Goal: Task Accomplishment & Management: Complete application form

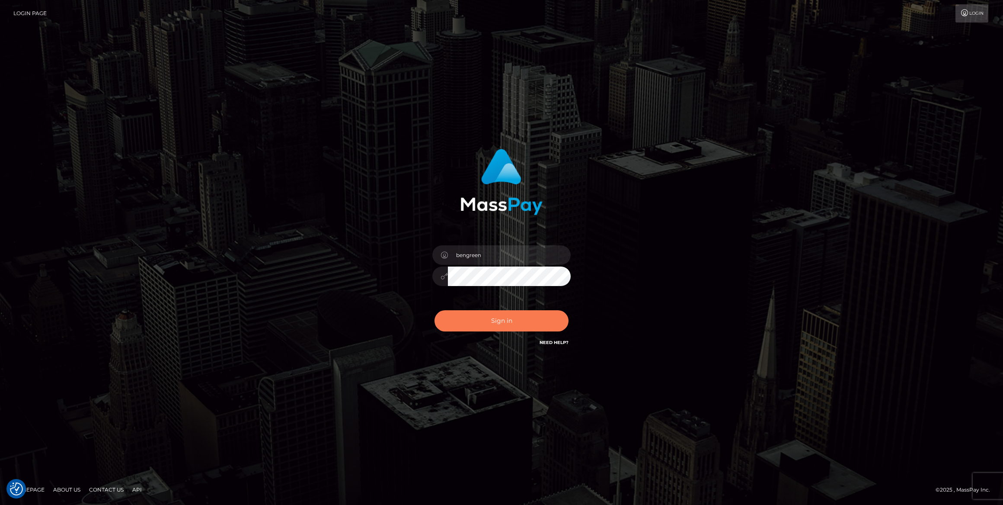
click at [520, 317] on button "Sign in" at bounding box center [502, 320] width 134 height 21
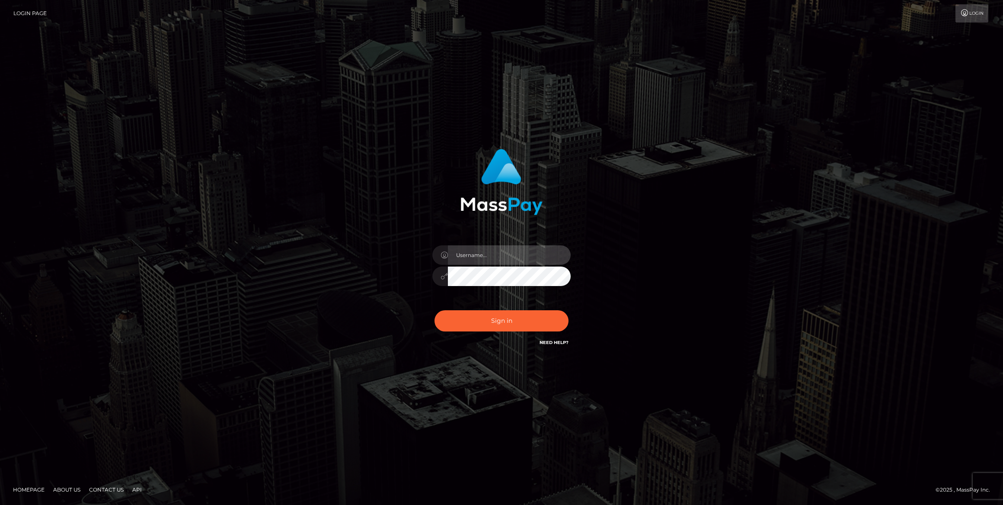
type input "bengreen"
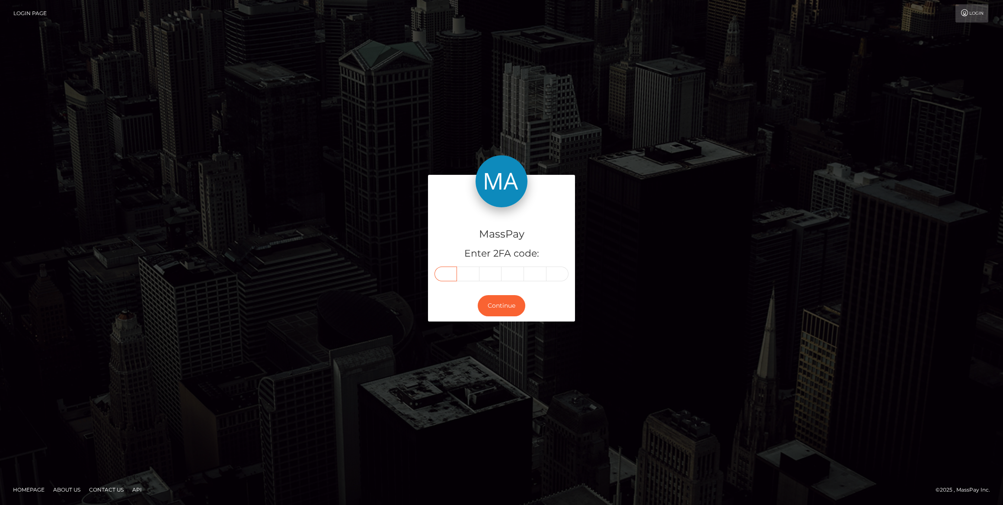
paste input "9"
type input "9"
type input "0"
type input "1"
type input "7"
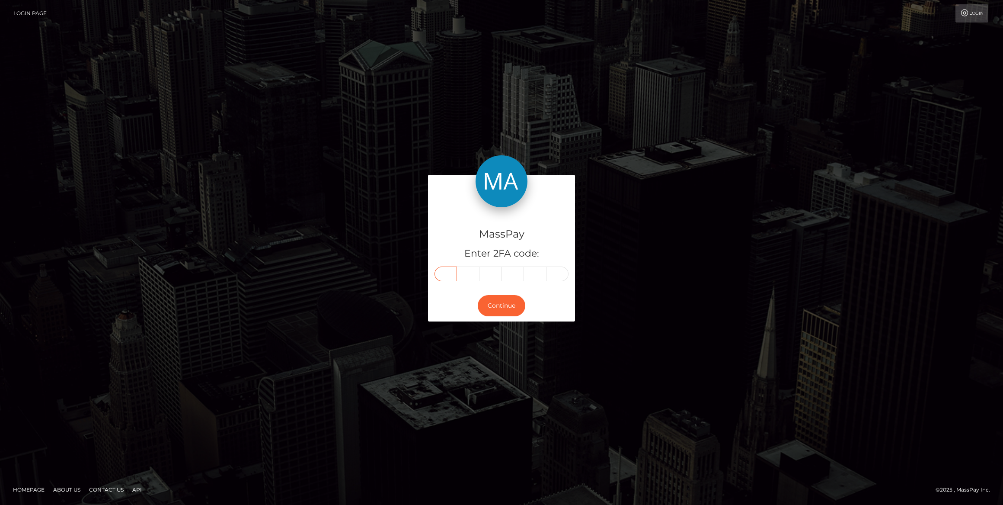
type input "3"
type input "8"
click at [482, 314] on button "Continue" at bounding box center [502, 305] width 48 height 21
click at [490, 306] on button "Continue" at bounding box center [502, 305] width 48 height 21
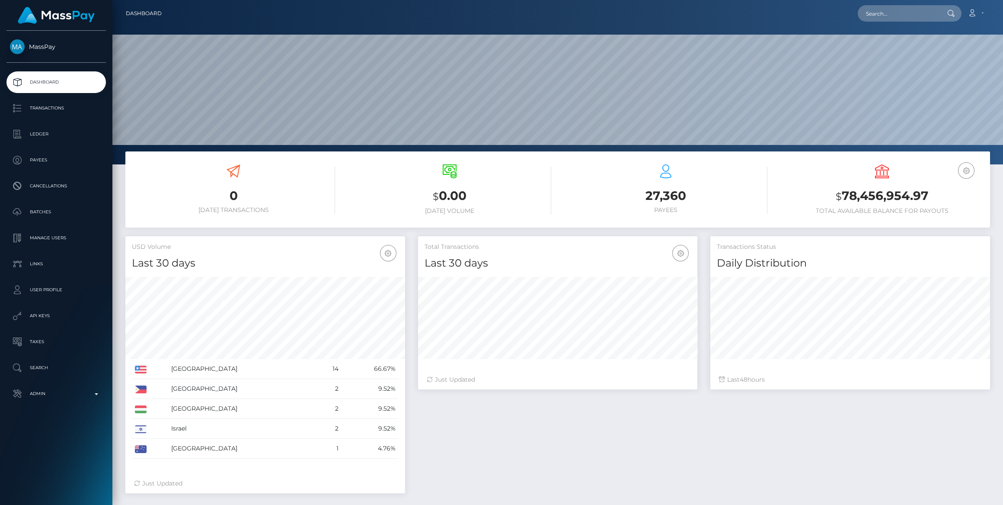
scroll to position [153, 279]
click at [87, 399] on p "Admin" at bounding box center [56, 393] width 93 height 13
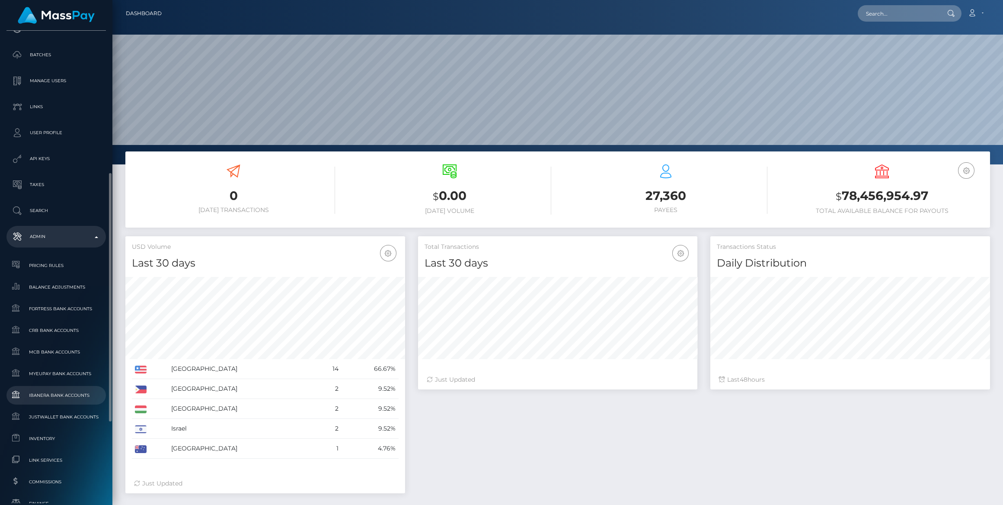
scroll to position [275, 0]
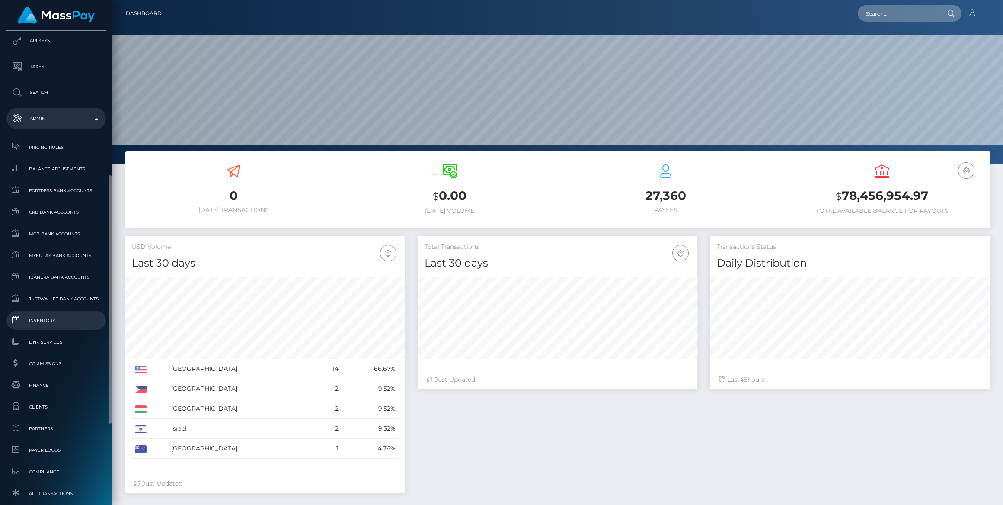
click at [51, 323] on span "Inventory" at bounding box center [56, 320] width 93 height 10
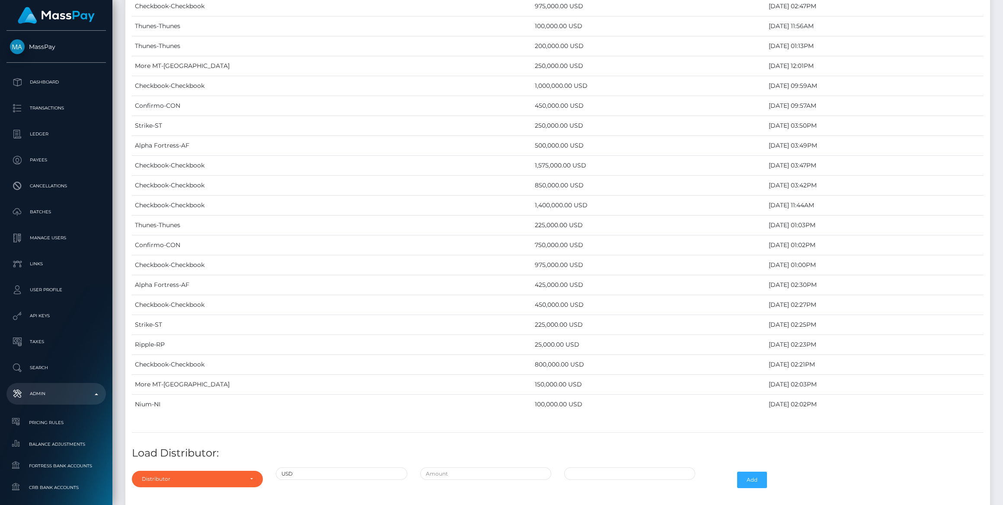
scroll to position [3308, 0]
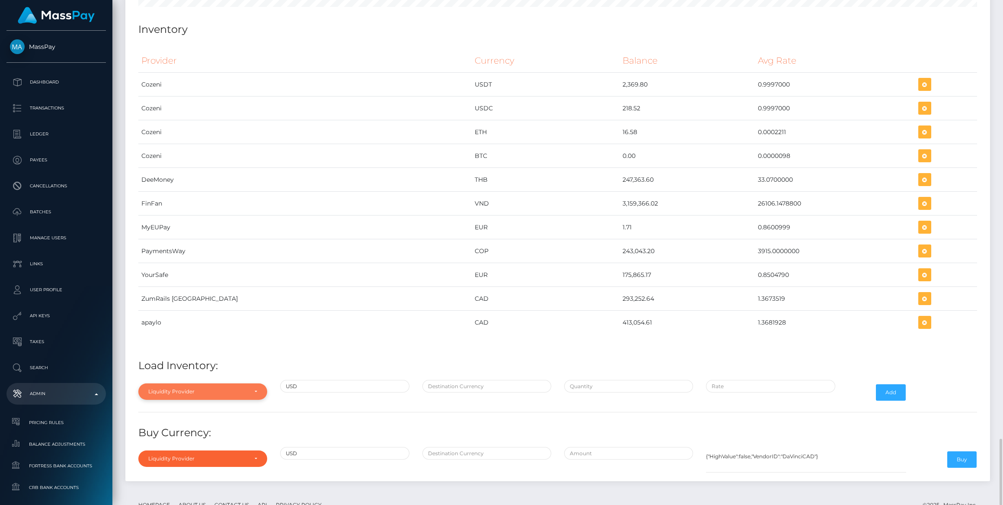
click at [227, 388] on div "Liquidity Provider" at bounding box center [197, 391] width 99 height 7
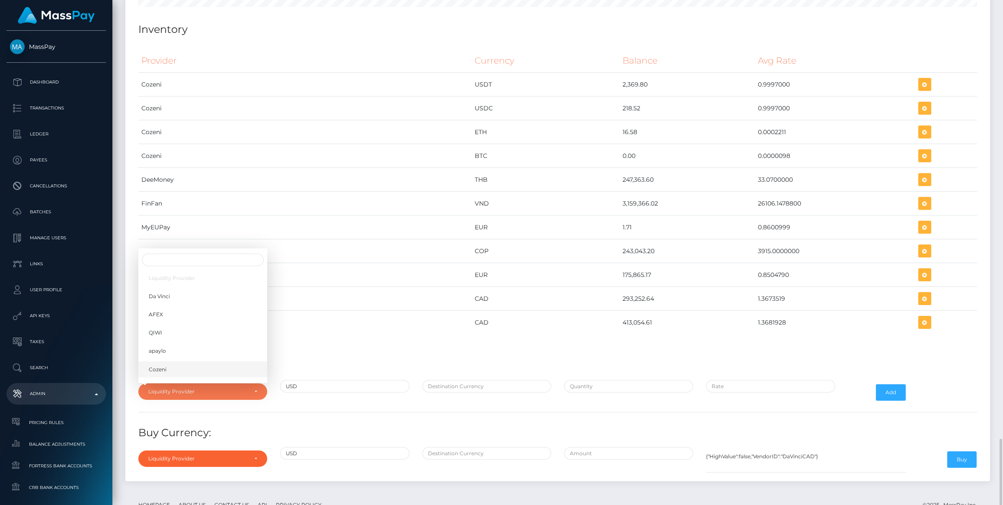
click at [218, 361] on link "Cozeni" at bounding box center [202, 369] width 129 height 16
select select "Cozeni"
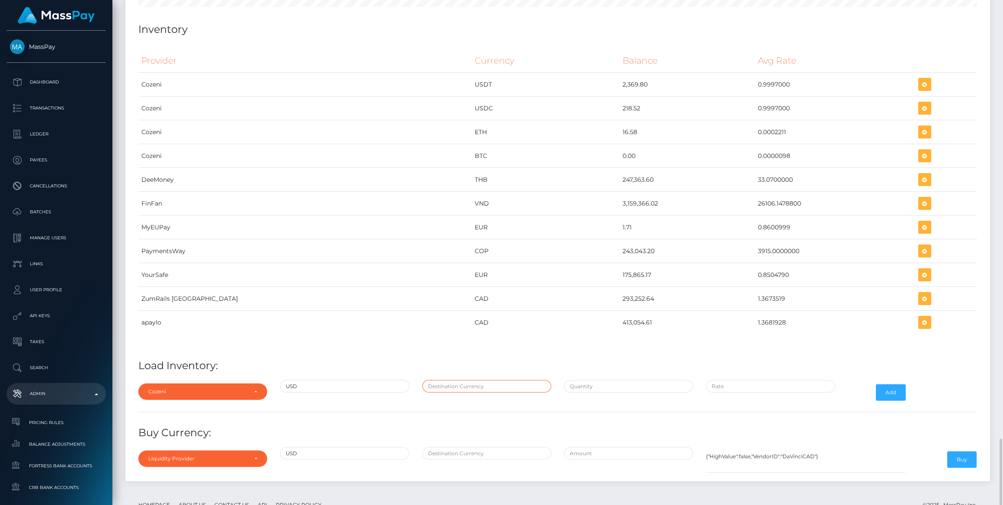
click at [485, 380] on input "text" at bounding box center [487, 386] width 129 height 13
type input "ETH"
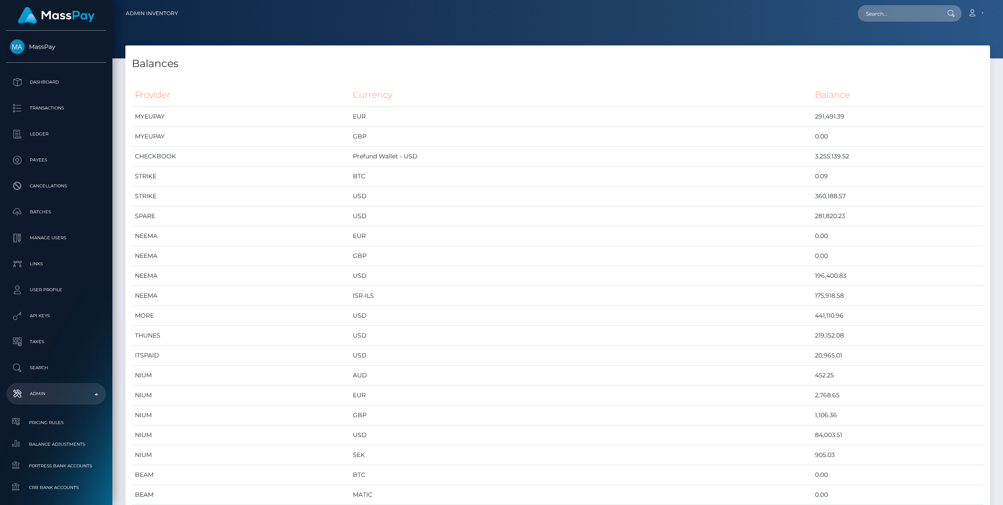
scroll to position [3716, 865]
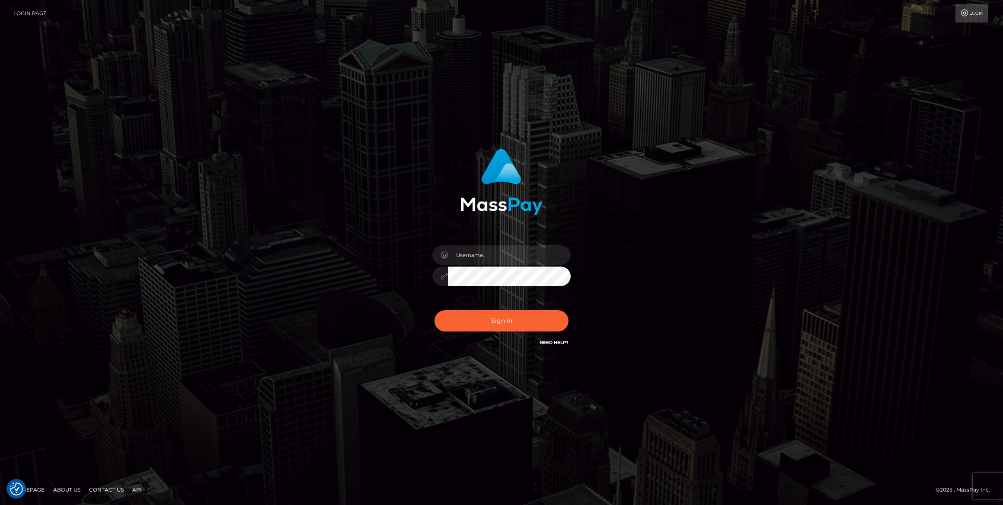
type input "bengreen"
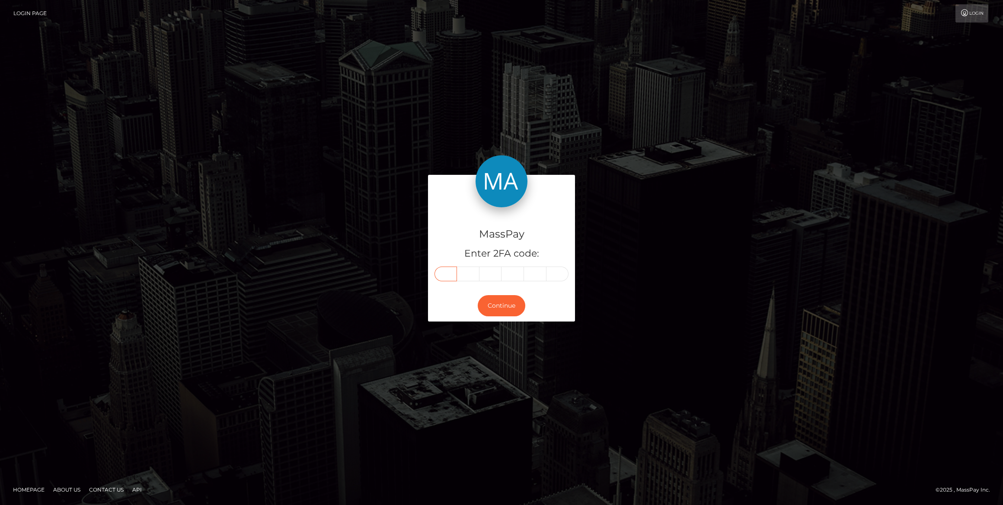
drag, startPoint x: 440, startPoint y: 284, endPoint x: 441, endPoint y: 276, distance: 7.8
paste input "1"
type input "1"
type input "6"
type input "0"
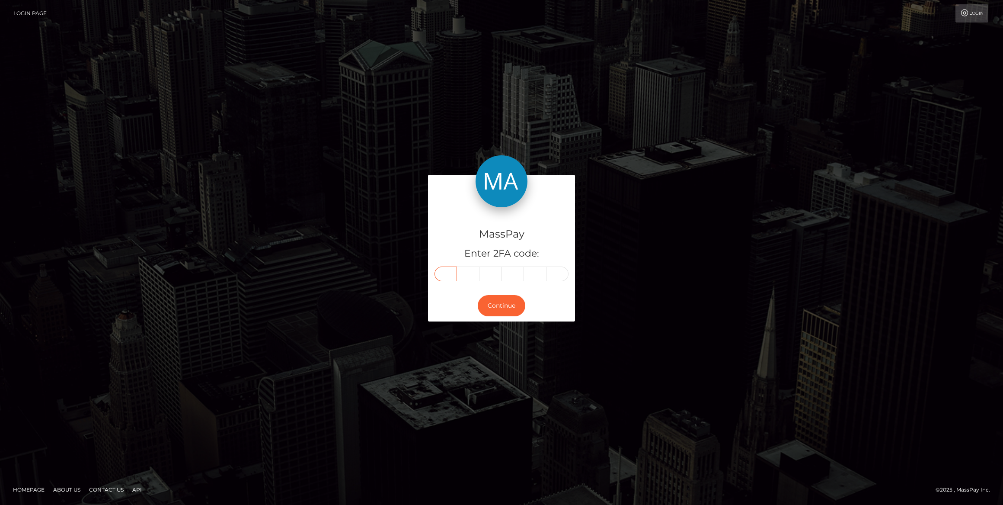
type input "3"
type input "0"
type input "7"
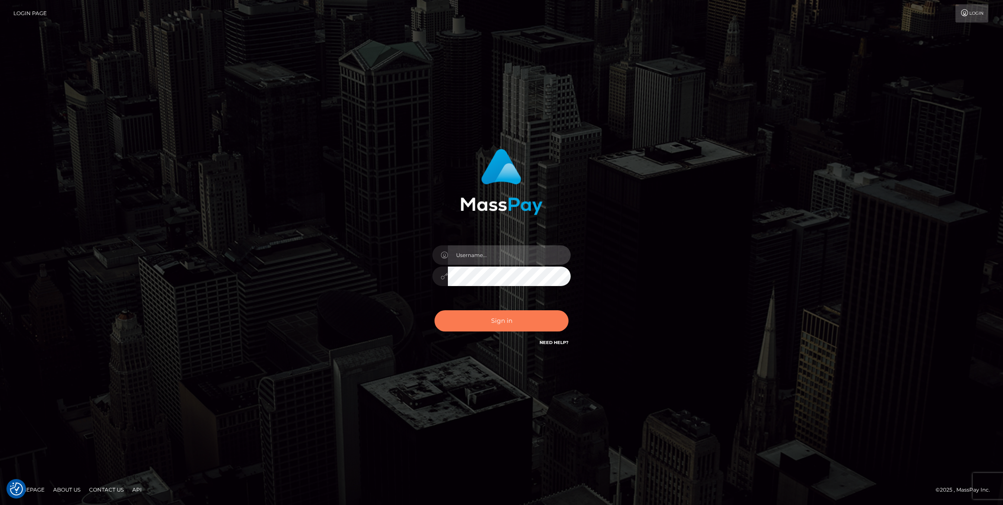
type input "bengreen"
click at [535, 312] on button "Sign in" at bounding box center [502, 320] width 134 height 21
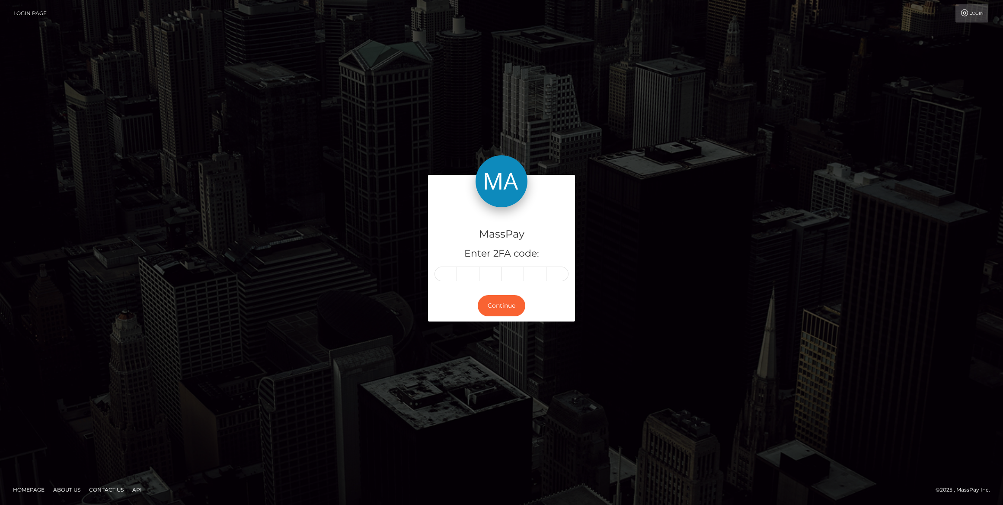
type input "1"
type input "6"
type input "0"
type input "3"
type input "0"
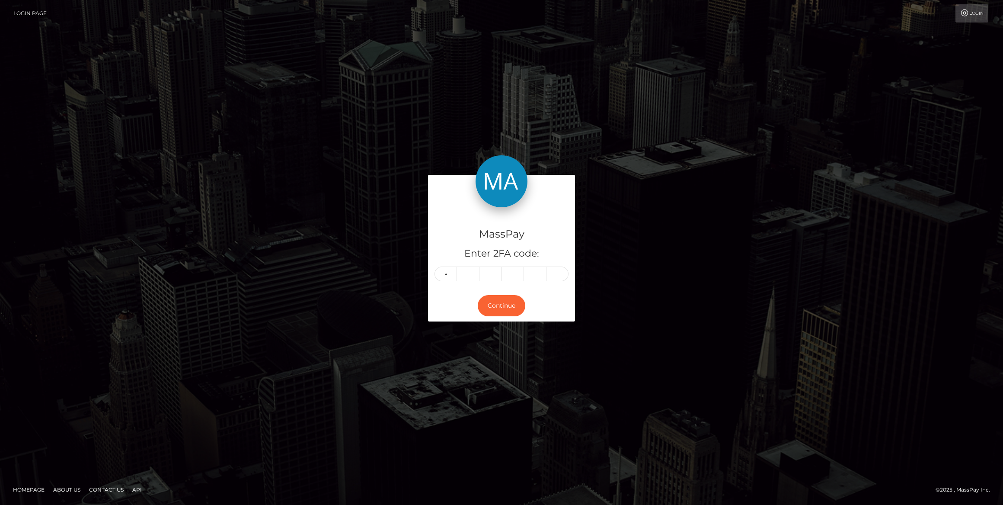
type input "7"
click at [509, 302] on button "Continue" at bounding box center [502, 305] width 48 height 21
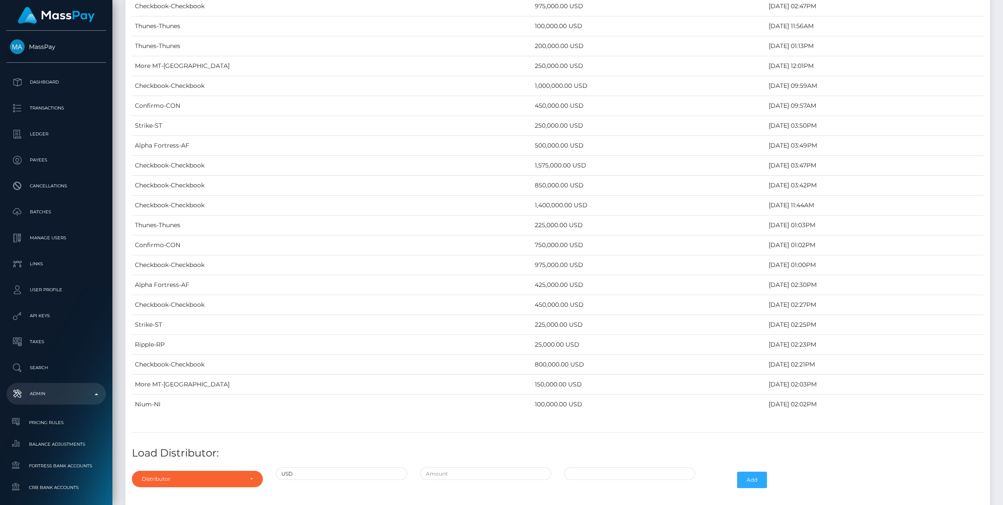
scroll to position [3308, 0]
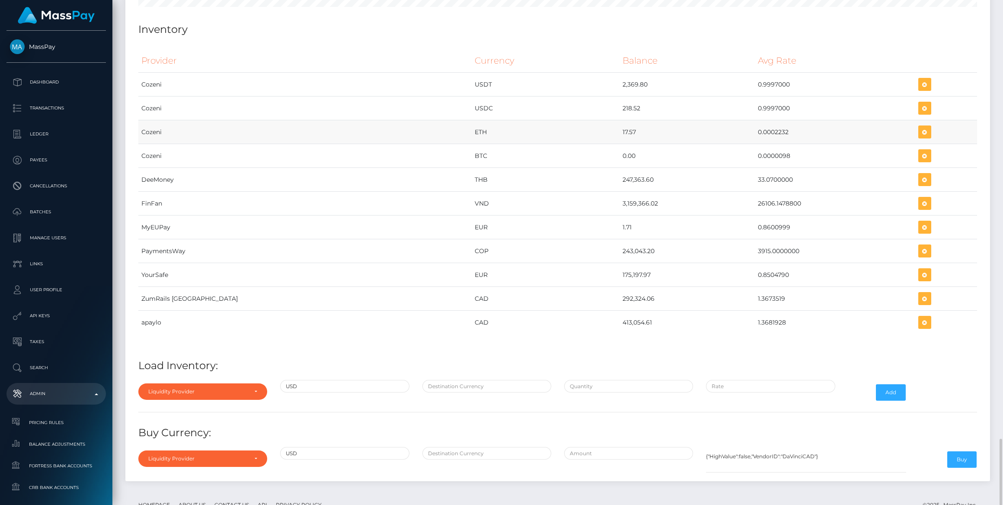
drag, startPoint x: 545, startPoint y: 106, endPoint x: 746, endPoint y: 114, distance: 202.1
click at [746, 120] on tr "Cozeni ETH 17.57 0.0002232" at bounding box center [557, 132] width 839 height 24
copy tr "17.57 0.0002232"
click at [920, 127] on icon "button" at bounding box center [925, 132] width 10 height 11
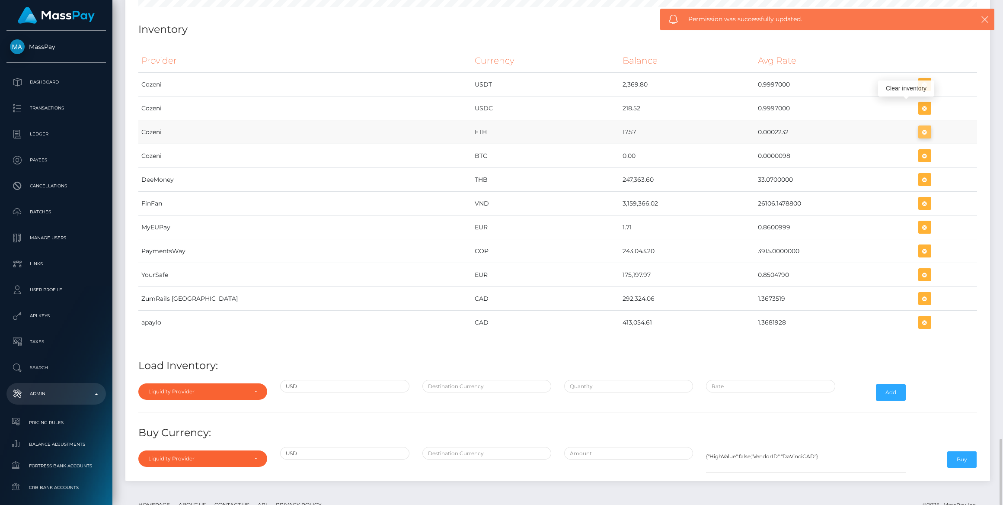
click at [920, 127] on icon "button" at bounding box center [925, 132] width 10 height 11
click at [222, 388] on div "Liquidity Provider" at bounding box center [197, 391] width 99 height 7
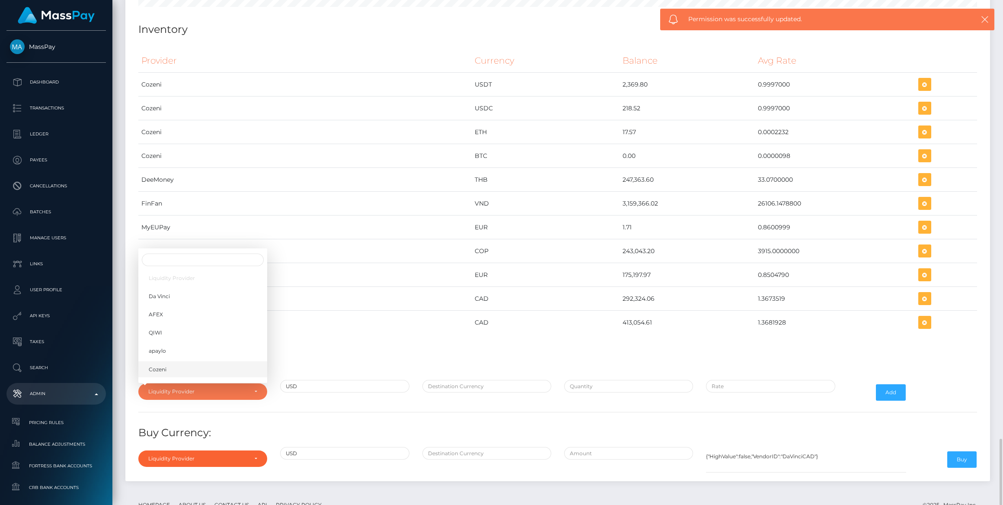
click at [187, 361] on link "Cozeni" at bounding box center [202, 369] width 129 height 16
select select "Cozeni"
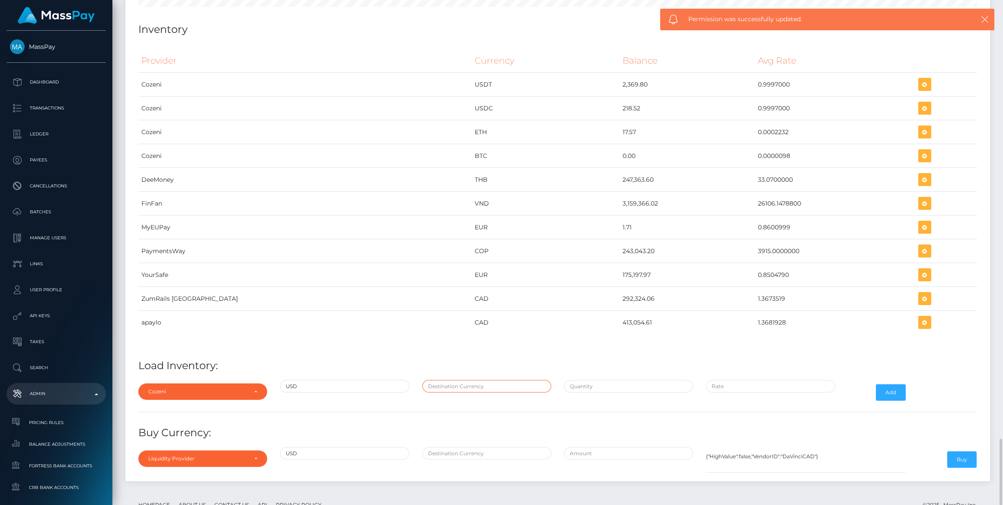
click at [457, 380] on input "text" at bounding box center [487, 386] width 129 height 13
type input "ETH"
type input "$3,698.4072880"
type input "$0.0002666"
click at [589, 380] on input "$3,698.4072880" at bounding box center [628, 386] width 129 height 13
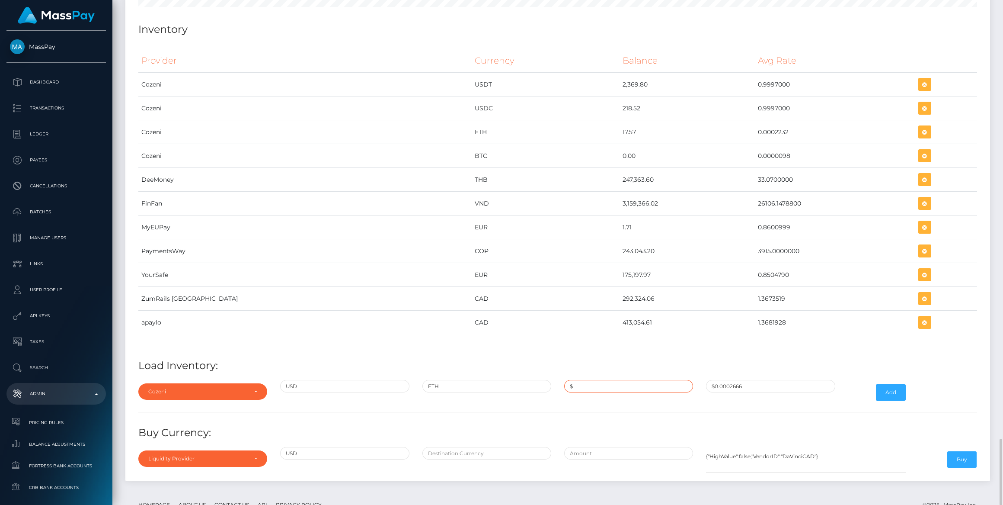
paste input "78,718.6400000"
type input "$78,718.6400000"
paste input "0.0002232"
type input "$0.0002232"
click at [901, 384] on button "Add" at bounding box center [891, 392] width 30 height 16
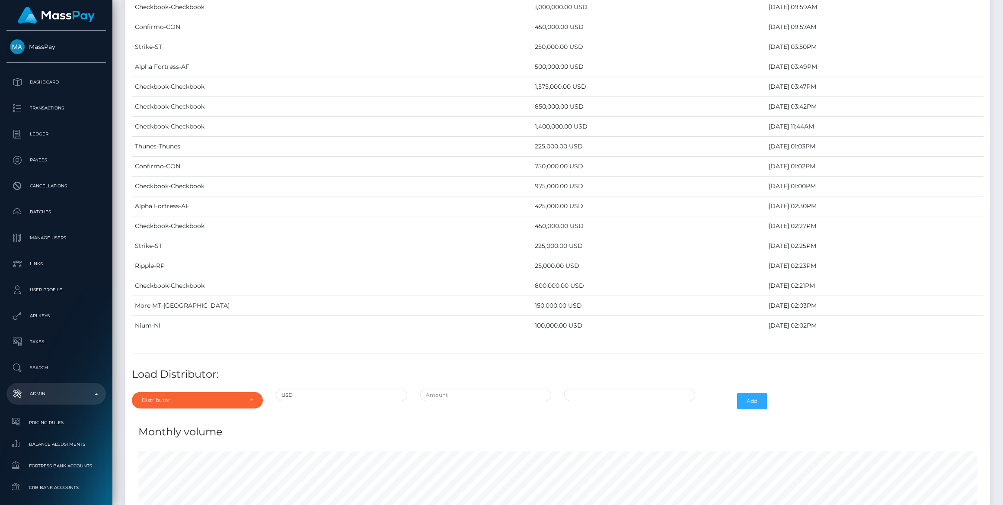
scroll to position [3308, 0]
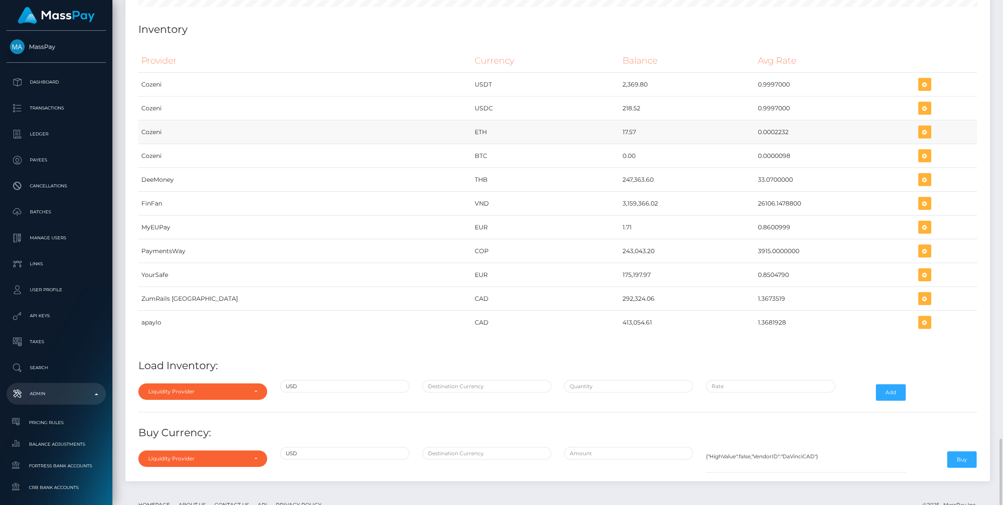
drag, startPoint x: 546, startPoint y: 108, endPoint x: 774, endPoint y: 110, distance: 227.9
click at [774, 120] on tr "Cozeni ETH 17.57 0.0002232" at bounding box center [557, 132] width 839 height 24
copy tr "17.57 0.0002232"
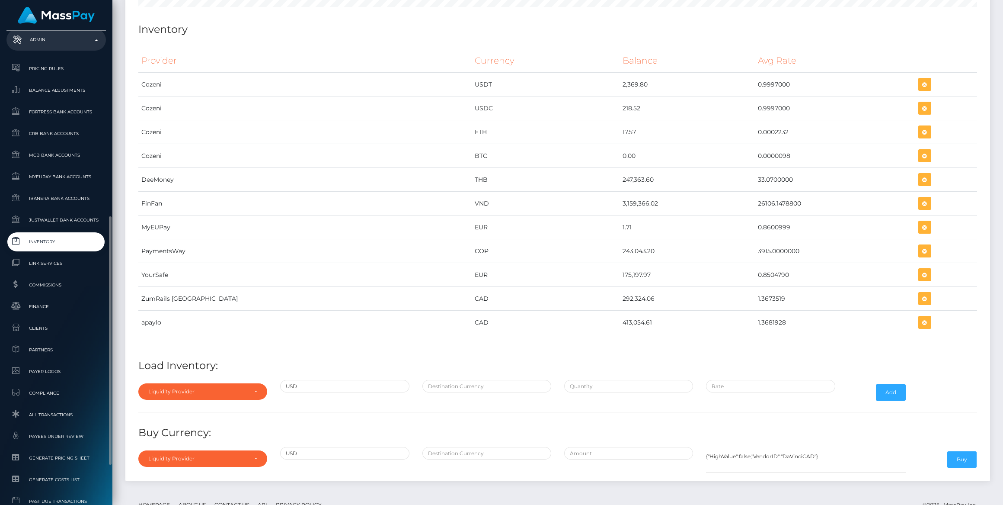
click at [49, 241] on span "Inventory" at bounding box center [56, 242] width 93 height 10
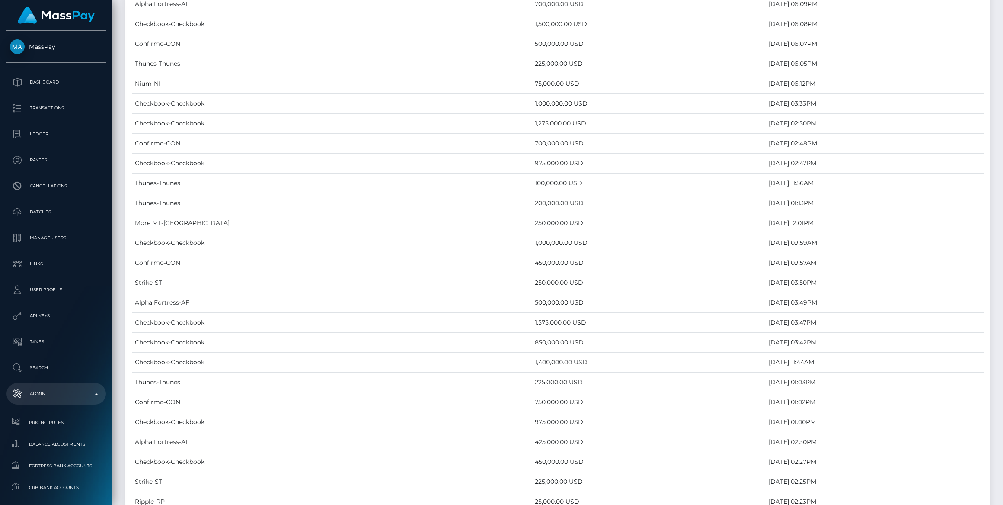
scroll to position [3308, 0]
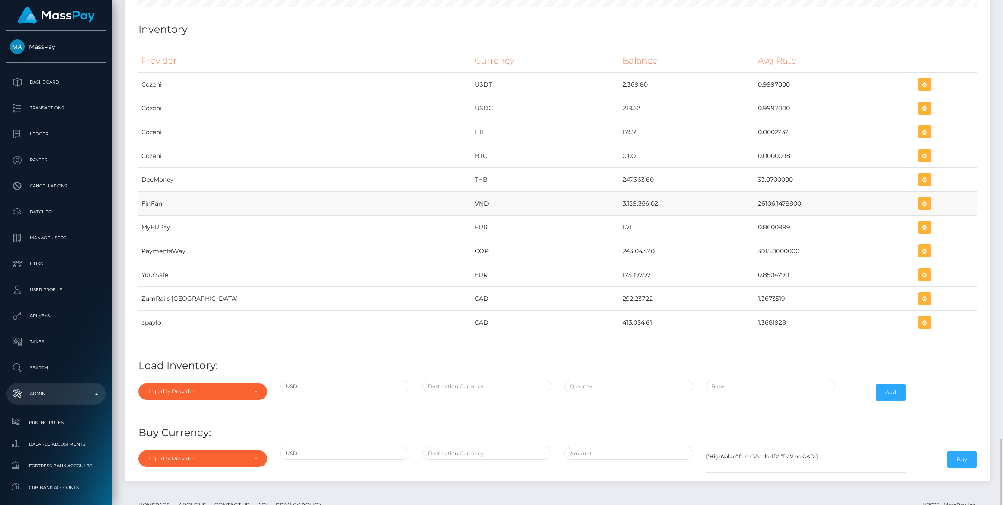
drag, startPoint x: 568, startPoint y: 178, endPoint x: 755, endPoint y: 175, distance: 186.9
click at [755, 192] on tr "FinFan VND 3,159,366.02 26106.1478800" at bounding box center [557, 204] width 839 height 24
copy tr "3,159,366.02 26106.1478800"
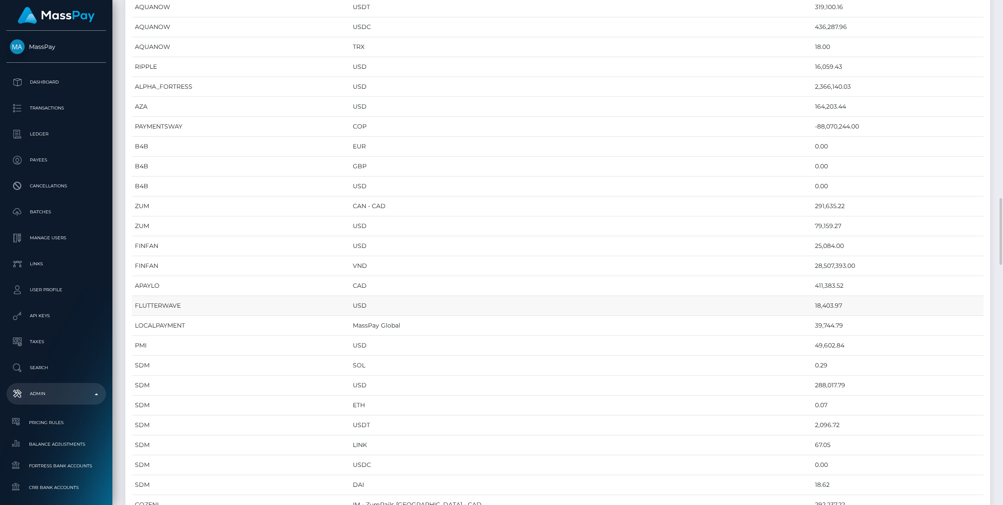
scroll to position [904, 0]
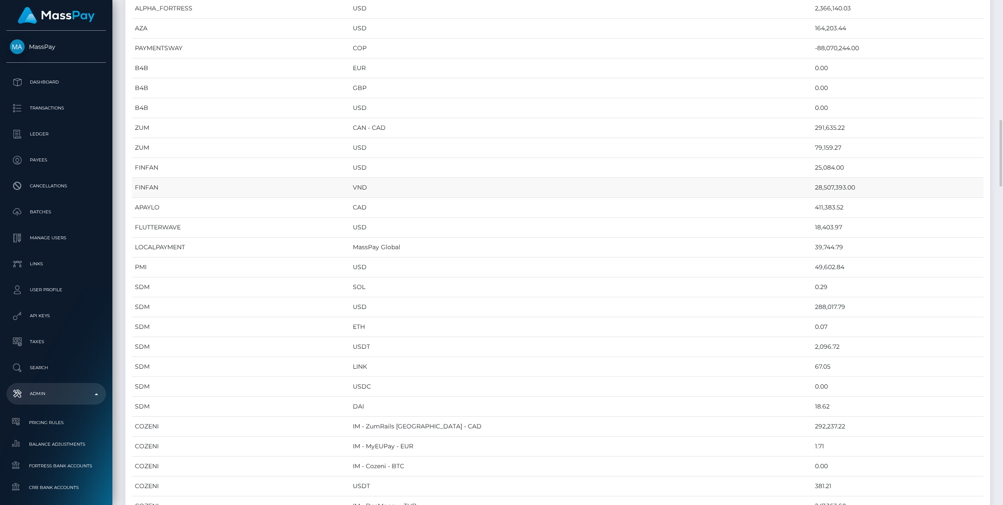
click at [812, 178] on td "28,507,393.00" at bounding box center [898, 188] width 172 height 20
copy td "28,507,393.00"
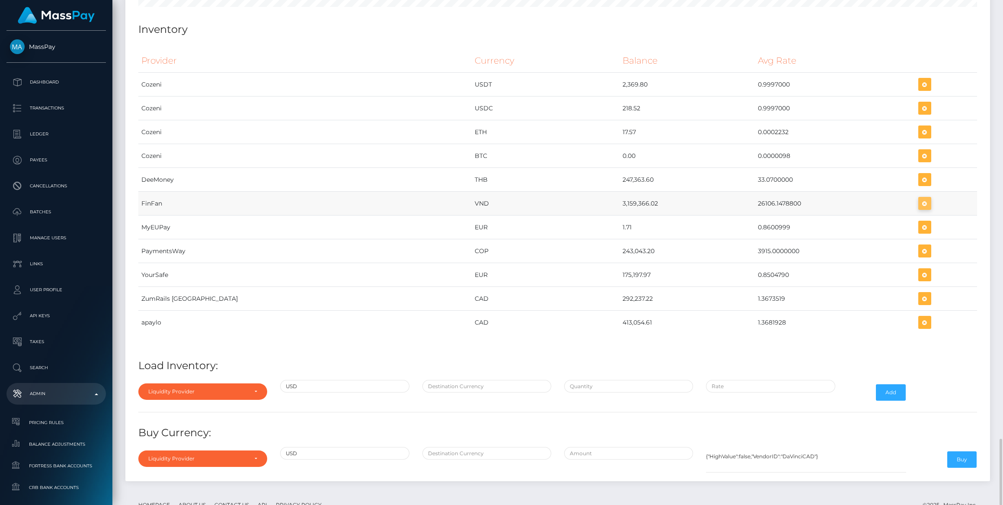
scroll to position [3716, 865]
click at [920, 198] on icon "button" at bounding box center [925, 203] width 10 height 11
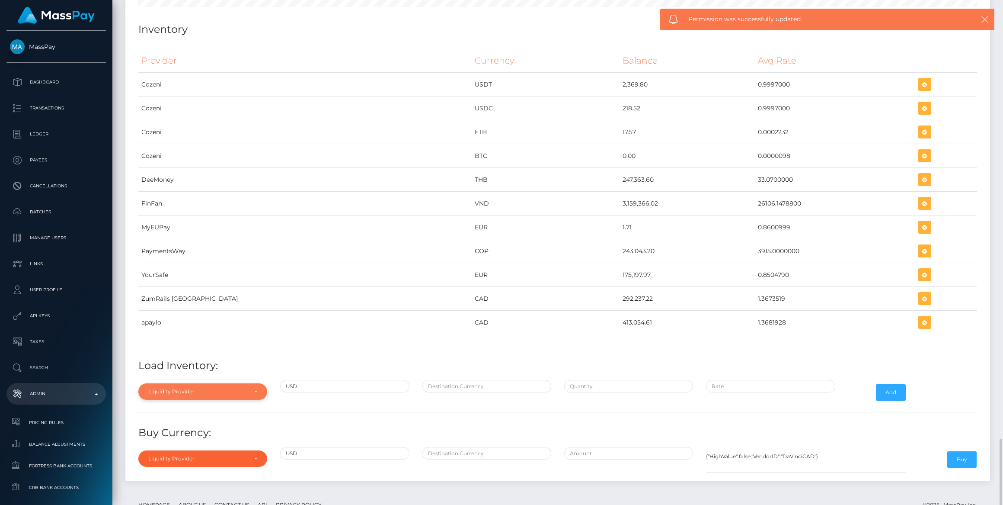
click at [226, 383] on div "Liquidity Provider" at bounding box center [202, 391] width 129 height 16
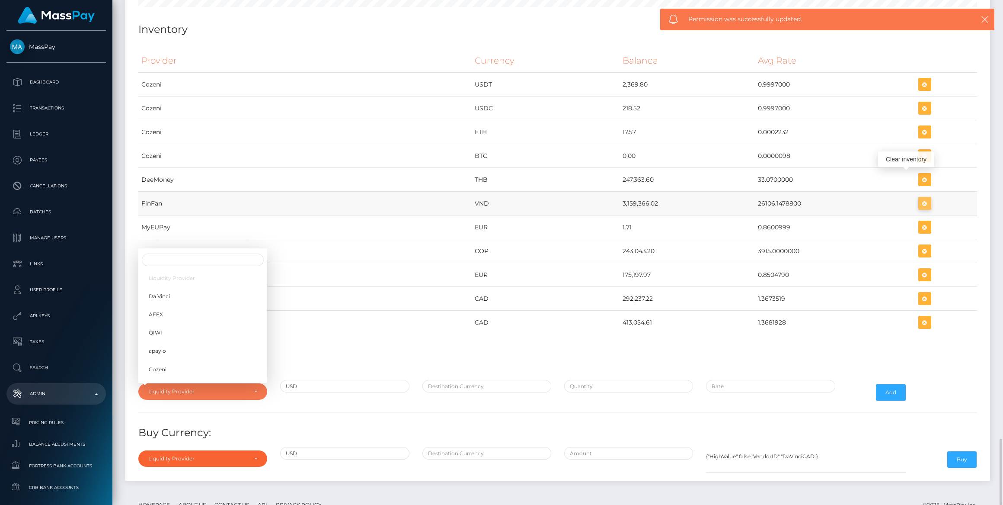
click at [920, 198] on icon "button" at bounding box center [925, 203] width 10 height 11
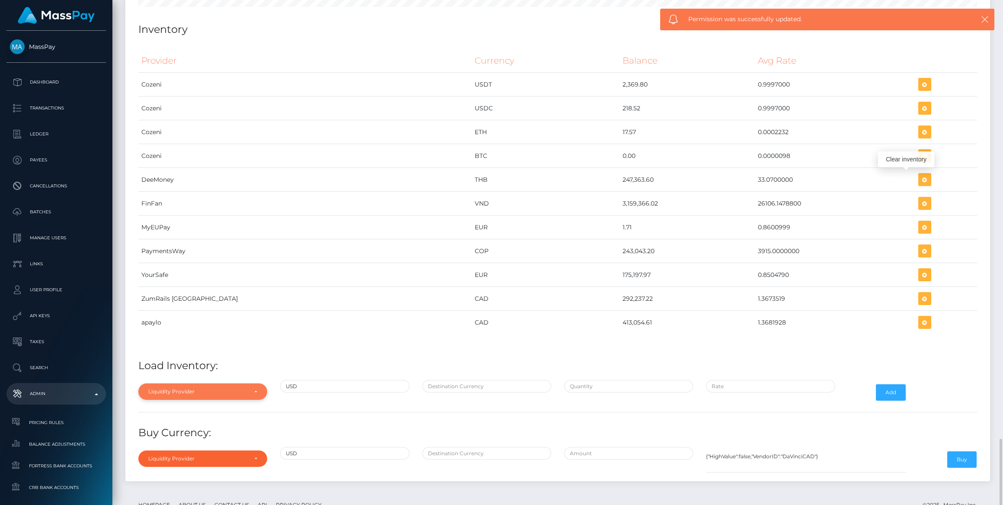
click at [220, 383] on div "Liquidity Provider" at bounding box center [202, 391] width 129 height 16
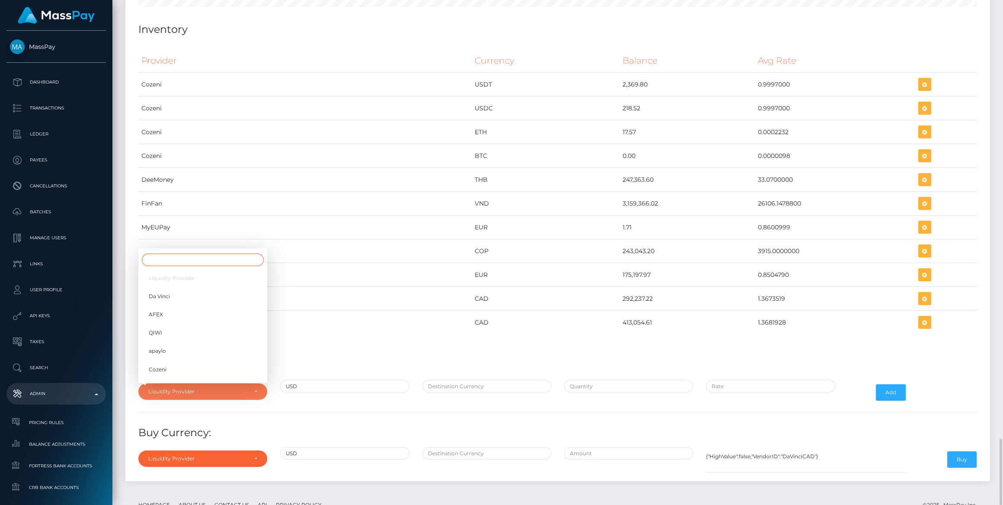
click at [183, 253] on input "Search" at bounding box center [203, 259] width 122 height 13
type input "FinF"
drag, startPoint x: 209, startPoint y: 343, endPoint x: 215, endPoint y: 346, distance: 6.2
click at [209, 363] on link "FinFan" at bounding box center [202, 371] width 129 height 16
select select "FinFan"
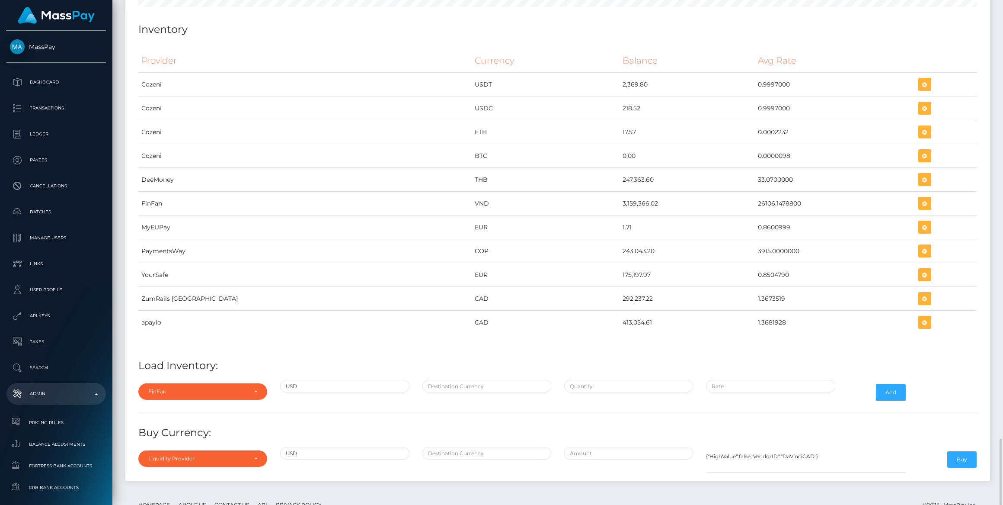
click at [460, 380] on div at bounding box center [487, 392] width 142 height 25
click at [460, 380] on input "text" at bounding box center [487, 386] width 129 height 13
type input "VND"
click at [622, 346] on div "Provider Currency Balance Avg Rate Cozeni USDT 2,369.80 Load Inventory:" at bounding box center [558, 259] width 852 height 434
click at [624, 380] on input "text" at bounding box center [628, 386] width 129 height 13
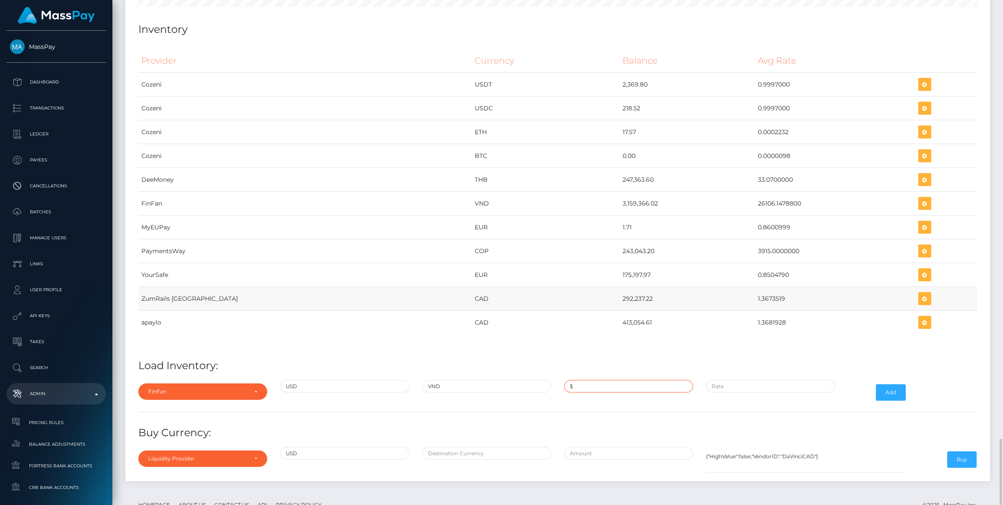
paste input "900.0000000"
type input "$900.0000000"
paste input "26,187.0000000"
type input "$26,187.0000000"
click at [885, 384] on button "Add" at bounding box center [891, 392] width 30 height 16
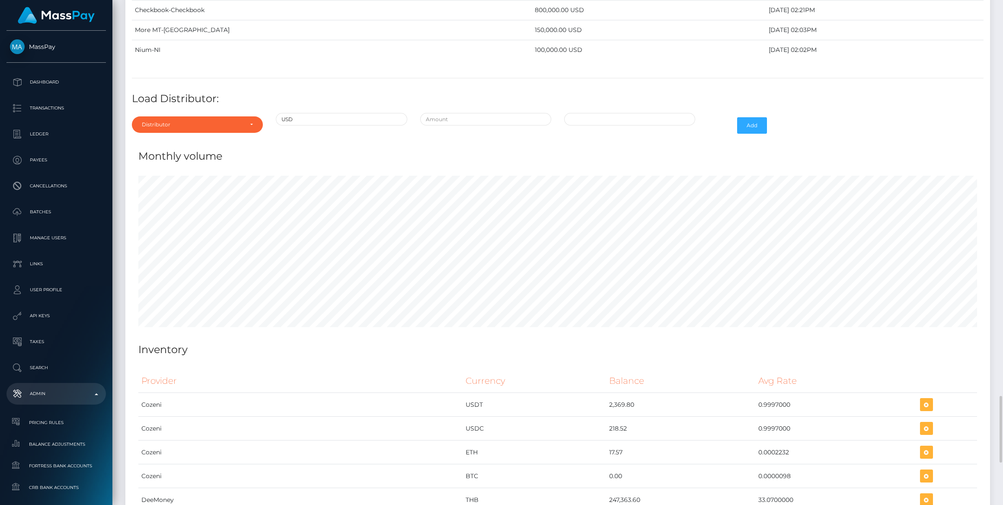
scroll to position [3308, 0]
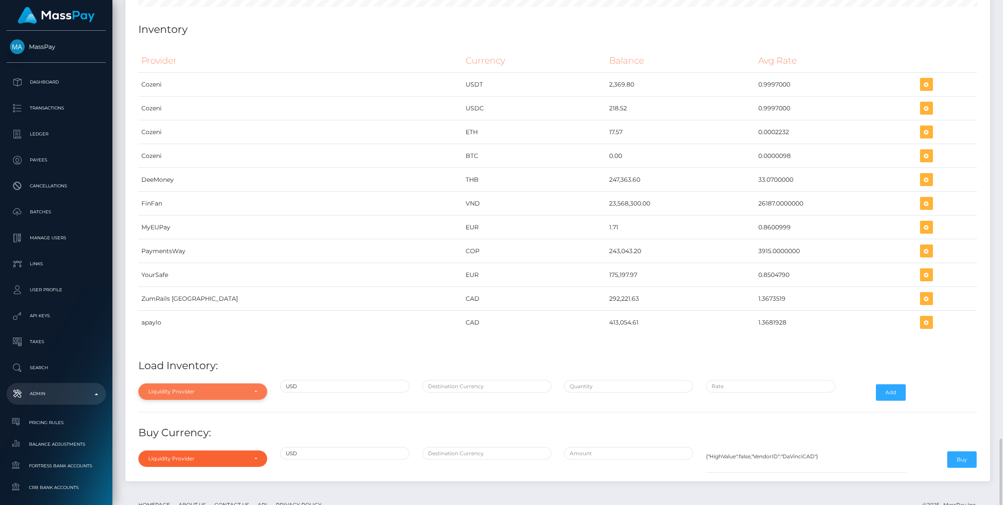
click at [217, 383] on div "Liquidity Provider" at bounding box center [202, 391] width 129 height 16
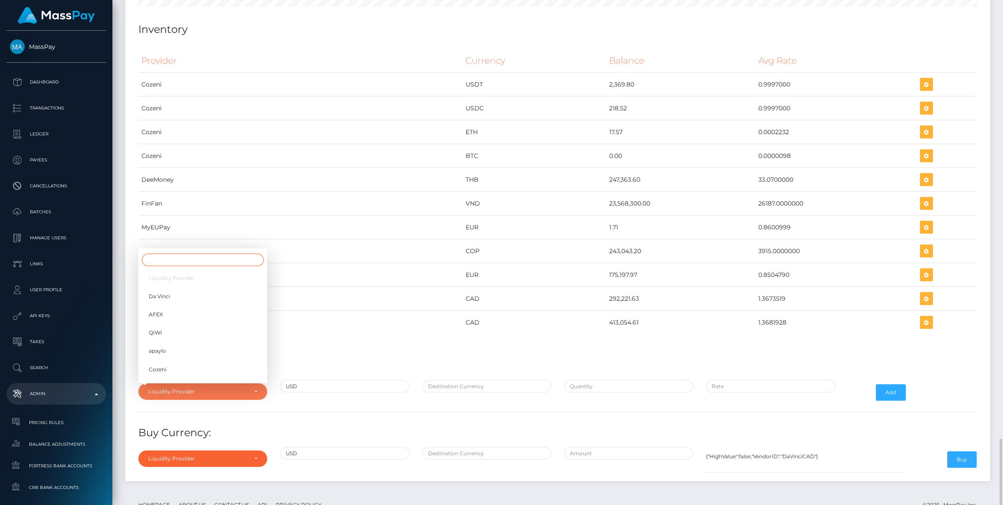
click at [182, 253] on input "Search" at bounding box center [203, 259] width 122 height 13
type input "f"
click at [166, 368] on span "FinFan" at bounding box center [158, 372] width 18 height 8
select select "FinFan"
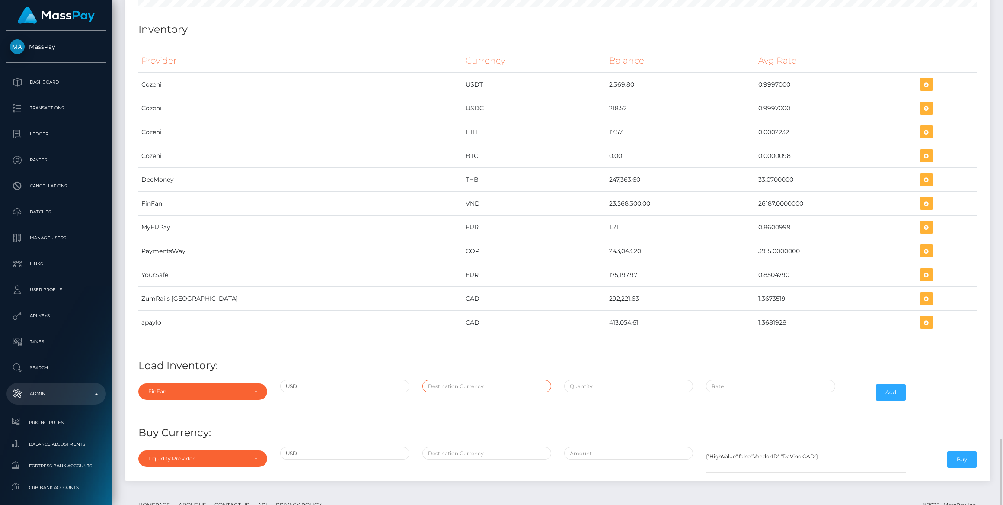
click at [447, 380] on input "text" at bounding box center [487, 386] width 129 height 13
type input "VND"
type input "$900.0000000"
type input "$26,187.0000000"
click at [598, 380] on input "$900.0000000" at bounding box center [628, 386] width 129 height 13
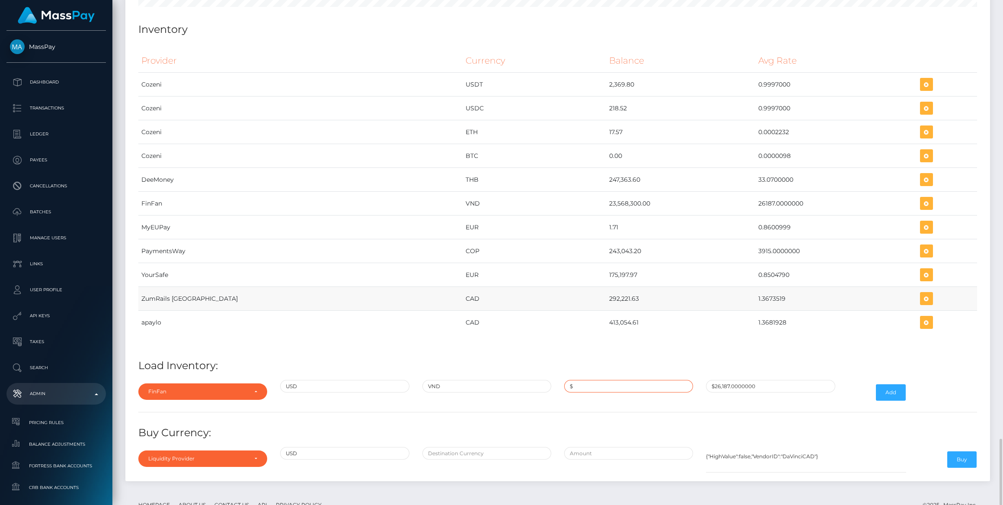
paste input "189.1927152"
type input "$189.1927152"
paste input "26,106.1478800"
type input "$26,106.1478800"
click at [905, 384] on button "Add" at bounding box center [891, 392] width 30 height 16
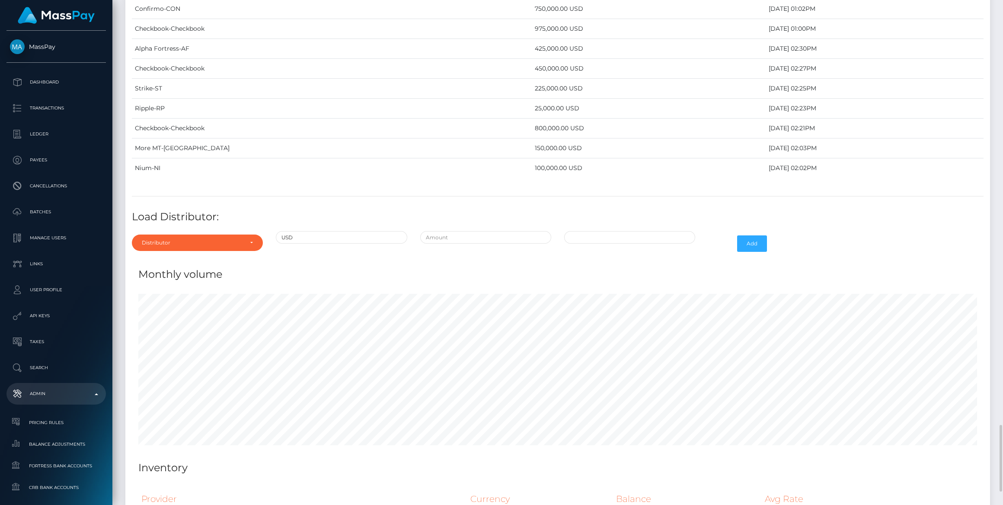
scroll to position [3308, 0]
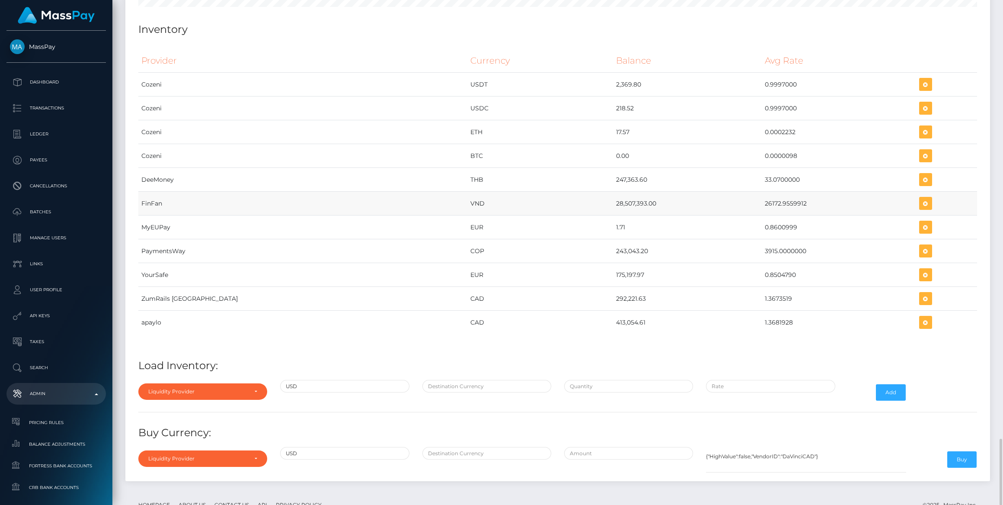
drag, startPoint x: 621, startPoint y: 181, endPoint x: 806, endPoint y: 174, distance: 185.2
click at [806, 192] on tr "FinFan VND 28,507,393.00 26172.9559912" at bounding box center [557, 204] width 839 height 24
copy tr "28,507,393.00 26172.9559912"
click at [921, 198] on icon "button" at bounding box center [926, 203] width 10 height 11
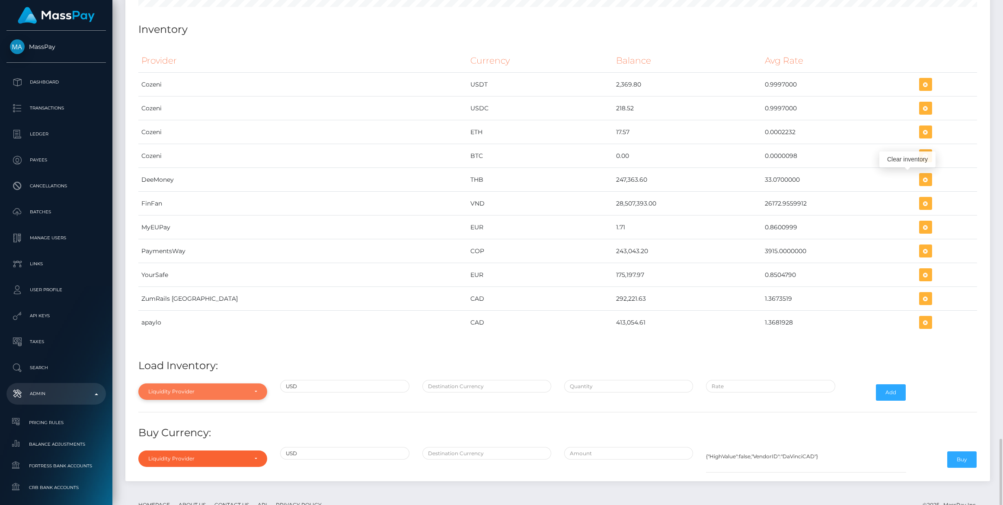
click at [179, 388] on div "Liquidity Provider" at bounding box center [197, 391] width 99 height 7
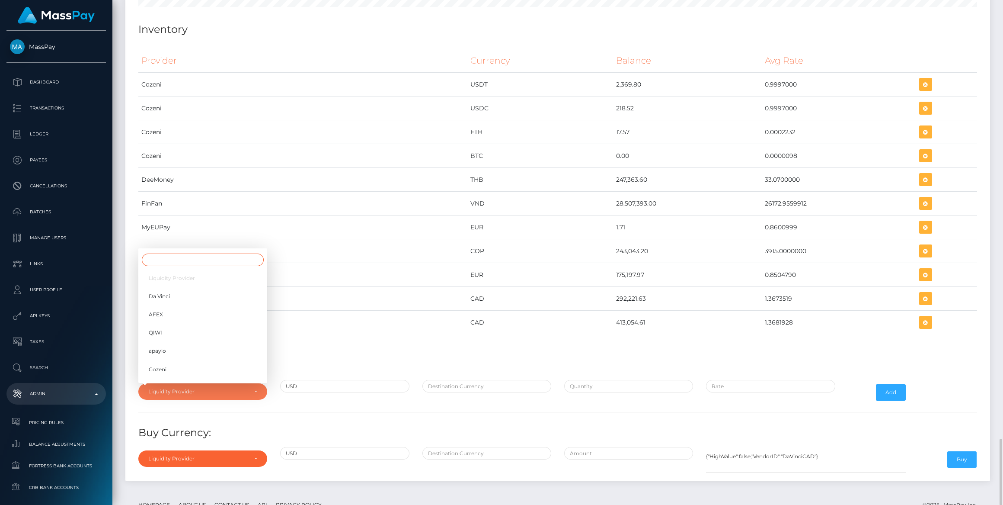
click at [179, 253] on input "Search" at bounding box center [203, 259] width 122 height 13
type input "f"
click at [165, 368] on span "FinFan" at bounding box center [158, 372] width 18 height 8
select select "FinFan"
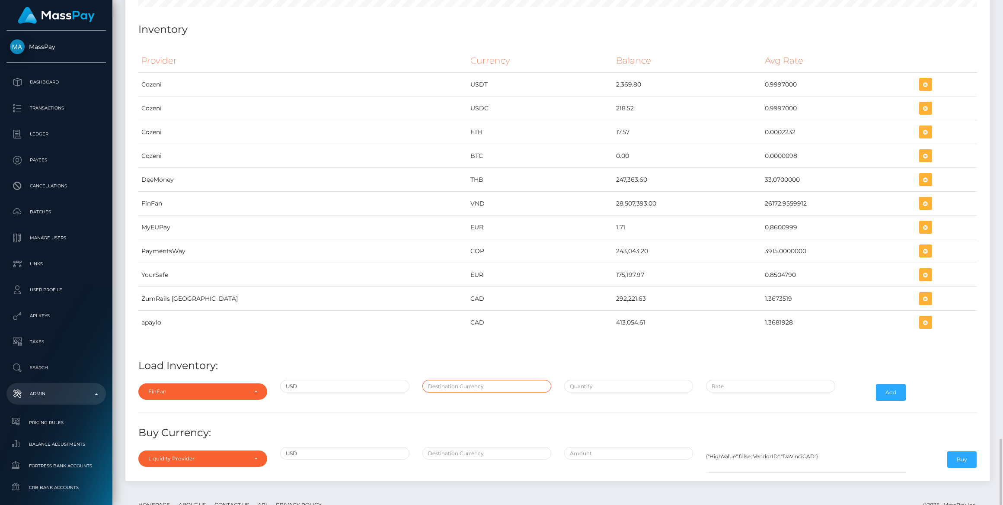
click at [521, 380] on input "text" at bounding box center [487, 386] width 129 height 13
type input "VND"
type input "$189.1927152"
type input "$26,106.1478800"
click at [578, 380] on input "$189.1927152" at bounding box center [628, 386] width 129 height 13
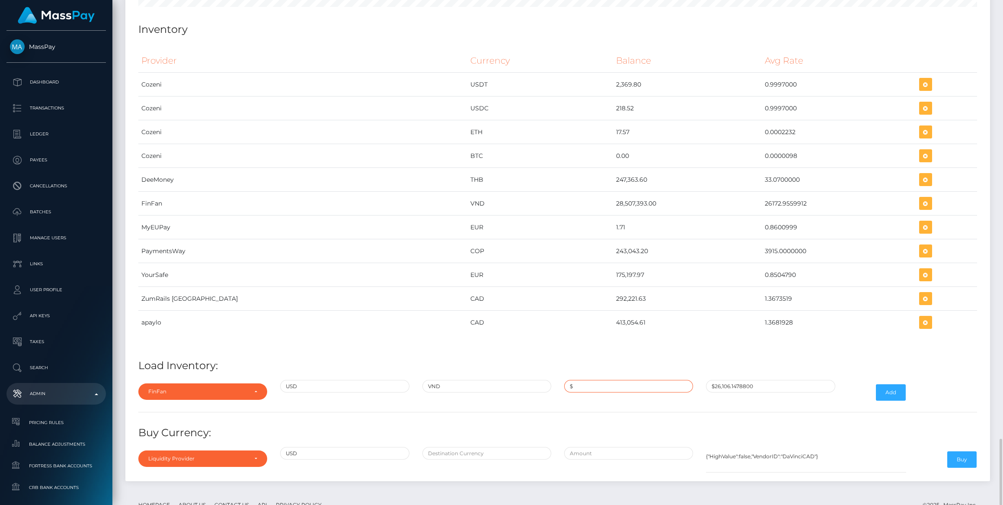
paste input "1,089.1900000"
type input "$1,089.1900000"
paste input "26,172.9559900"
type input "$26,172.9559900"
click at [904, 384] on button "Add" at bounding box center [891, 392] width 30 height 16
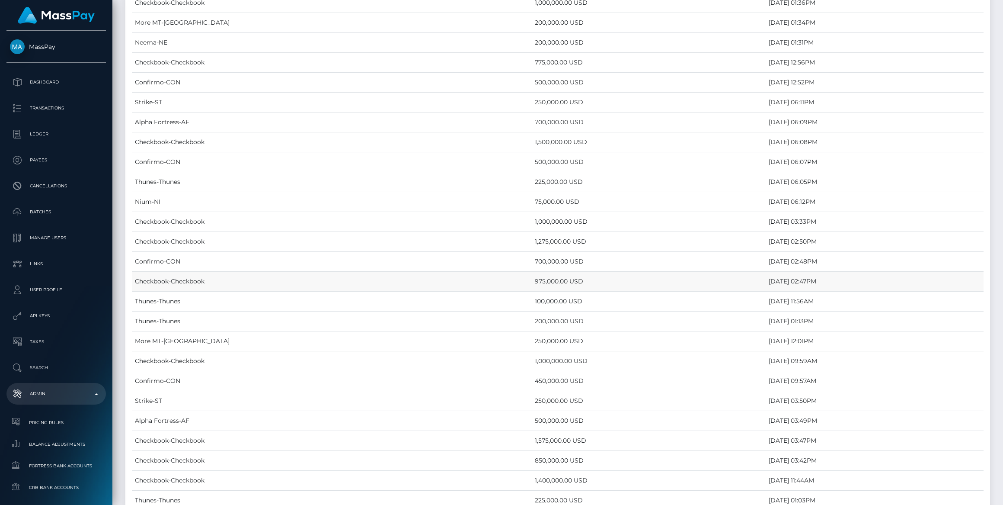
scroll to position [3308, 0]
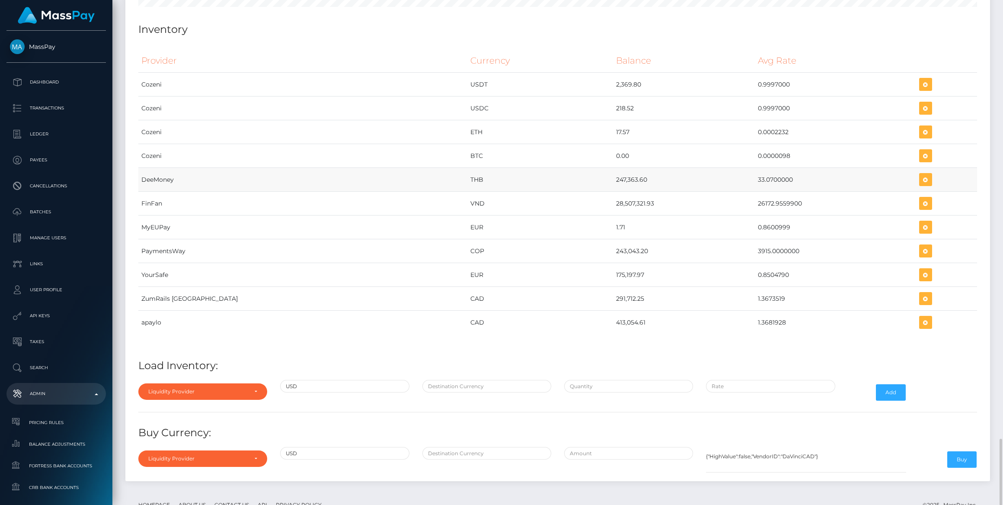
drag, startPoint x: 540, startPoint y: 151, endPoint x: 752, endPoint y: 155, distance: 212.0
click at [752, 168] on tr "DeeMoney THB 247,363.60 33.0700000" at bounding box center [557, 180] width 839 height 24
copy tr "247,363.60 33.0700000"
click at [613, 192] on td "28,507,321.93" at bounding box center [684, 204] width 142 height 24
drag, startPoint x: 541, startPoint y: 178, endPoint x: 780, endPoint y: 173, distance: 238.3
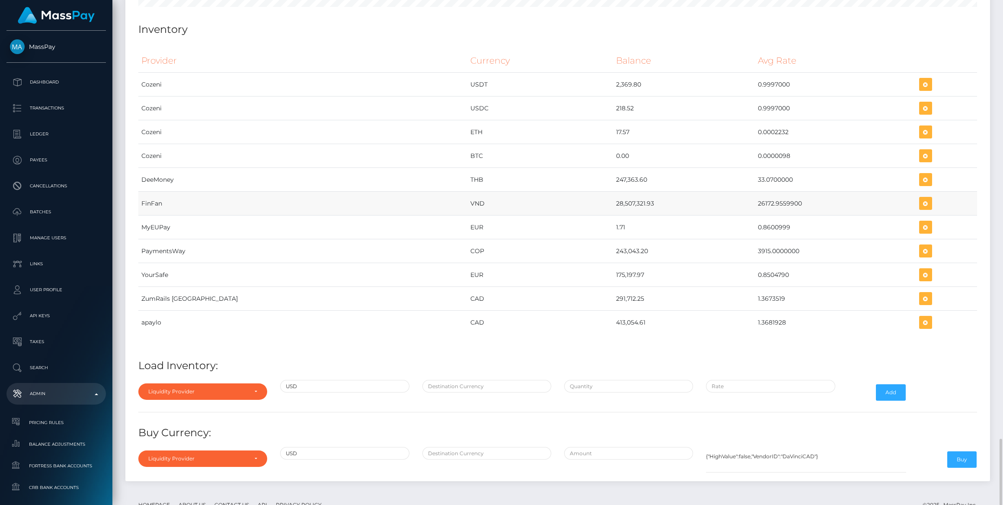
click at [780, 192] on tr "FinFan VND 28,507,321.93 26172.9559900" at bounding box center [557, 204] width 839 height 24
copy tr "28,507,321.93 26172.9559900"
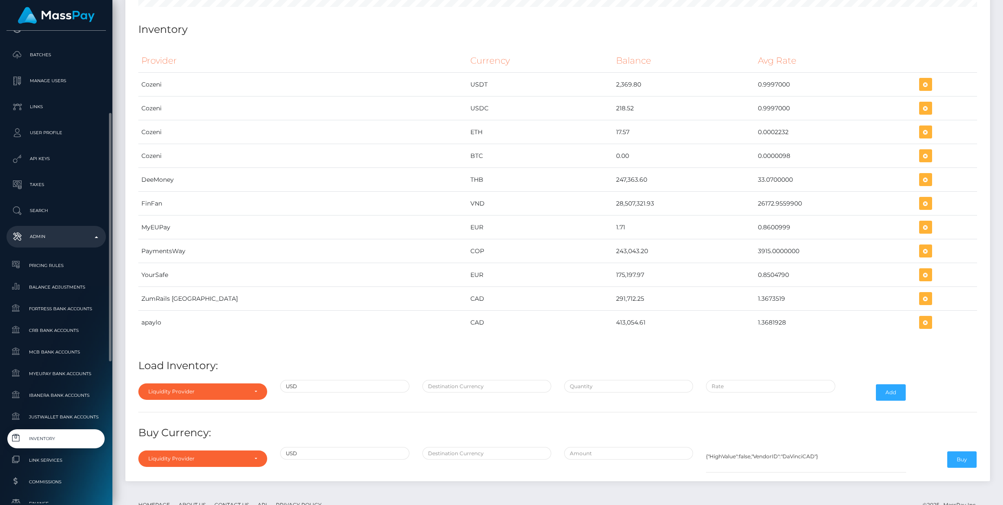
click at [56, 436] on span "Inventory" at bounding box center [56, 438] width 93 height 10
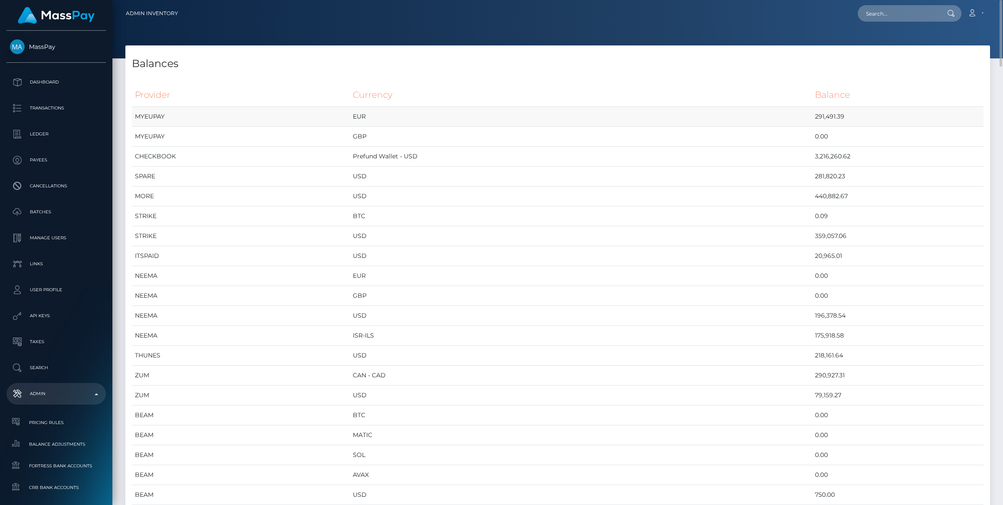
click at [812, 109] on td "291,491.39" at bounding box center [898, 117] width 172 height 20
copy td "291,491.39"
click at [812, 121] on td "291,491.39" at bounding box center [898, 117] width 172 height 20
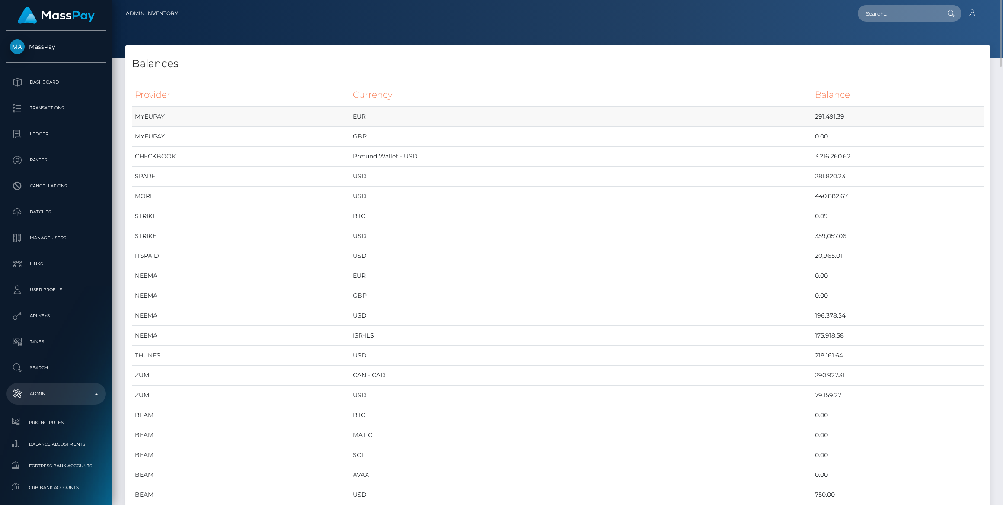
click at [812, 115] on td "291,491.39" at bounding box center [898, 117] width 172 height 20
copy td "291,491.39"
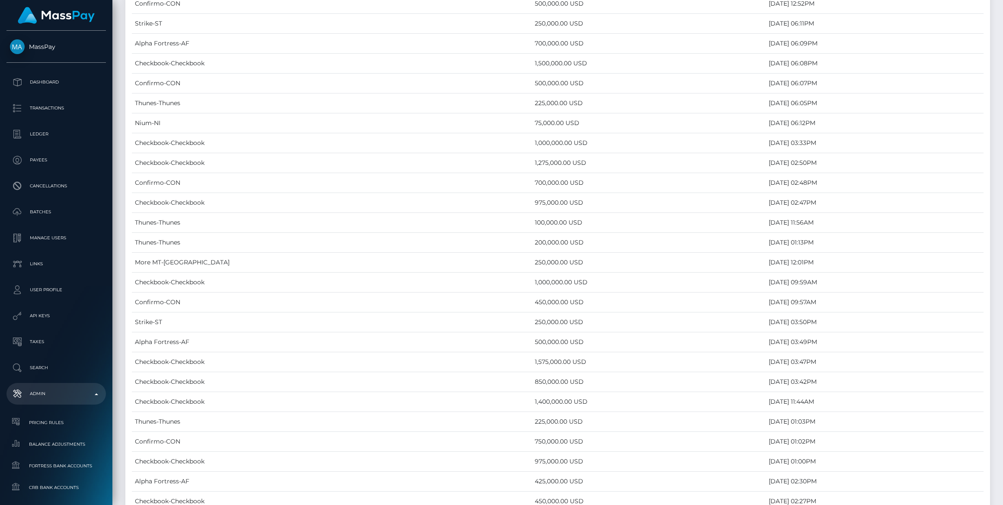
scroll to position [3308, 0]
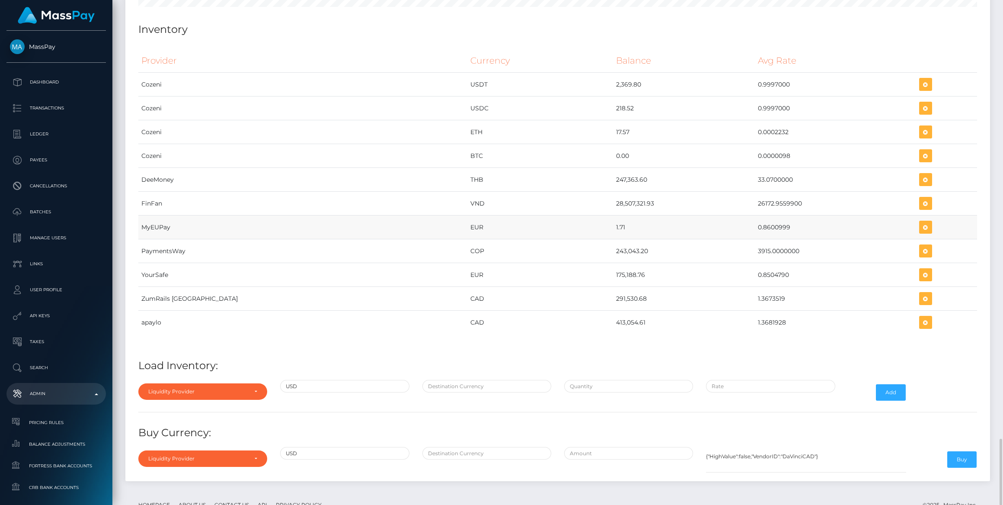
drag, startPoint x: 539, startPoint y: 196, endPoint x: 754, endPoint y: 195, distance: 214.9
click at [754, 215] on tr "MyEUPay EUR 1.71 0.8600999" at bounding box center [557, 227] width 839 height 24
copy tr "1.71 0.8600999"
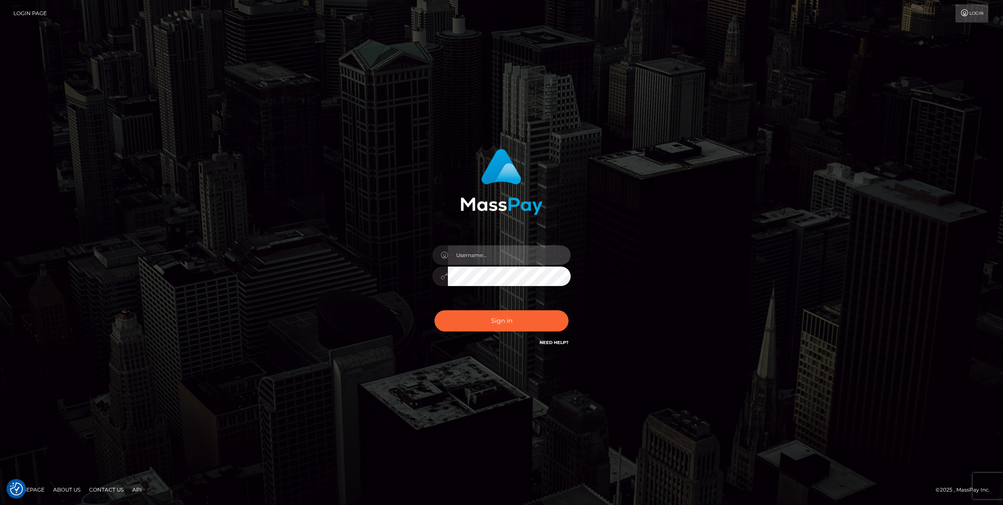
type input "bengreen"
click at [517, 336] on div "Sign in Need Help?" at bounding box center [501, 324] width 151 height 38
click at [526, 318] on button "Sign in" at bounding box center [502, 320] width 134 height 21
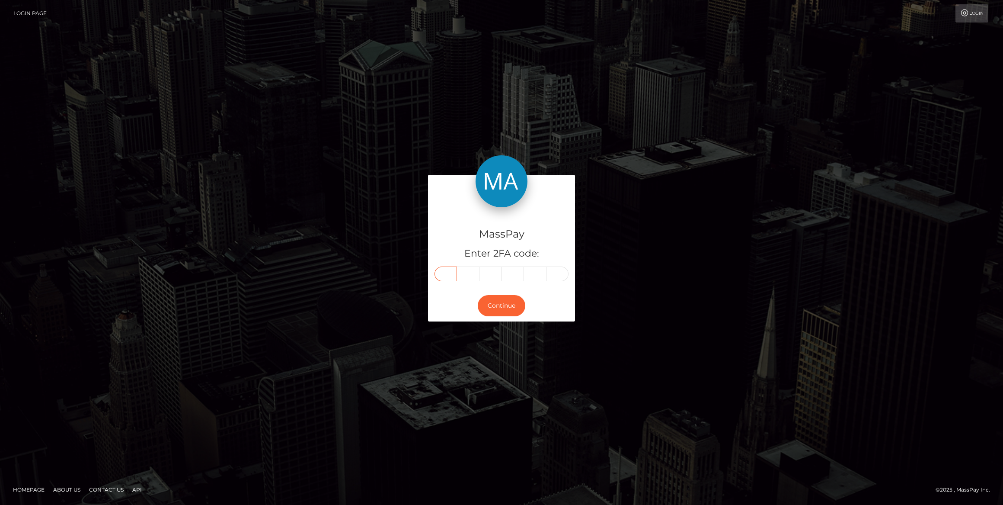
drag, startPoint x: 430, startPoint y: 281, endPoint x: 439, endPoint y: 274, distance: 11.4
click at [439, 274] on input "text" at bounding box center [446, 273] width 22 height 15
paste input "7"
type input "7"
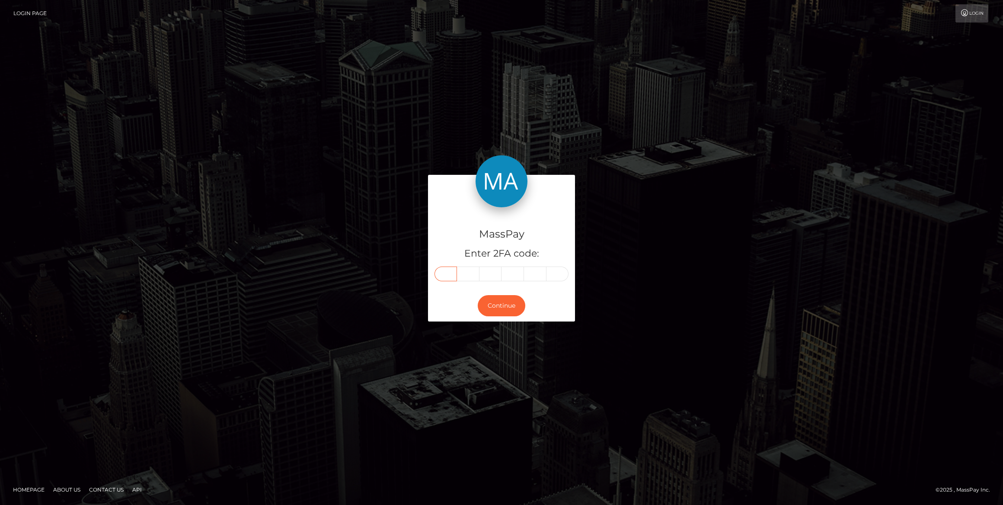
type input "5"
type input "3"
type input "0"
type input "6"
click at [497, 302] on button "Continue" at bounding box center [502, 305] width 48 height 21
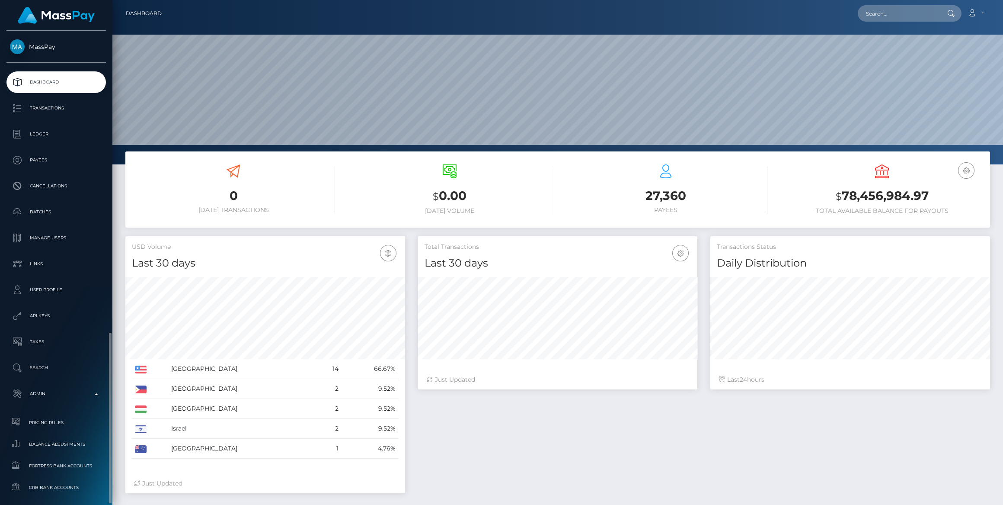
scroll to position [153, 279]
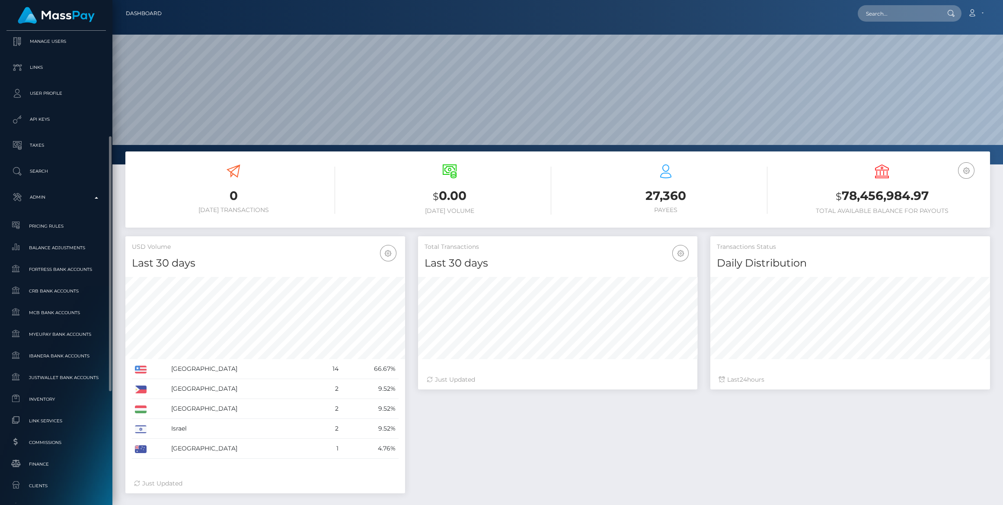
click at [60, 404] on link "Inventory" at bounding box center [55, 399] width 99 height 19
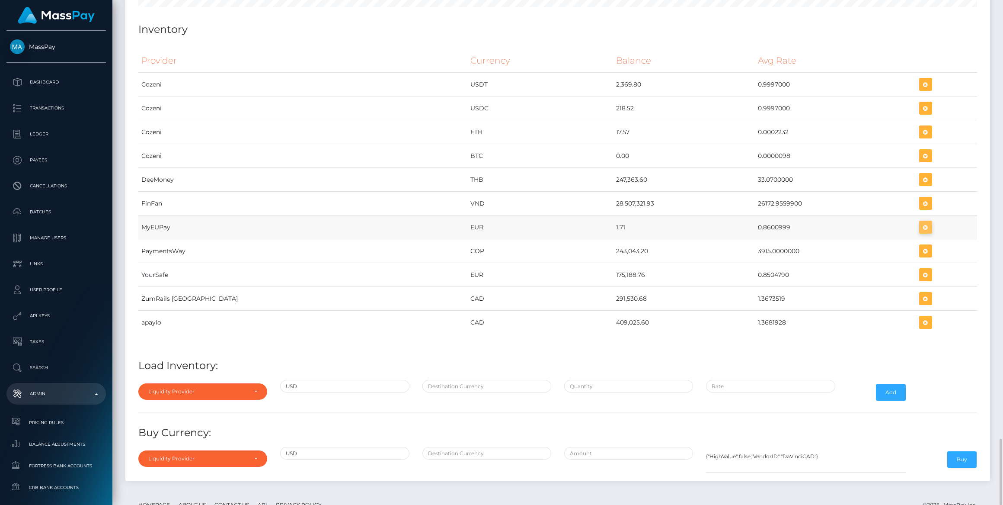
scroll to position [3716, 865]
click at [921, 222] on icon "button" at bounding box center [926, 227] width 10 height 11
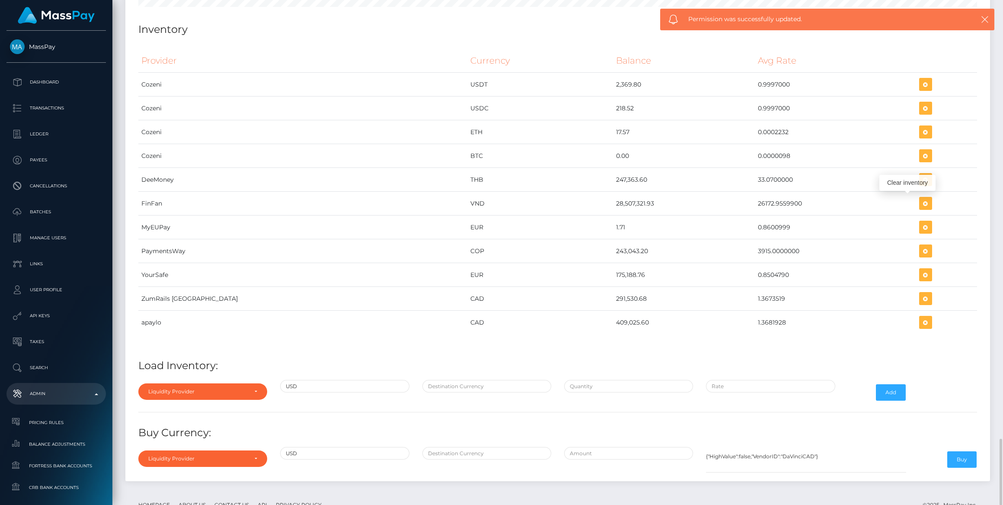
click at [215, 380] on div "Liquidity Provider Da Vinci AFEX QIWI apaylo Cozeni B4B ApprizaPay PaymentsWay …" at bounding box center [203, 392] width 142 height 25
click at [211, 388] on div "Liquidity Provider" at bounding box center [197, 391] width 99 height 7
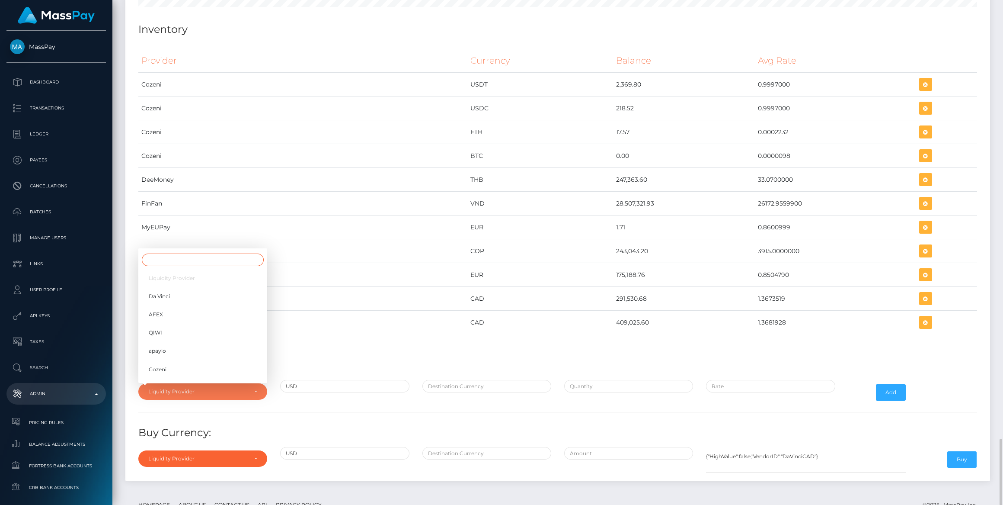
click at [189, 253] on input "Search" at bounding box center [203, 259] width 122 height 13
type input "my"
click at [205, 363] on link "MyEUPay" at bounding box center [202, 371] width 129 height 16
select select "MyEUPay"
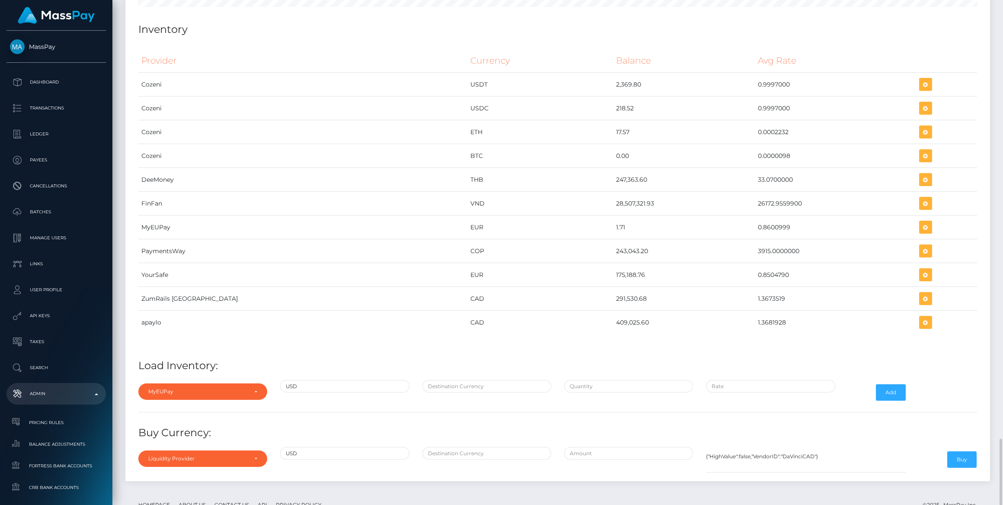
click at [445, 352] on div "Provider Currency Balance Avg Rate Cozeni USDT 2,369.80 Load Inventory:" at bounding box center [558, 259] width 852 height 434
drag, startPoint x: 452, startPoint y: 357, endPoint x: 458, endPoint y: 360, distance: 7.2
click at [452, 380] on input "text" at bounding box center [487, 386] width 129 height 13
type input "EUR"
paste input "199,800.0000000"
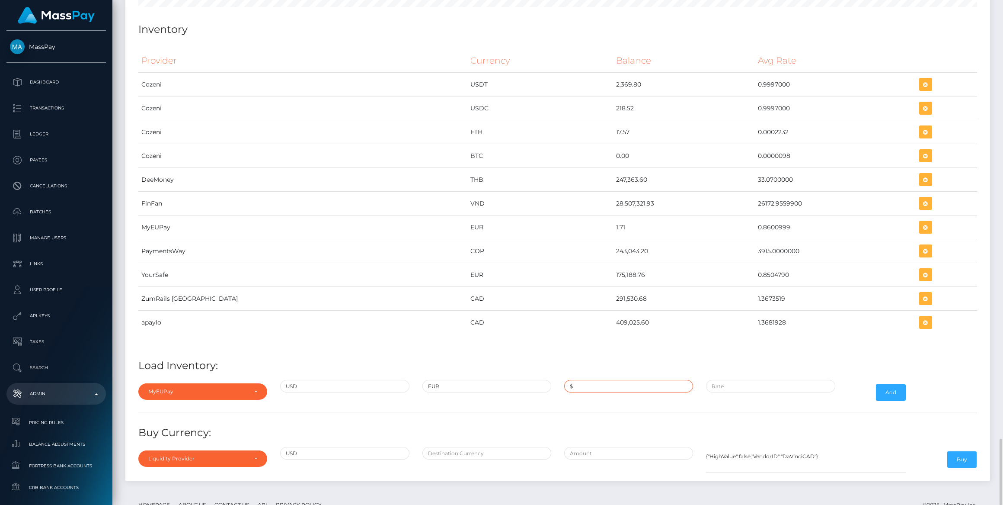
type input "$199,800.0000000"
type input "$"
click at [621, 380] on div "$199,800.0000000" at bounding box center [629, 392] width 142 height 25
click at [621, 380] on input "$199,800.0000000" at bounding box center [628, 386] width 129 height 13
paste input "233,0"
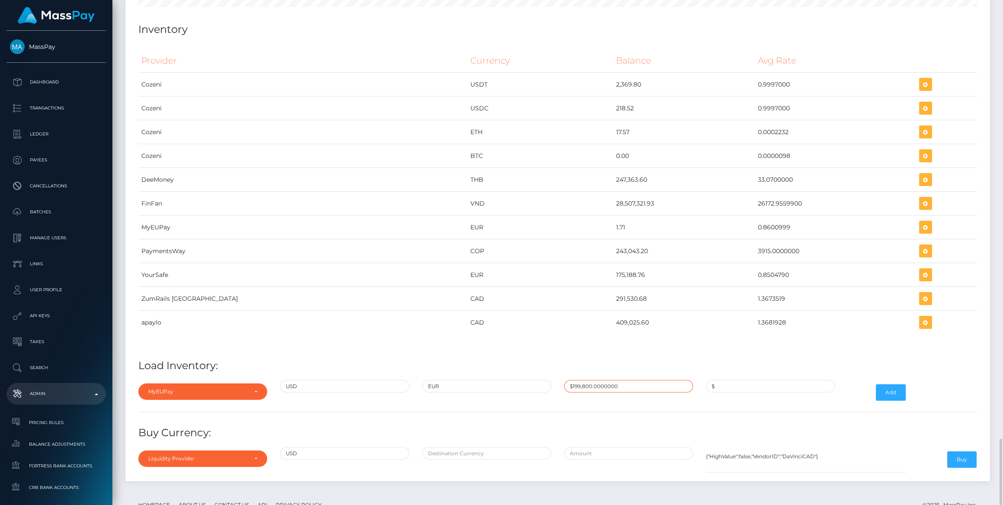
type input "$233,000.0000000"
paste input "0.8575000"
type input "$0.8575000"
click at [894, 384] on button "Add" at bounding box center [891, 392] width 30 height 16
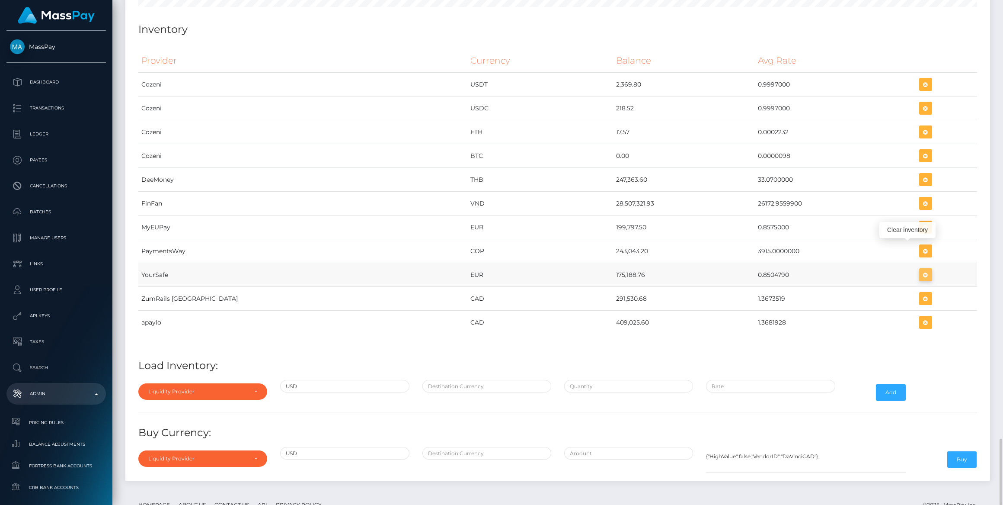
click at [921, 269] on icon "button" at bounding box center [926, 274] width 10 height 11
click at [711, 263] on tr "YourSafe EUR 175,188.76 0.8504790" at bounding box center [557, 275] width 839 height 24
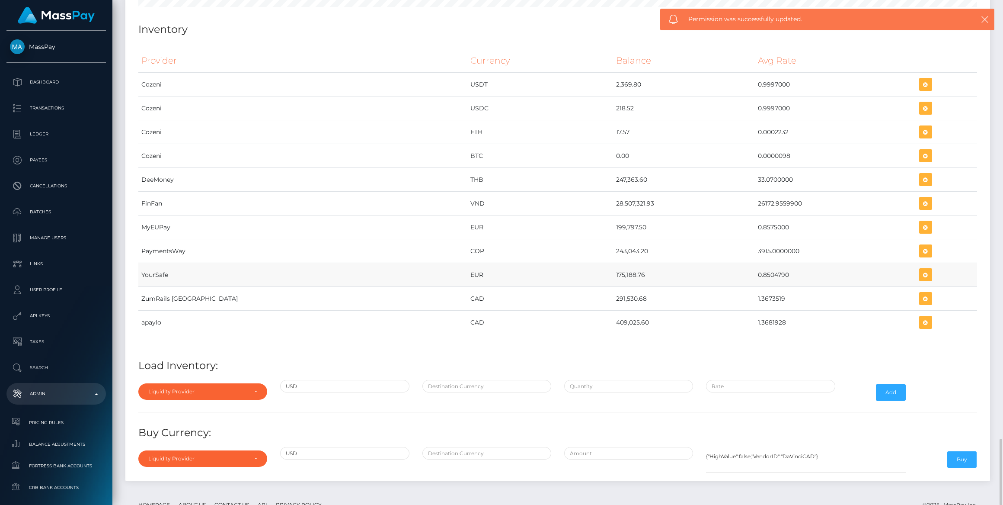
click at [613, 263] on td "175,188.76" at bounding box center [684, 275] width 142 height 24
drag, startPoint x: 545, startPoint y: 247, endPoint x: 762, endPoint y: 252, distance: 218.0
click at [762, 263] on tr "YourSafe EUR 175,188.76 0.8504790" at bounding box center [557, 275] width 839 height 24
copy tr "175,188.76 0.8504790"
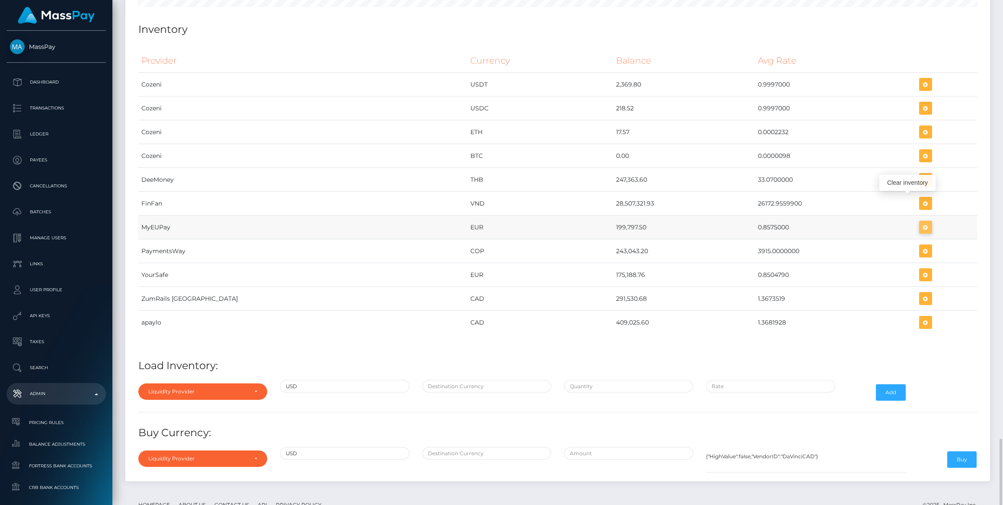
click at [921, 222] on icon "button" at bounding box center [926, 227] width 10 height 11
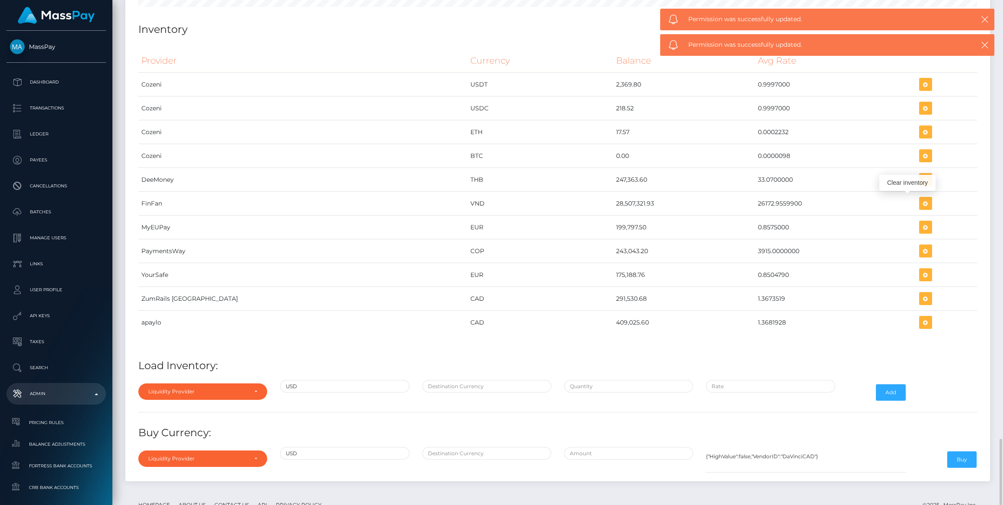
click at [178, 380] on div "Liquidity Provider Da Vinci AFEX QIWI apaylo Cozeni B4B ApprizaPay PaymentsWay …" at bounding box center [203, 392] width 142 height 25
click at [179, 388] on div "Liquidity Provider" at bounding box center [197, 391] width 99 height 7
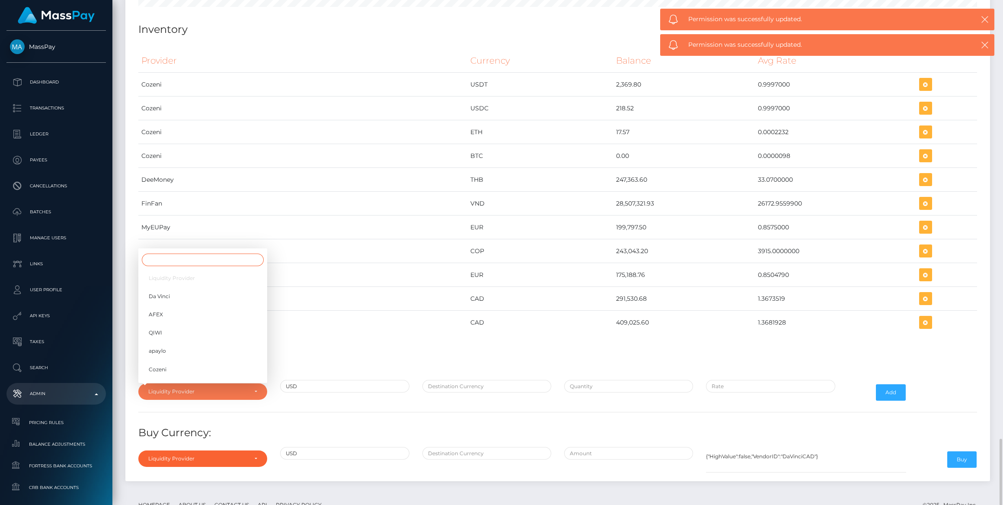
click at [203, 253] on input "Search" at bounding box center [203, 259] width 122 height 13
type input "my"
click at [197, 363] on link "MyEUPay" at bounding box center [202, 371] width 129 height 16
select select "MyEUPay"
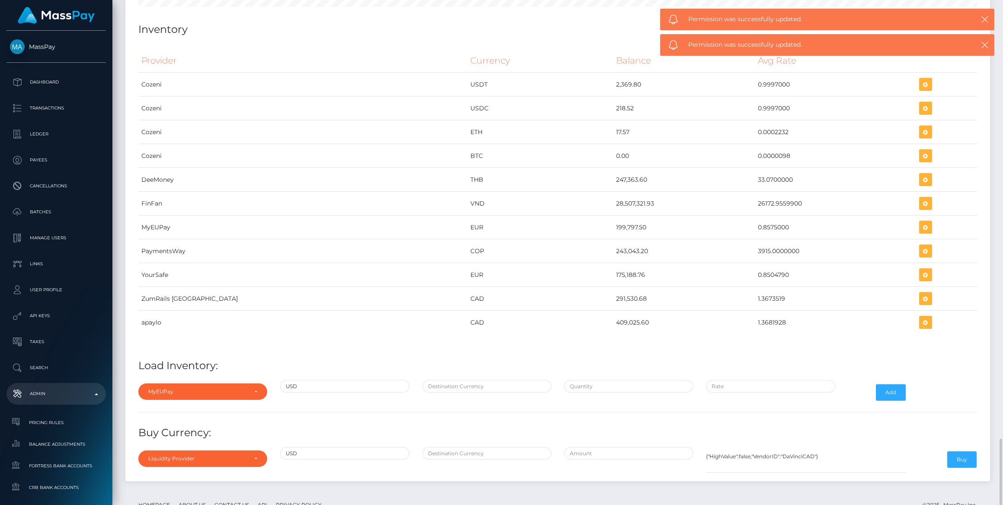
click at [443, 351] on div "Provider Currency Balance Avg Rate Cozeni USDT 2,369.80 Load Inventory:" at bounding box center [558, 259] width 852 height 434
click at [445, 380] on input "text" at bounding box center [487, 386] width 129 height 13
type input "EUR"
type input "$233,000.0000000"
type input "$0.8575000"
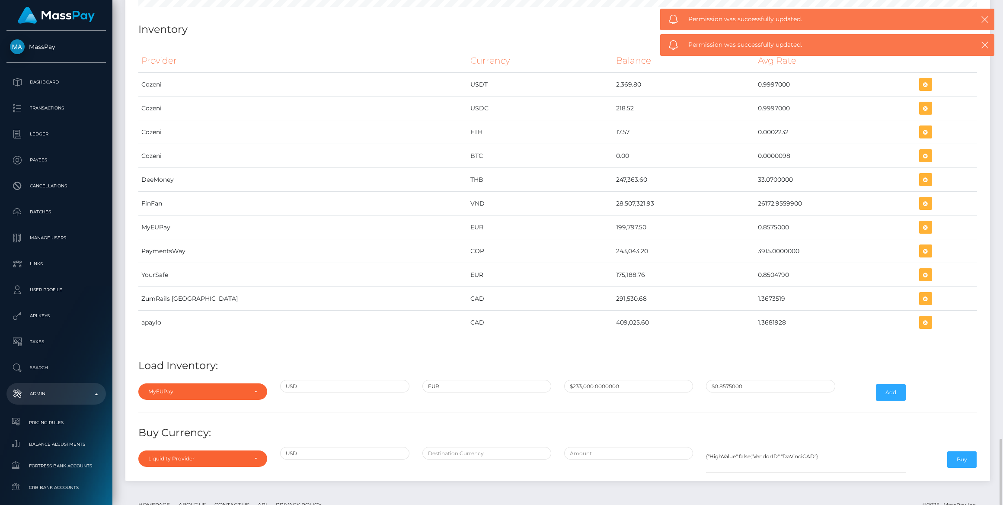
click at [600, 380] on div "$233,000.0000000" at bounding box center [629, 392] width 142 height 25
click at [608, 380] on input "$233,000.0000000" at bounding box center [628, 386] width 129 height 13
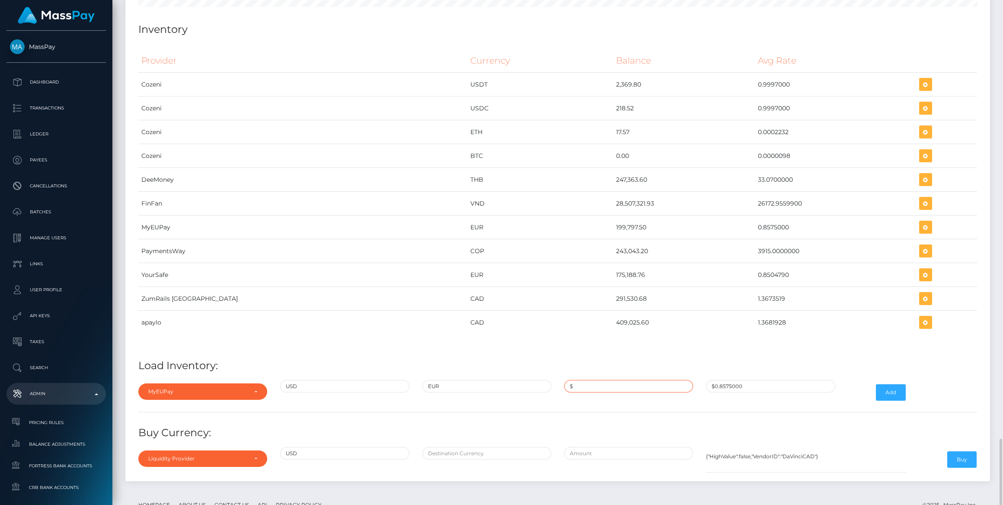
paste input "233,000.0000000"
type input "$233,000.0000000"
paste input "0.8583000"
type input "$0.8583000"
click at [889, 384] on button "Add" at bounding box center [891, 392] width 30 height 16
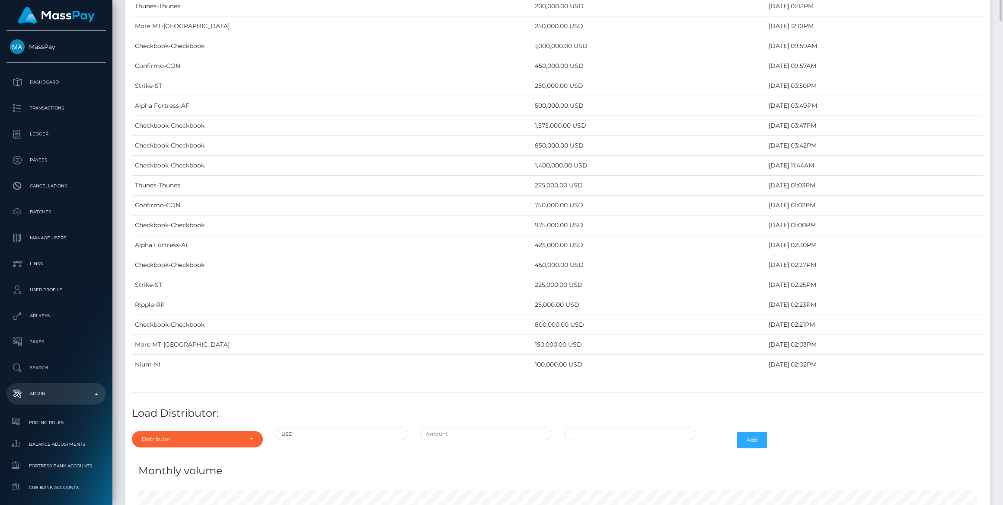
scroll to position [3245, 0]
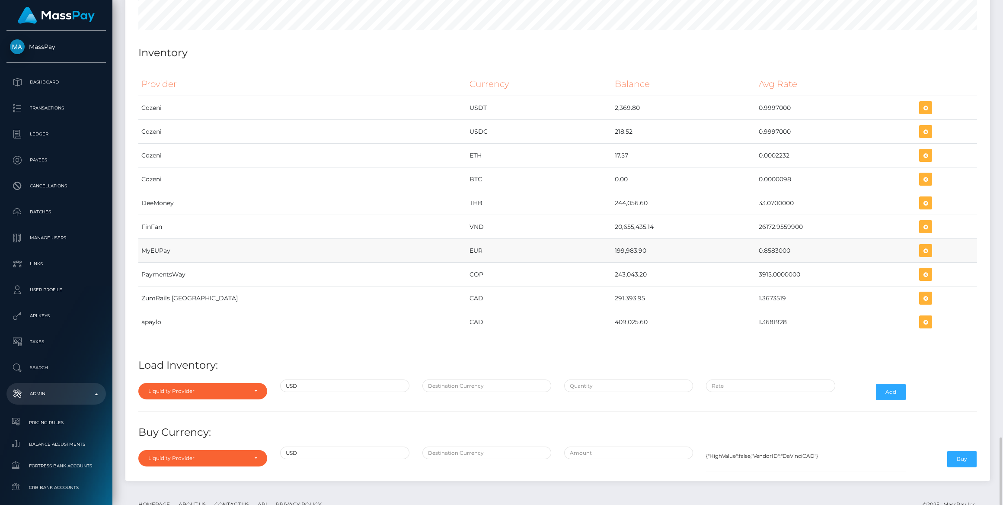
drag, startPoint x: 557, startPoint y: 223, endPoint x: 757, endPoint y: 222, distance: 200.7
click at [757, 239] on tr "MyEUPay EUR 199,983.90 0.8583000" at bounding box center [557, 251] width 839 height 24
copy tr "199,983.90 0.8583000"
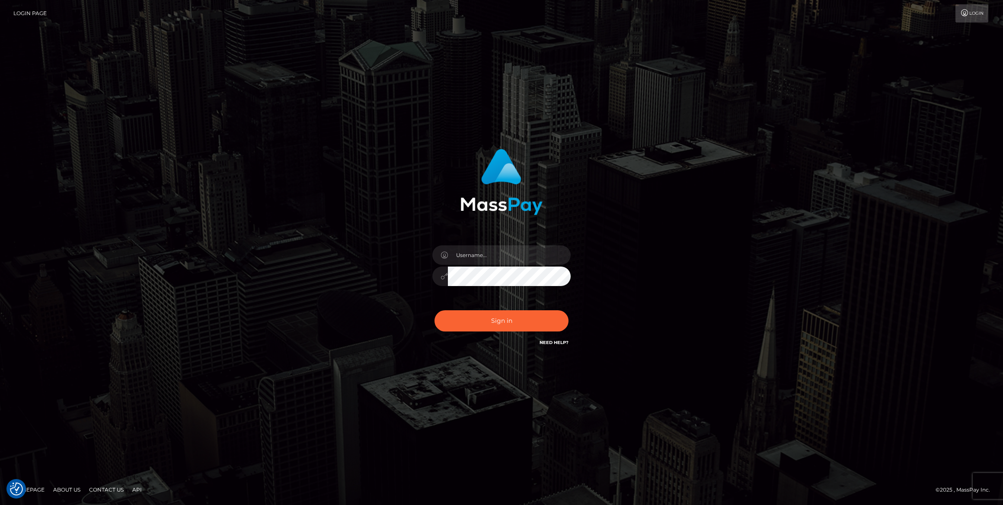
type input "bengreen"
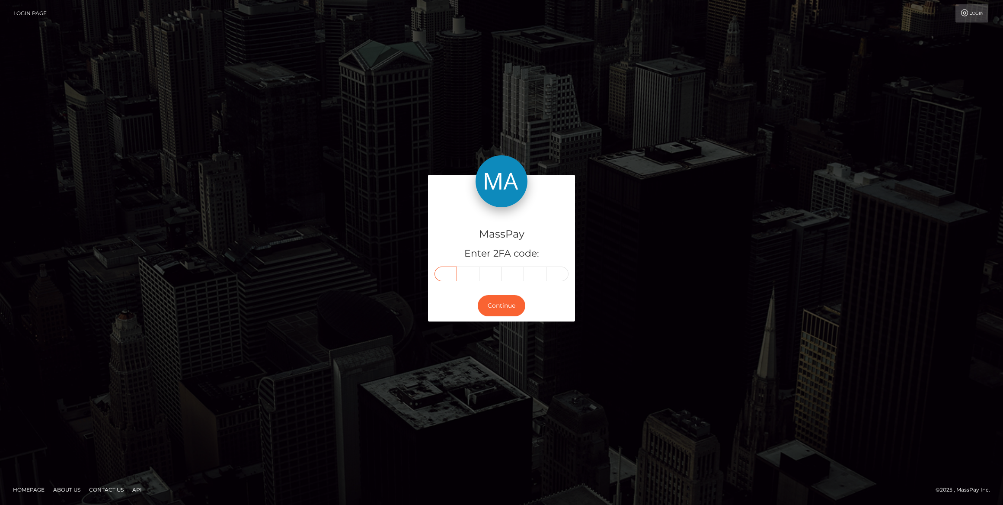
click at [444, 278] on input "text" at bounding box center [446, 273] width 22 height 15
paste input "7"
type input "7"
type input "3"
type input "8"
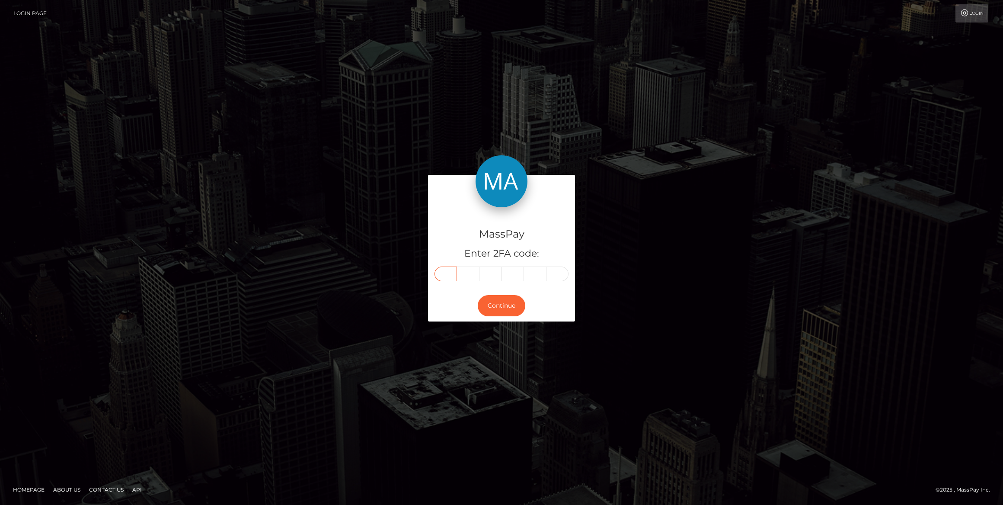
type input "0"
type input "6"
type input "4"
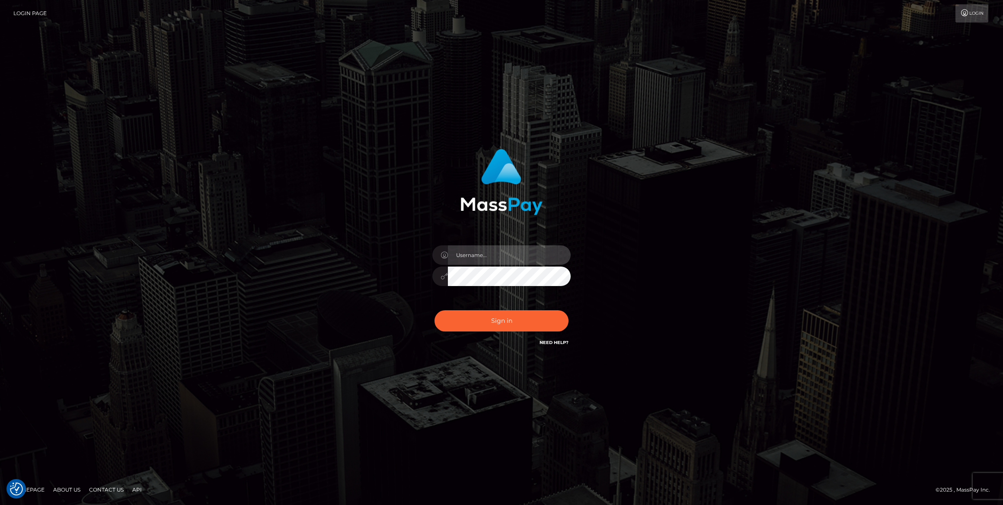
type input "bengreen"
click at [490, 332] on div "Sign in Need Help?" at bounding box center [501, 324] width 151 height 38
click at [490, 331] on button "Sign in" at bounding box center [502, 320] width 134 height 21
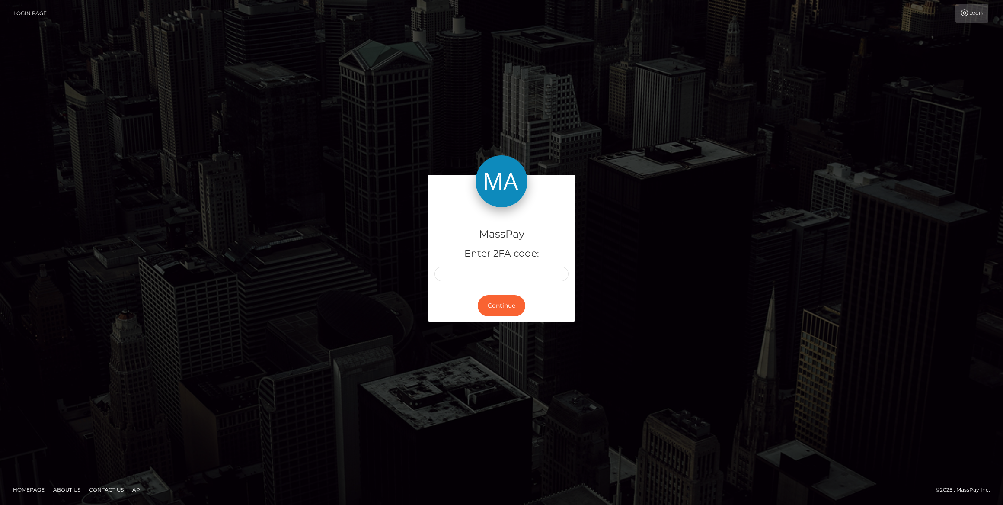
type input "7"
type input "3"
type input "8"
type input "0"
type input "6"
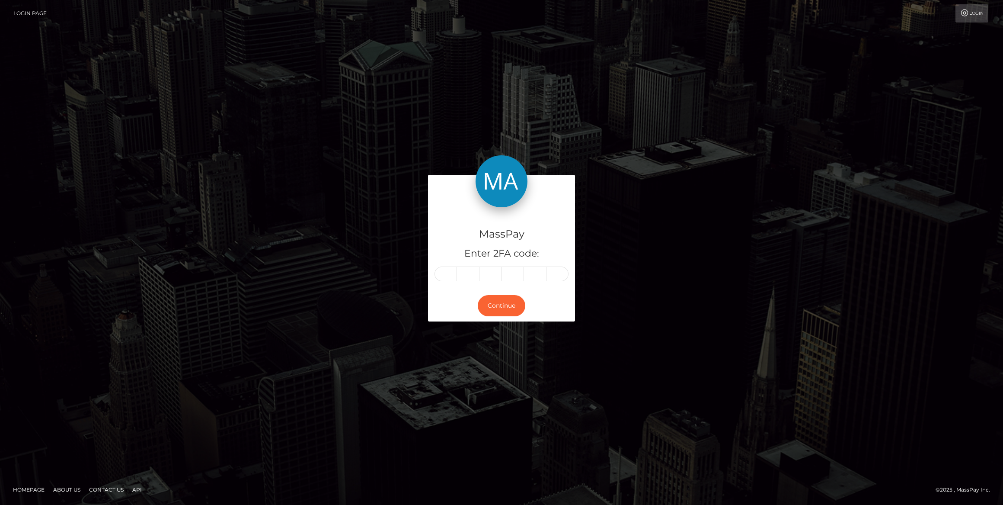
type input "4"
click at [499, 304] on button "Continue" at bounding box center [502, 305] width 48 height 21
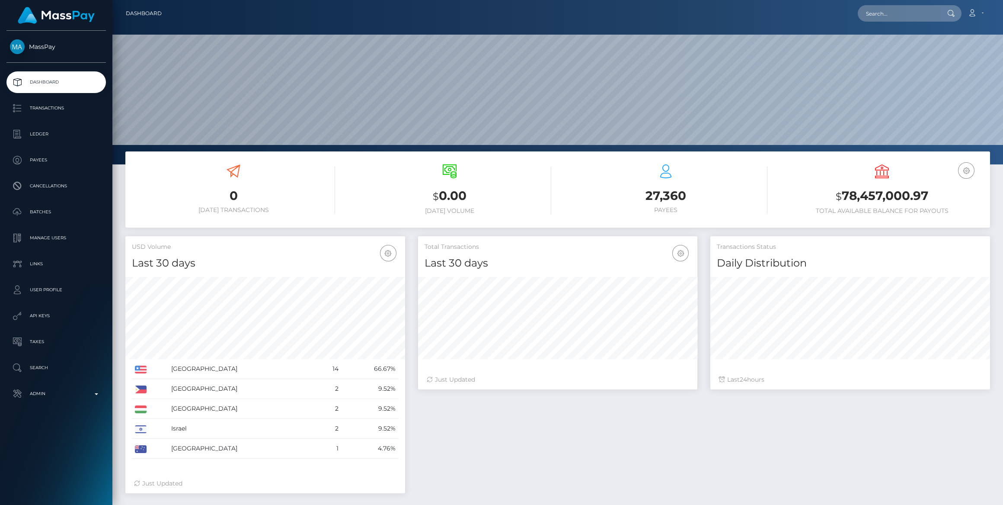
scroll to position [153, 279]
click at [68, 403] on link "Admin" at bounding box center [55, 394] width 99 height 22
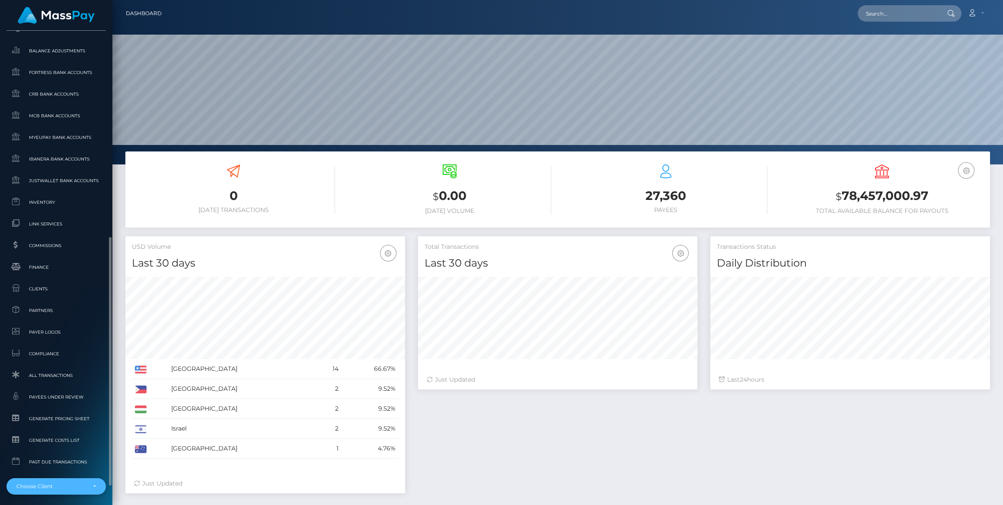
scroll to position [428, 0]
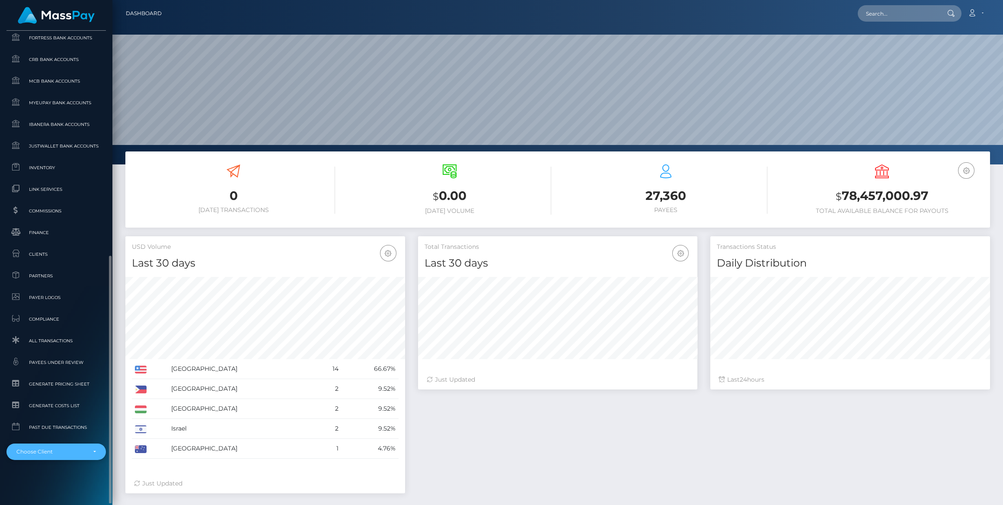
click at [81, 456] on div "Choose Client" at bounding box center [55, 451] width 99 height 16
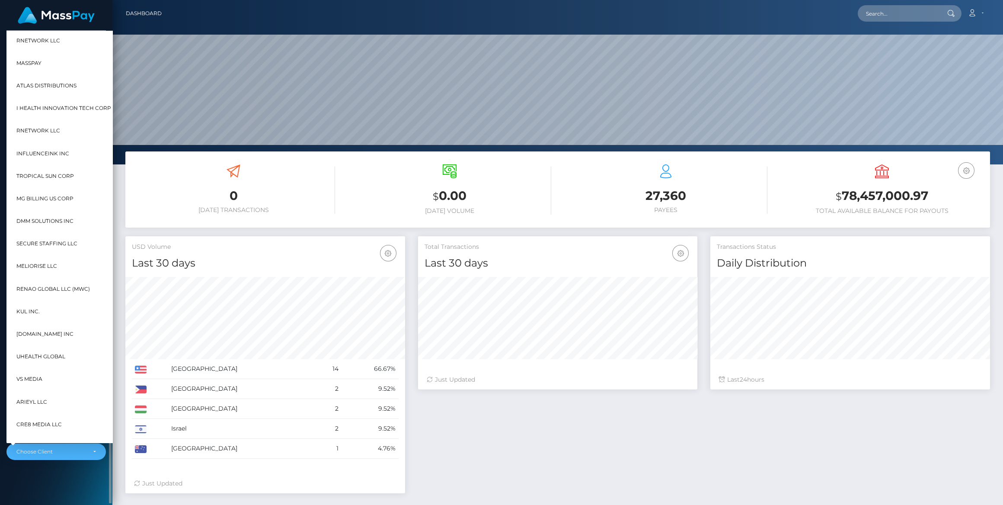
scroll to position [153, 279]
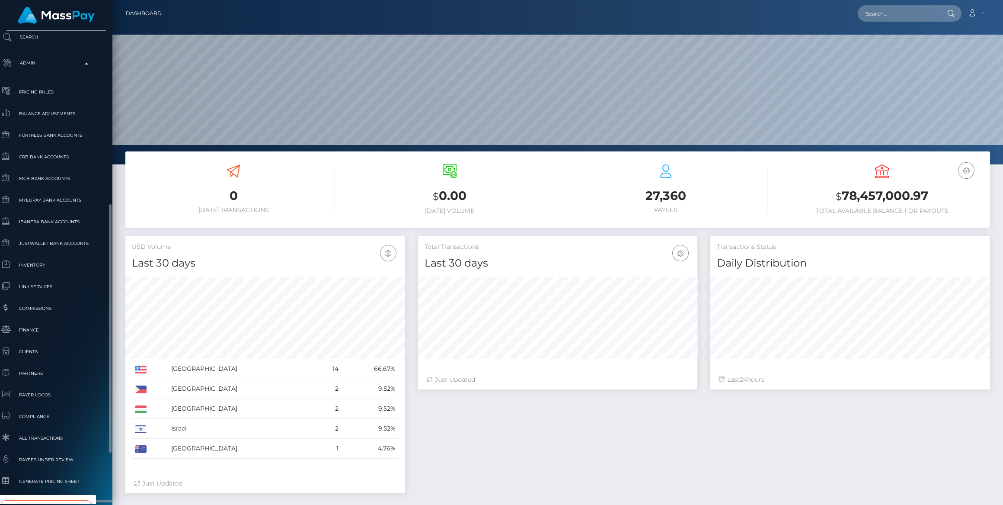
type input "whop"
select select "338"
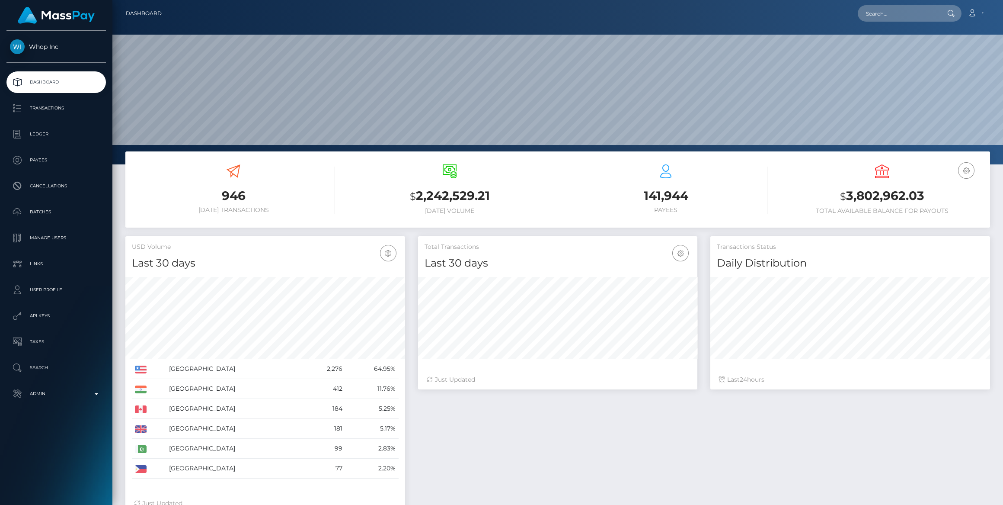
scroll to position [153, 279]
click at [47, 390] on p "Admin" at bounding box center [56, 393] width 93 height 13
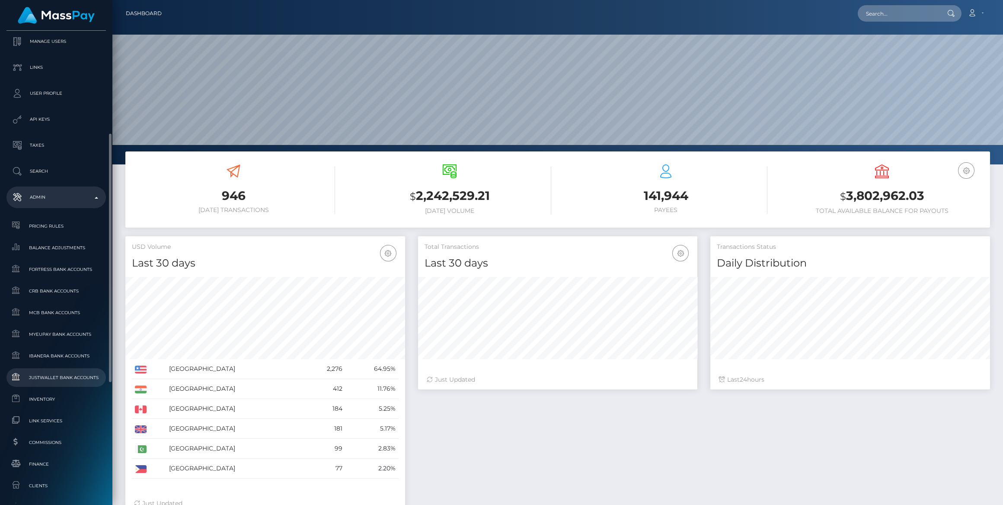
scroll to position [236, 0]
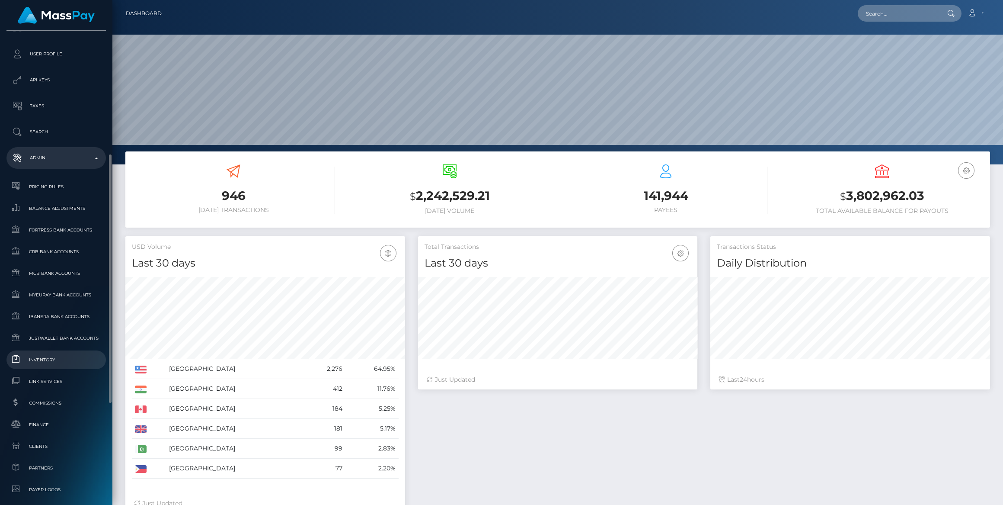
click at [56, 360] on span "Inventory" at bounding box center [56, 360] width 93 height 10
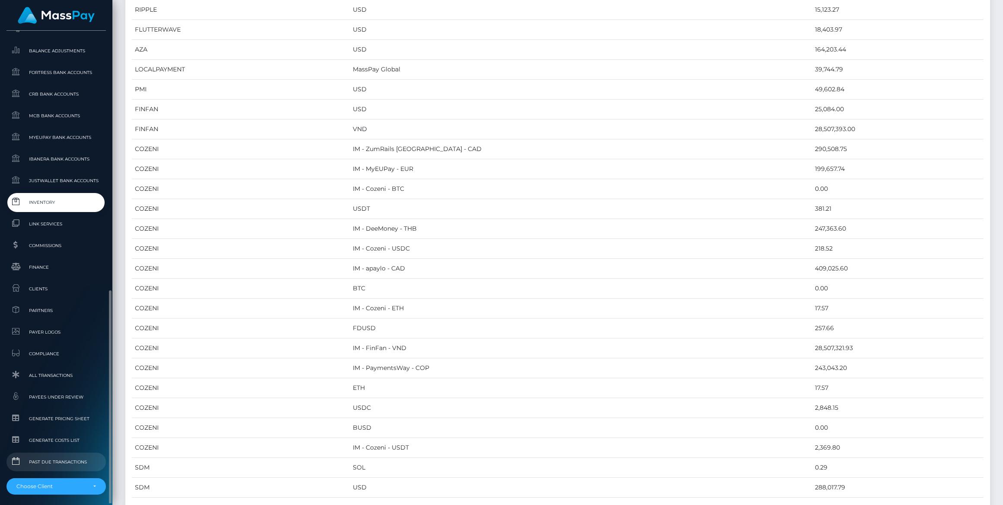
scroll to position [428, 0]
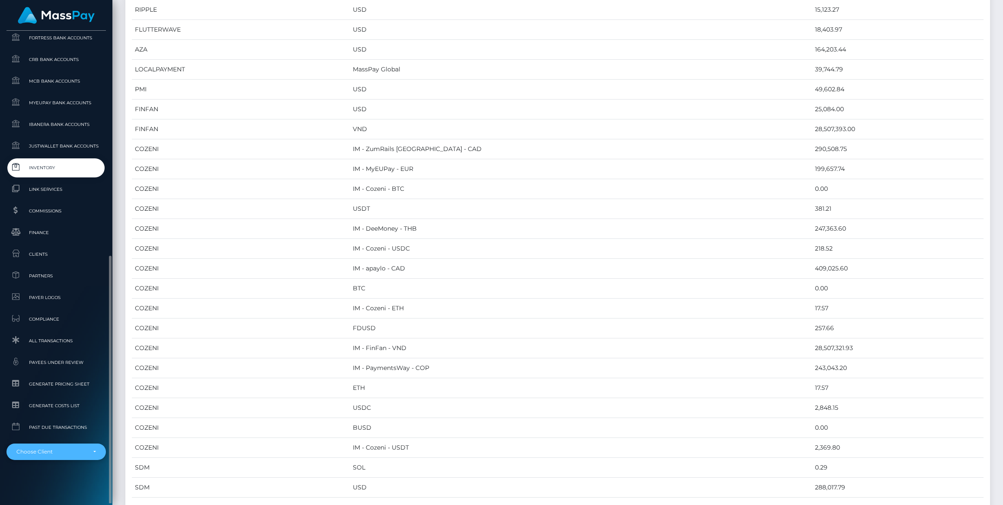
click at [86, 452] on div "Choose Client" at bounding box center [56, 451] width 80 height 7
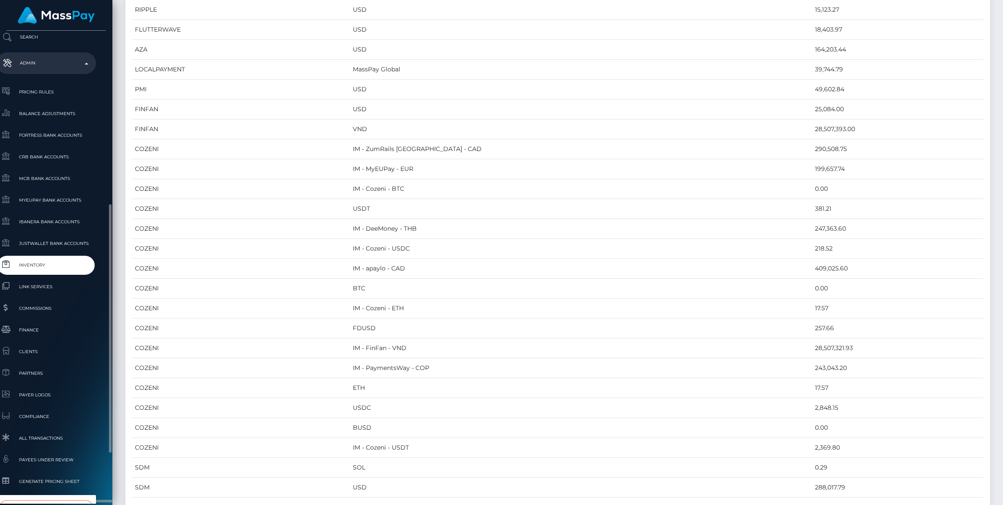
type input "whop"
select select "338"
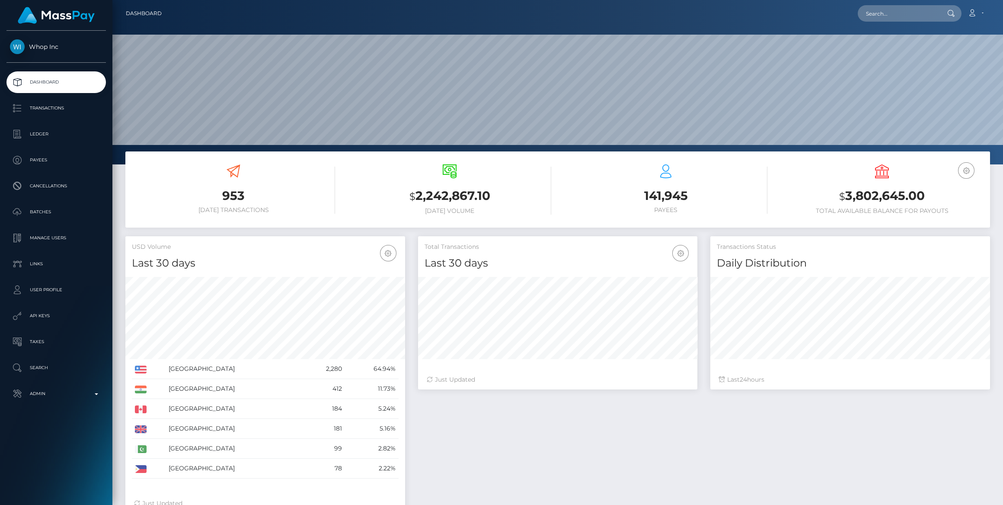
scroll to position [153, 279]
click at [62, 397] on p "Admin" at bounding box center [56, 393] width 93 height 13
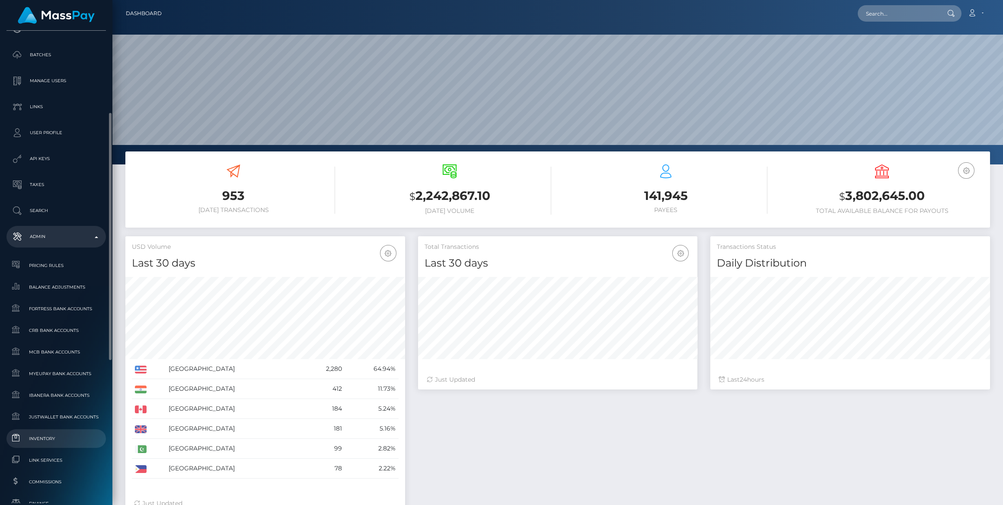
click at [64, 435] on span "Inventory" at bounding box center [56, 438] width 93 height 10
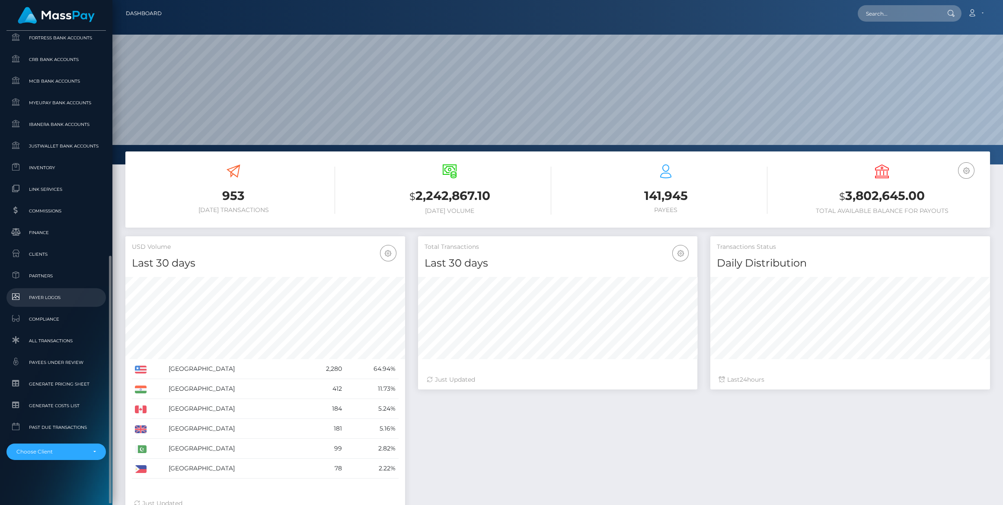
scroll to position [428, 0]
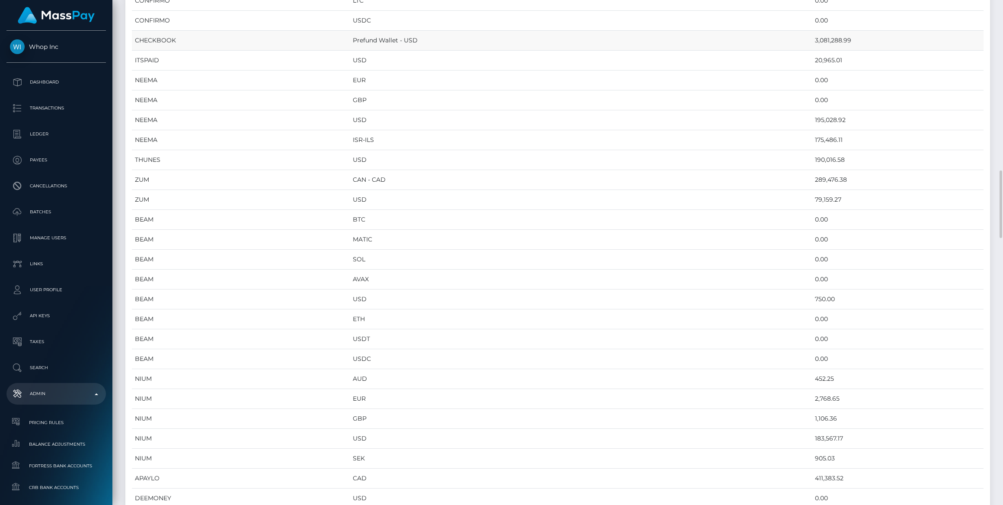
scroll to position [432, 0]
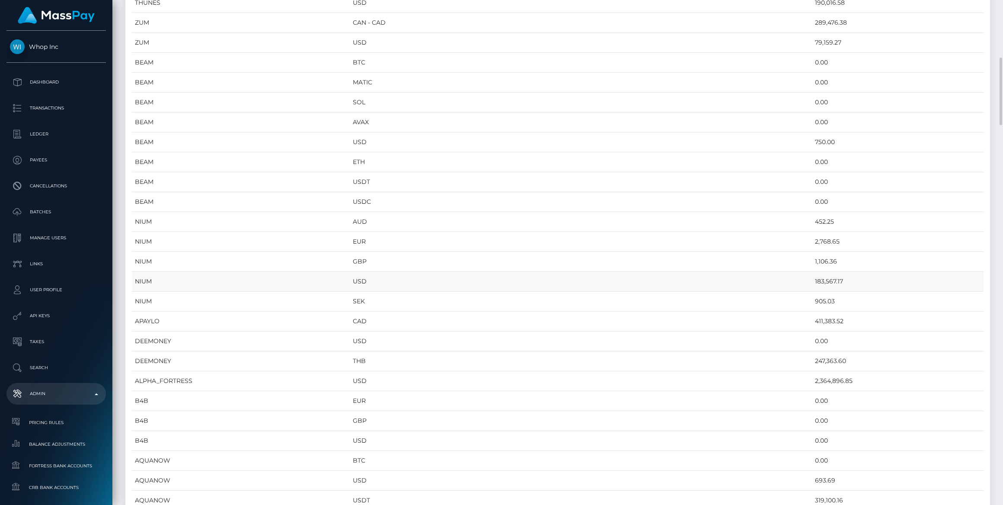
drag, startPoint x: 758, startPoint y: 279, endPoint x: 823, endPoint y: 277, distance: 64.5
click at [823, 277] on tr "NIUM USD 183,567.17" at bounding box center [558, 282] width 852 height 20
drag, startPoint x: 462, startPoint y: 159, endPoint x: 847, endPoint y: 153, distance: 384.5
click at [847, 153] on tr "THUNES USD 190,016.58" at bounding box center [558, 160] width 852 height 20
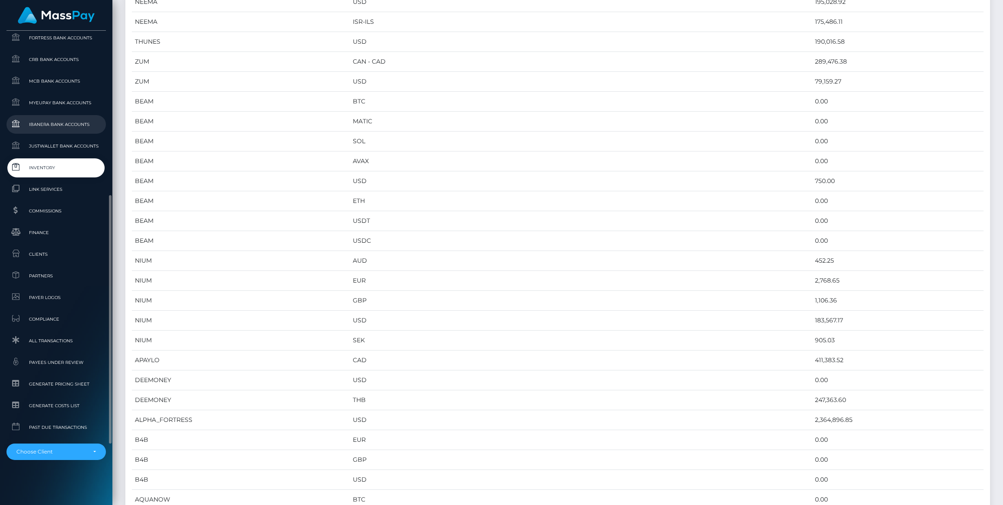
scroll to position [388, 0]
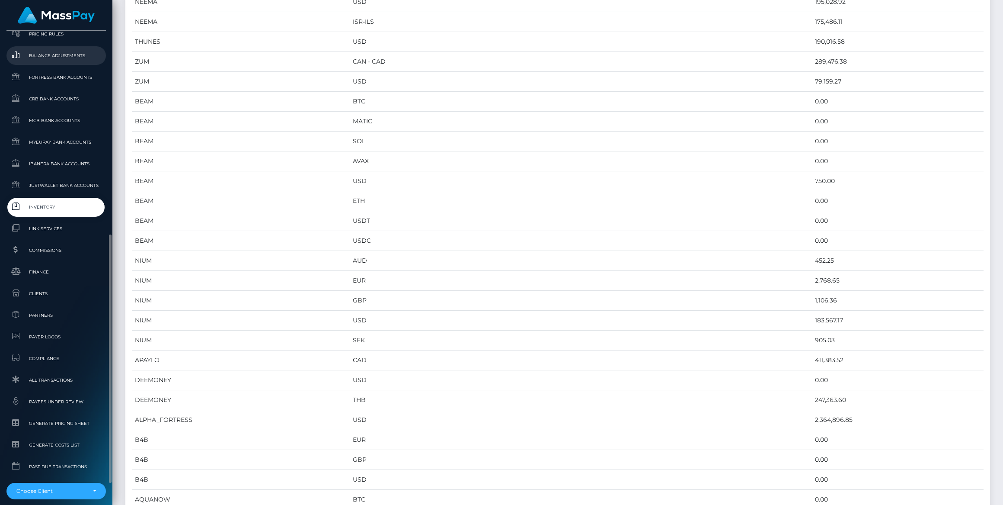
click at [68, 59] on span "Balance Adjustments" at bounding box center [56, 56] width 93 height 10
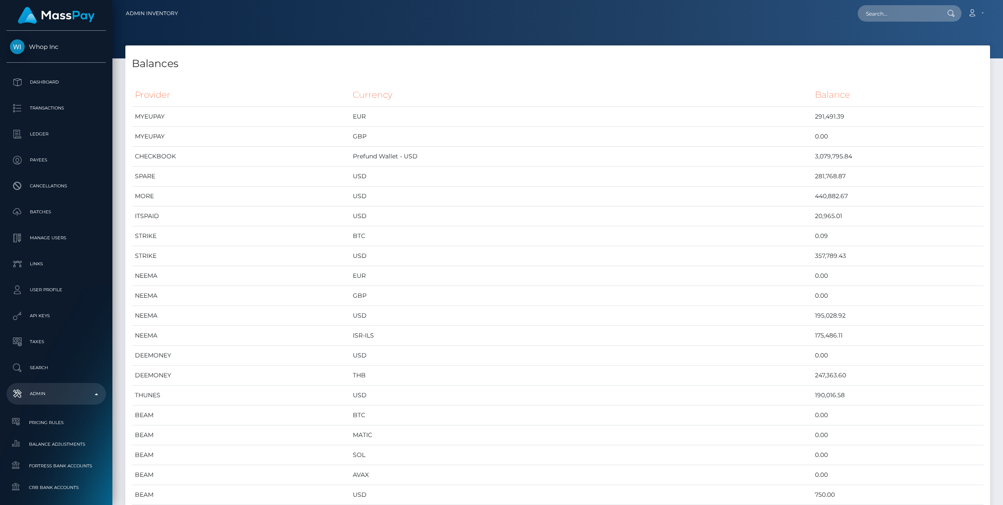
scroll to position [3673, 865]
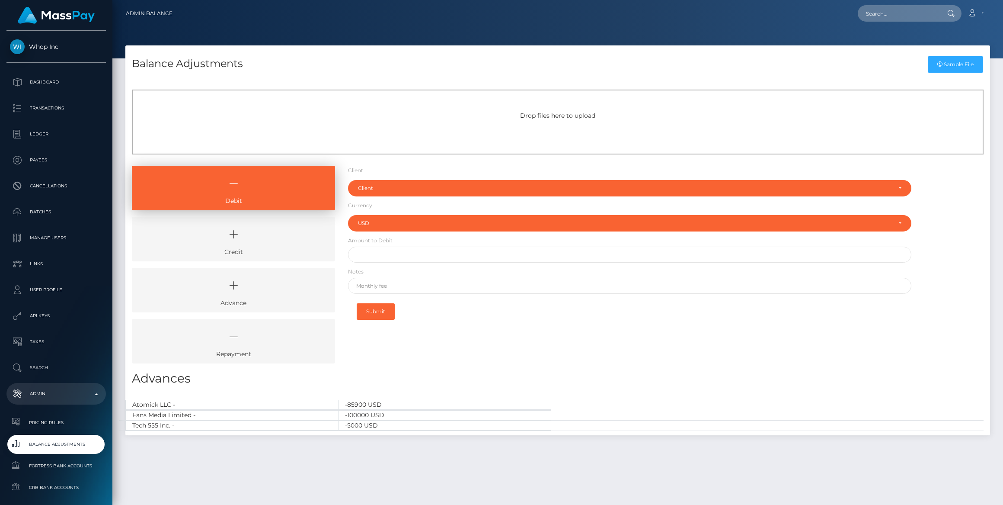
select select "USD"
click at [300, 212] on li "Debit" at bounding box center [233, 191] width 203 height 51
click at [327, 221] on link "Credit" at bounding box center [233, 239] width 203 height 45
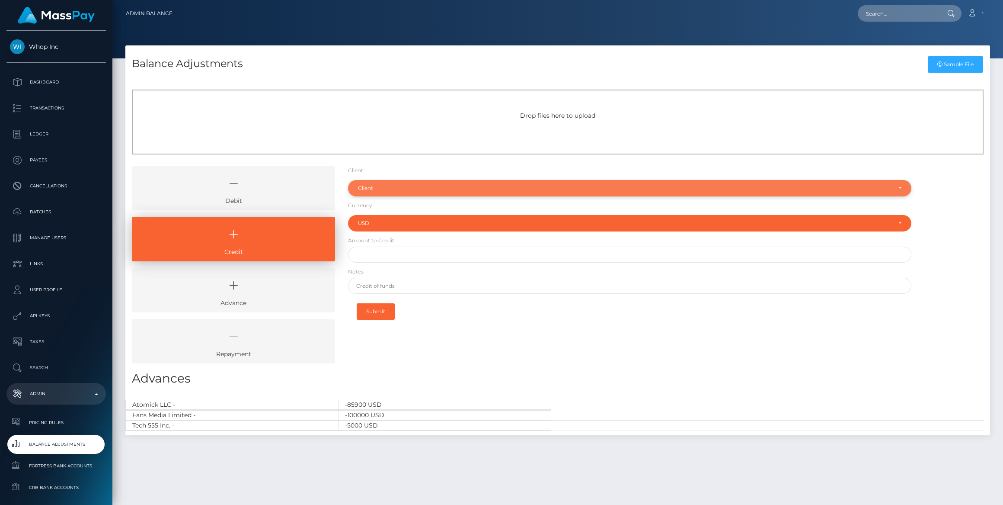
click at [390, 189] on div "Client" at bounding box center [625, 188] width 534 height 7
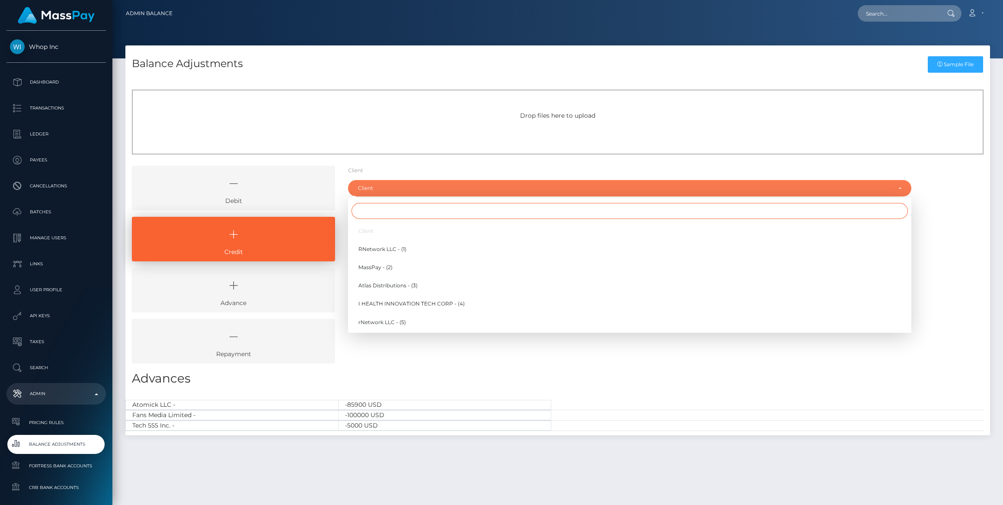
click at [388, 204] on input "Search" at bounding box center [630, 211] width 557 height 16
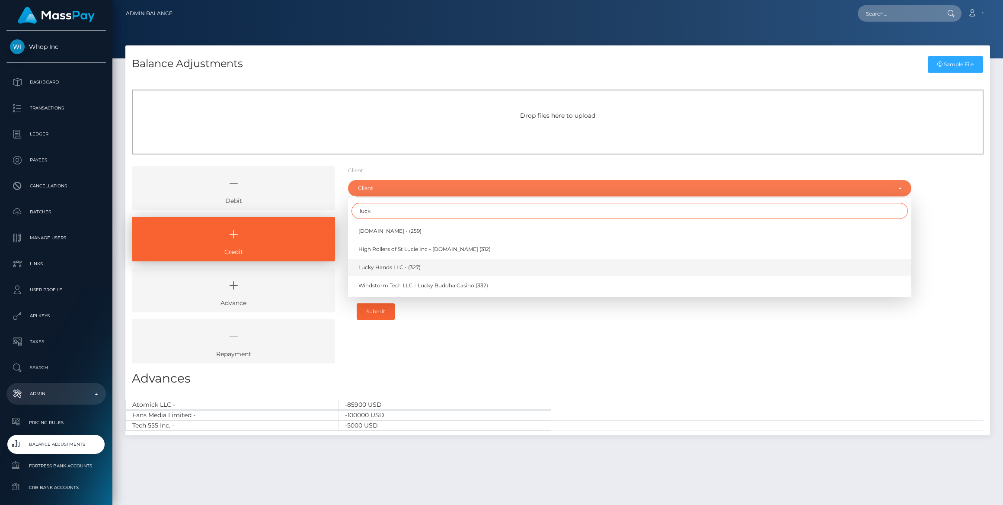
type input "luck"
click at [405, 271] on link "Lucky Hands LLC - (327)" at bounding box center [630, 267] width 564 height 16
select select "327"
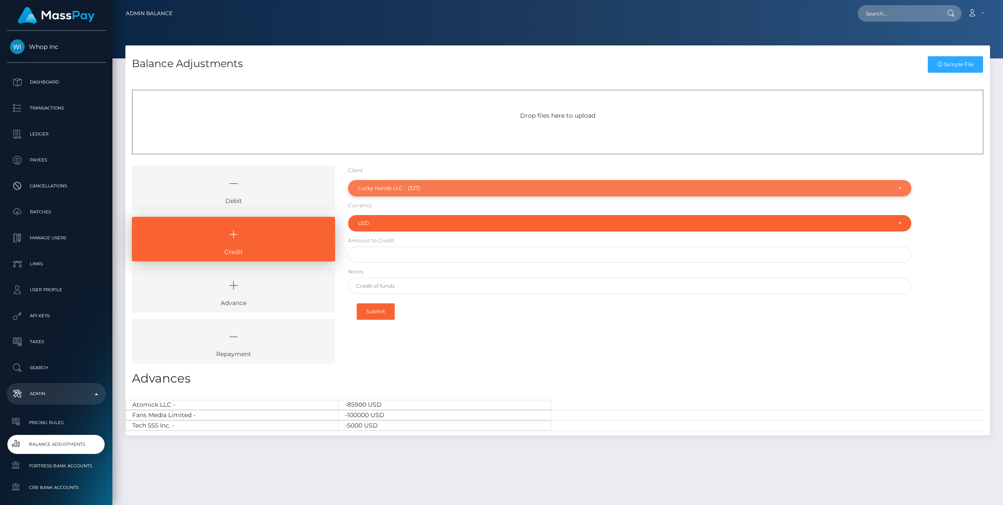
drag, startPoint x: 412, startPoint y: 187, endPoint x: 355, endPoint y: 186, distance: 56.7
click at [355, 186] on div "Lucky Hands LLC - (327)" at bounding box center [630, 188] width 564 height 16
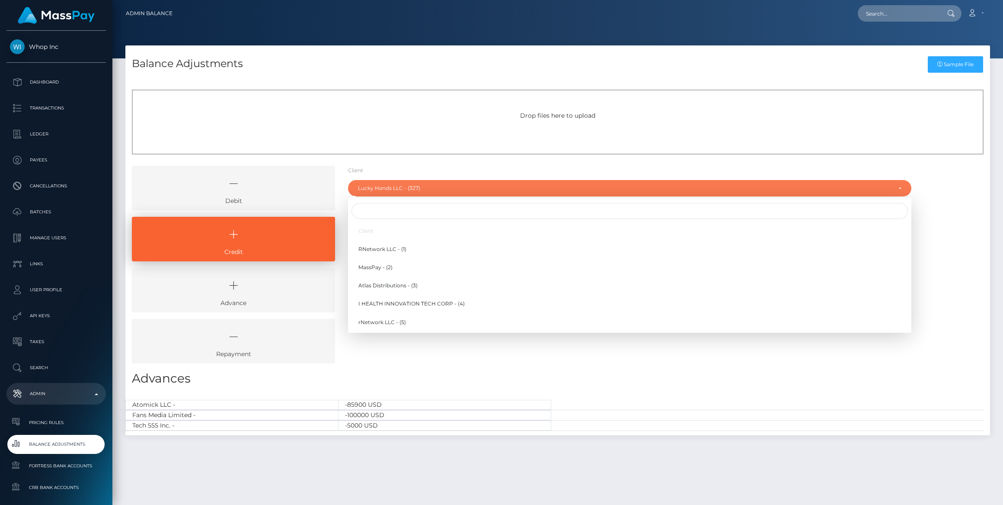
click at [484, 366] on div "Client Client RNetwork LLC - (1) MassPay - (2) Atlas Distributions - (3) I HEAL…" at bounding box center [630, 268] width 577 height 204
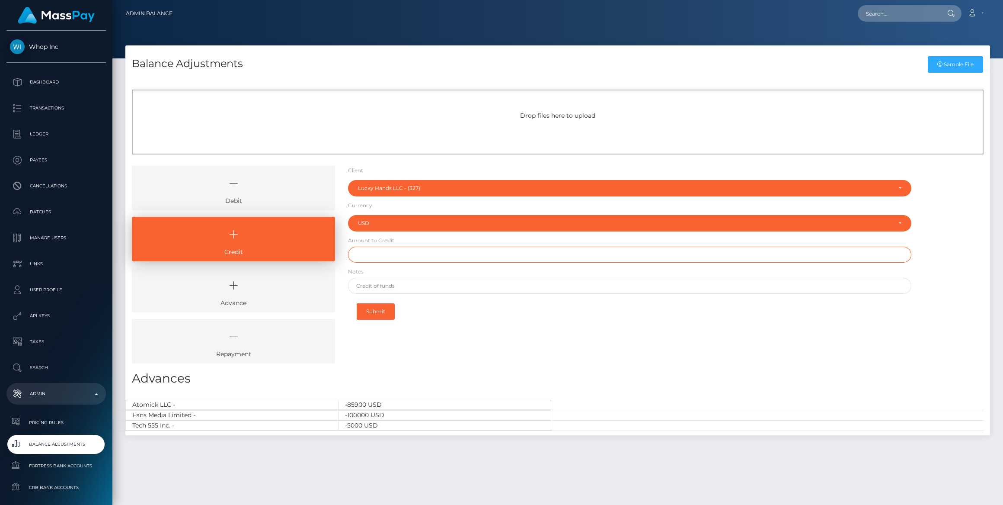
click at [403, 256] on input "text" at bounding box center [630, 255] width 564 height 16
type input "$10,000.00"
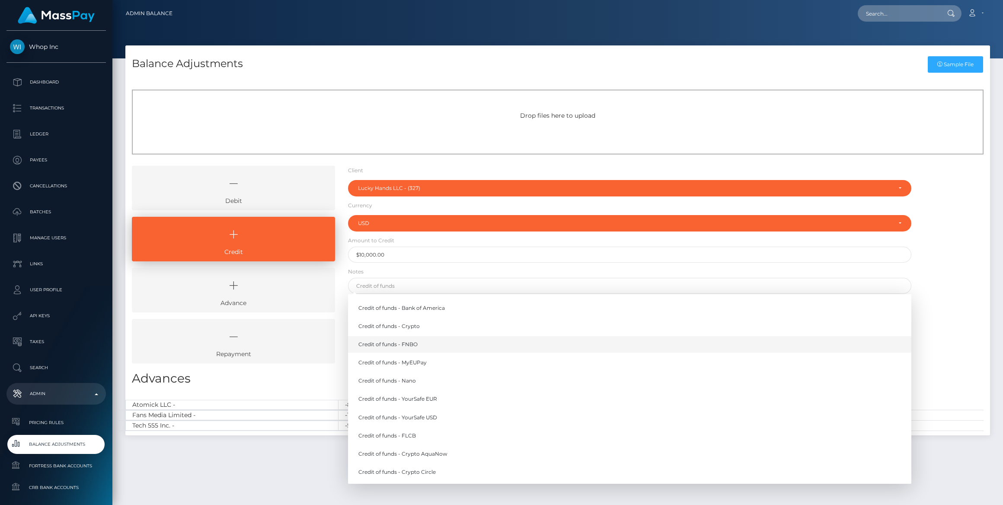
click at [408, 343] on link "Credit of funds - FNBO" at bounding box center [630, 344] width 564 height 16
type input "Credit of funds - FNBO"
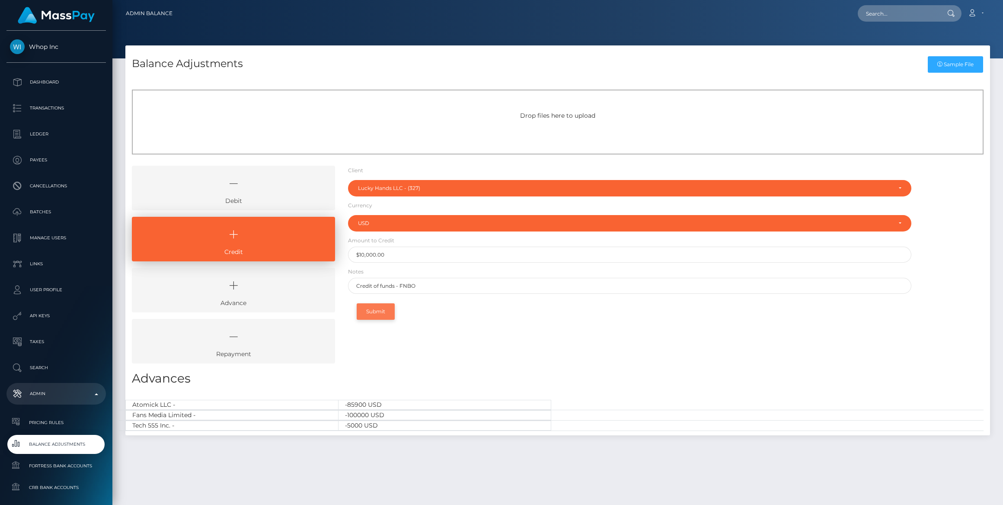
click at [376, 310] on button "Submit" at bounding box center [376, 311] width 38 height 16
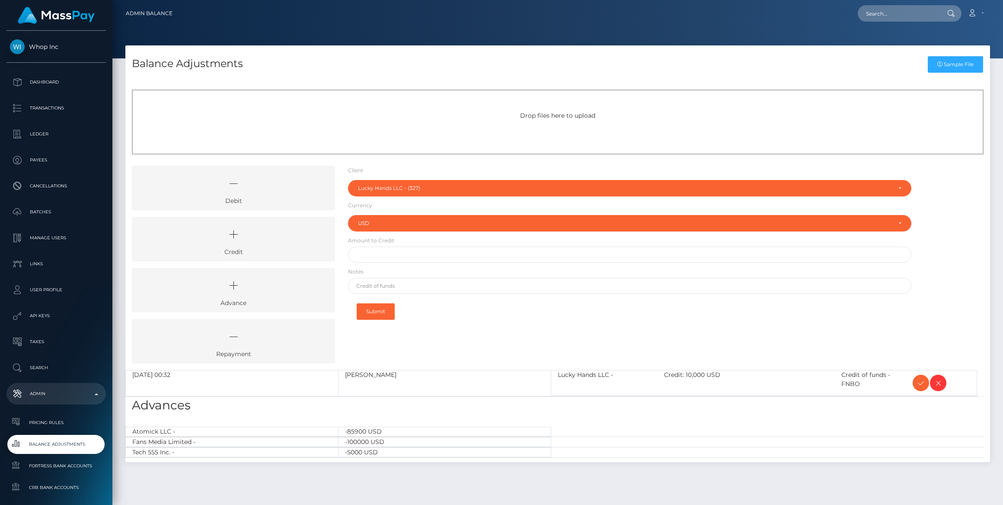
select select "327"
select select "USD"
drag, startPoint x: 602, startPoint y: 372, endPoint x: 555, endPoint y: 375, distance: 46.8
click at [555, 375] on div at bounding box center [604, 382] width 106 height 25
copy div "Lucky Hands LLC -"
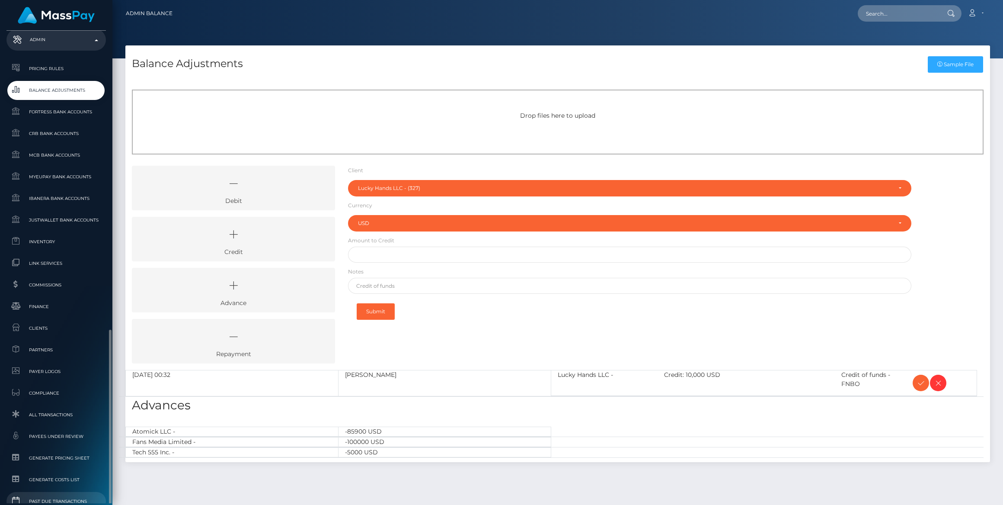
scroll to position [428, 0]
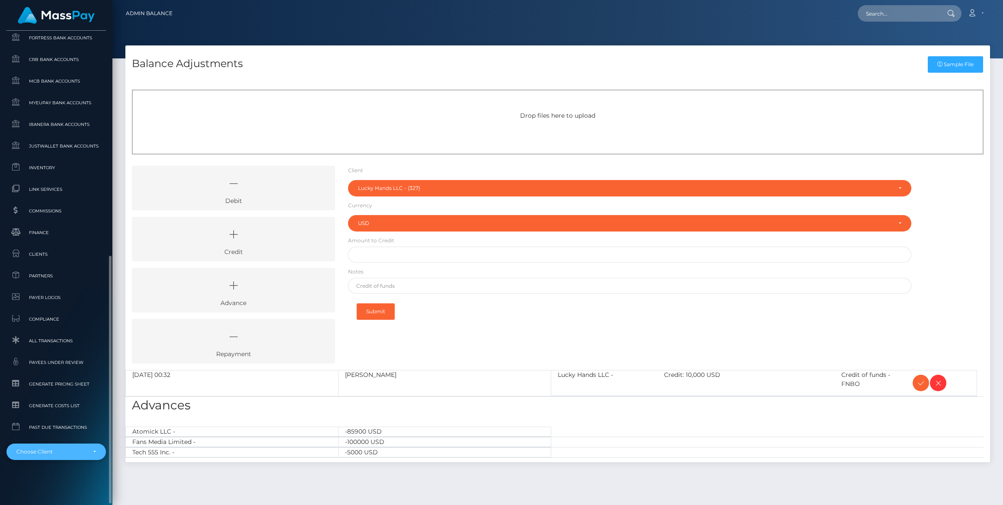
click at [77, 455] on div "Choose Client" at bounding box center [55, 451] width 99 height 16
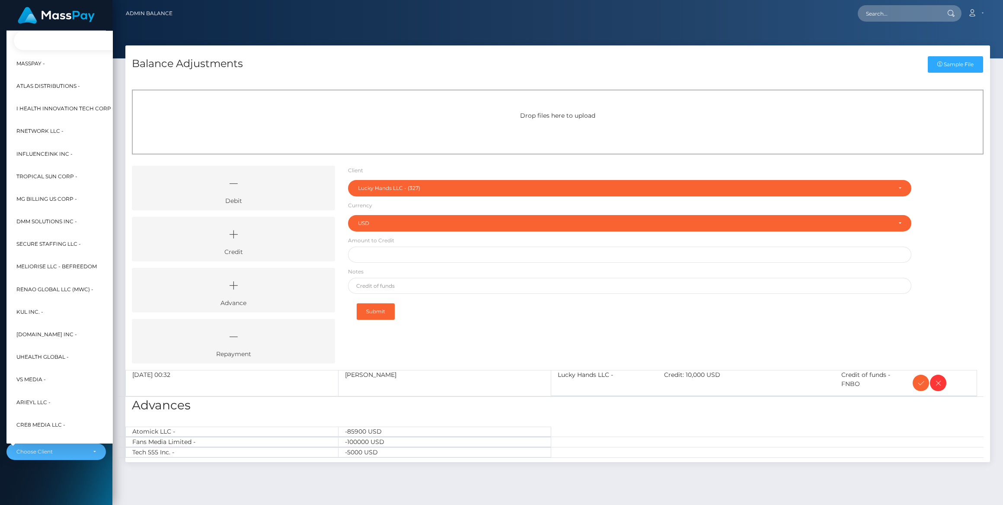
scroll to position [180, 10]
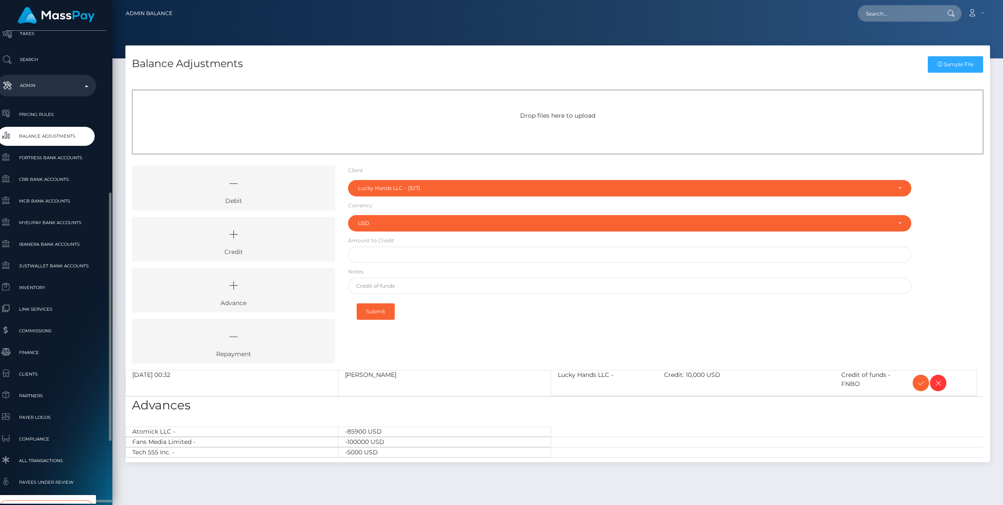
type input "make"
select select "245"
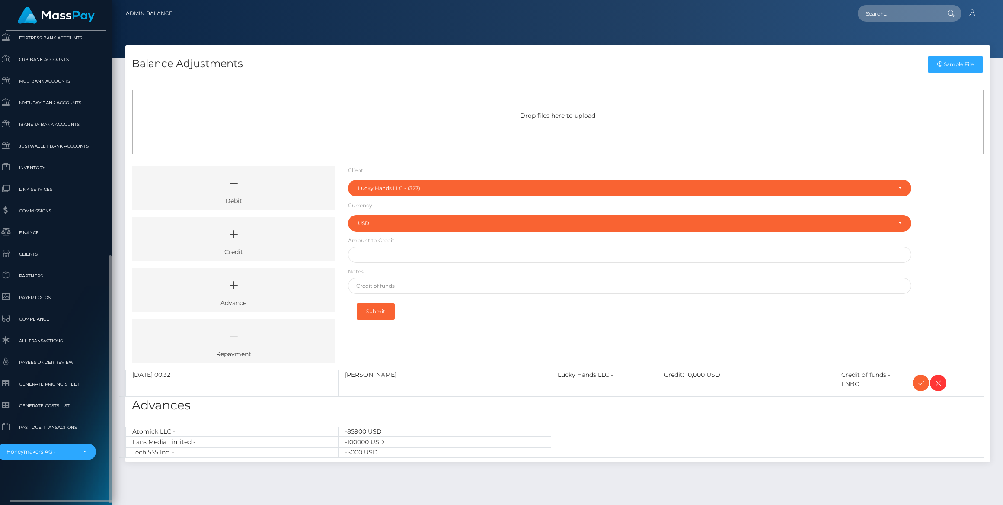
click at [53, 464] on div "Whop Inc Dashboard Transactions Ledger Payees Cancellations" at bounding box center [56, 267] width 112 height 472
click at [62, 453] on div "Honeymakers AG -" at bounding box center [41, 451] width 70 height 7
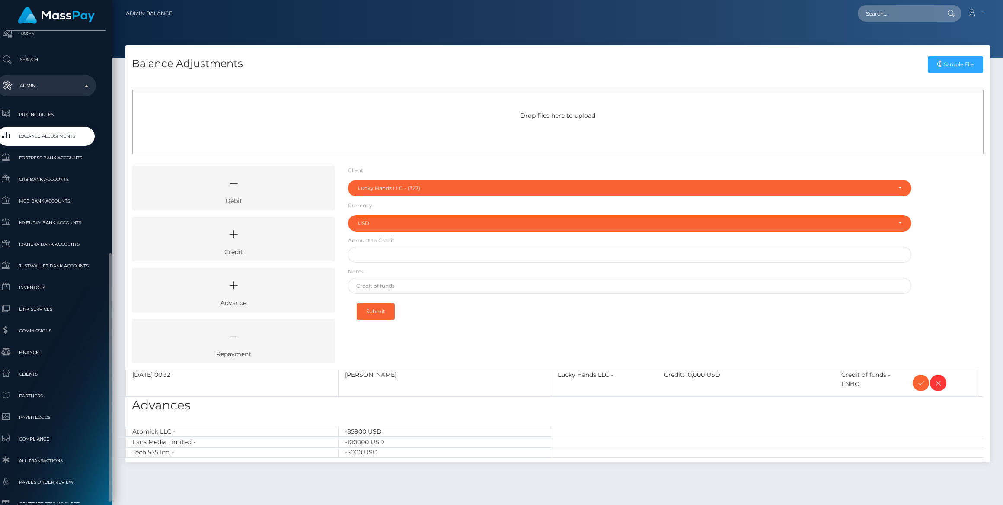
scroll to position [348, 10]
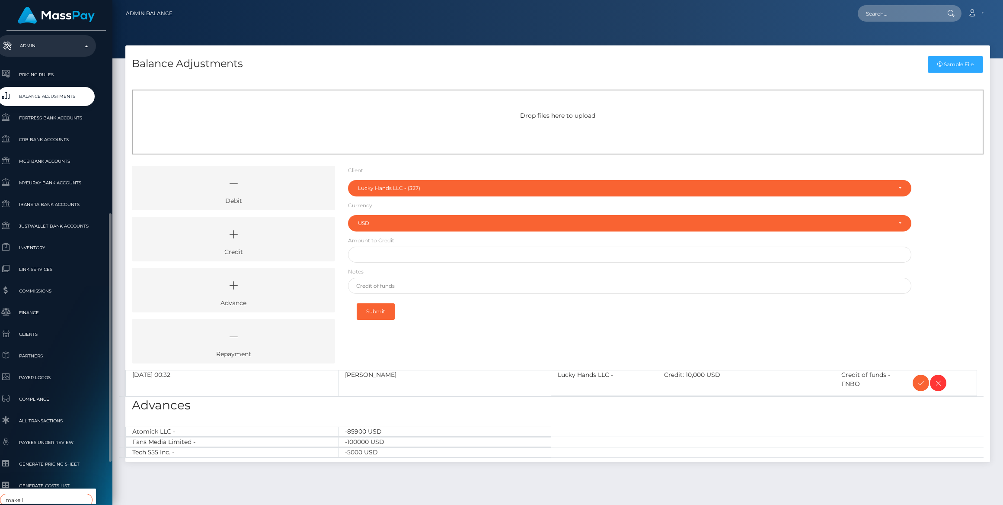
type input "make lo"
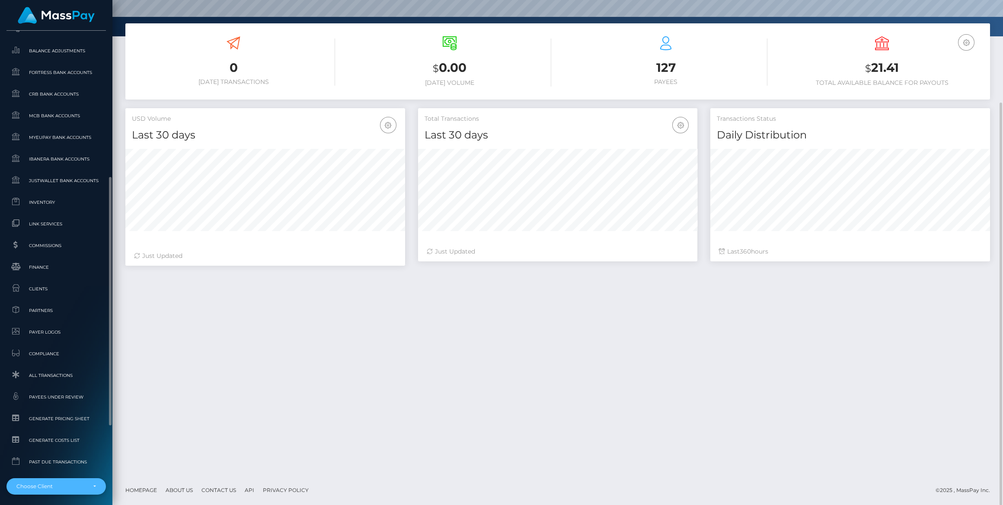
scroll to position [428, 0]
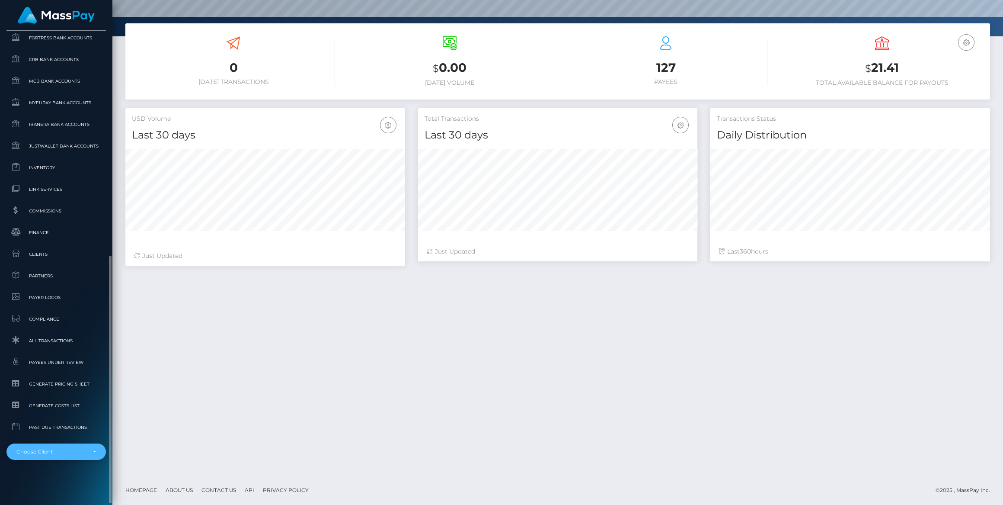
click at [52, 454] on div "Choose Client" at bounding box center [51, 451] width 70 height 7
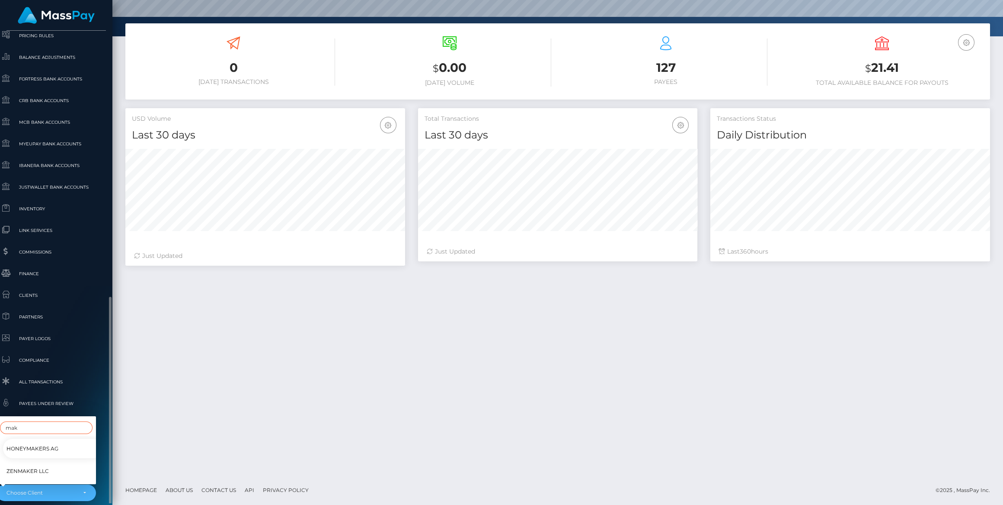
scroll to position [428, 10]
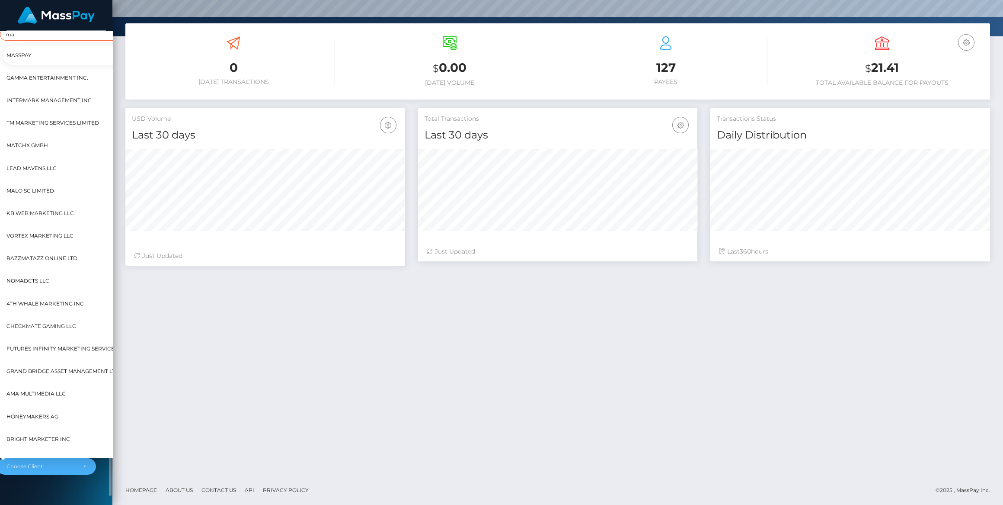
type input "m"
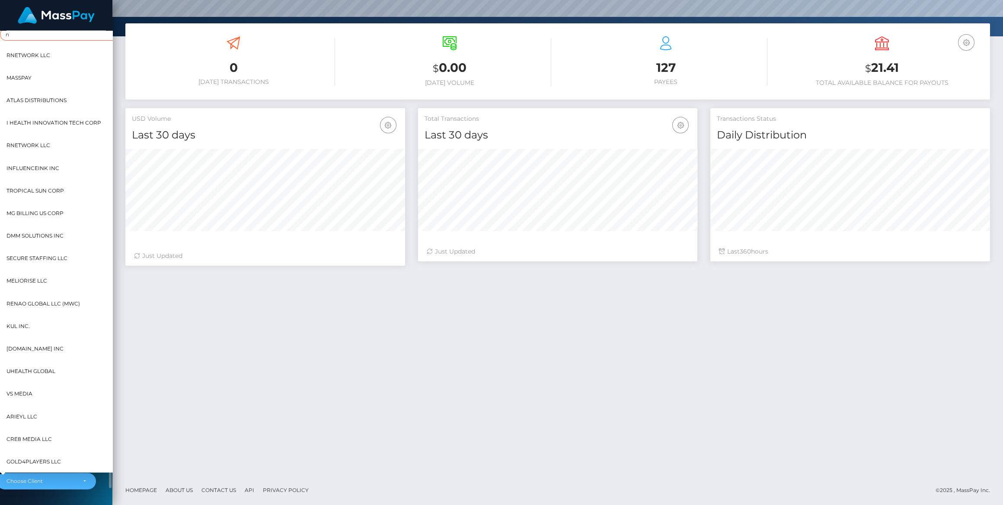
scroll to position [398, 10]
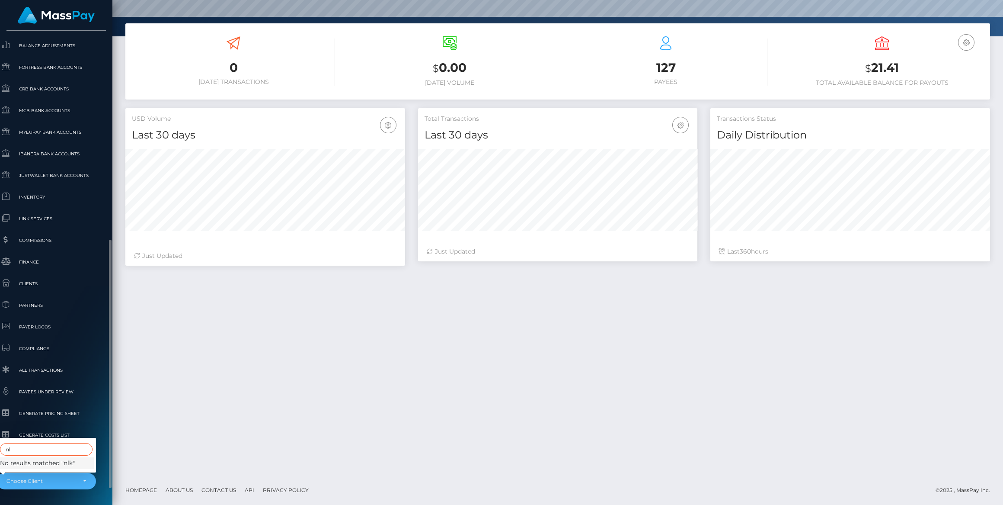
type input "n"
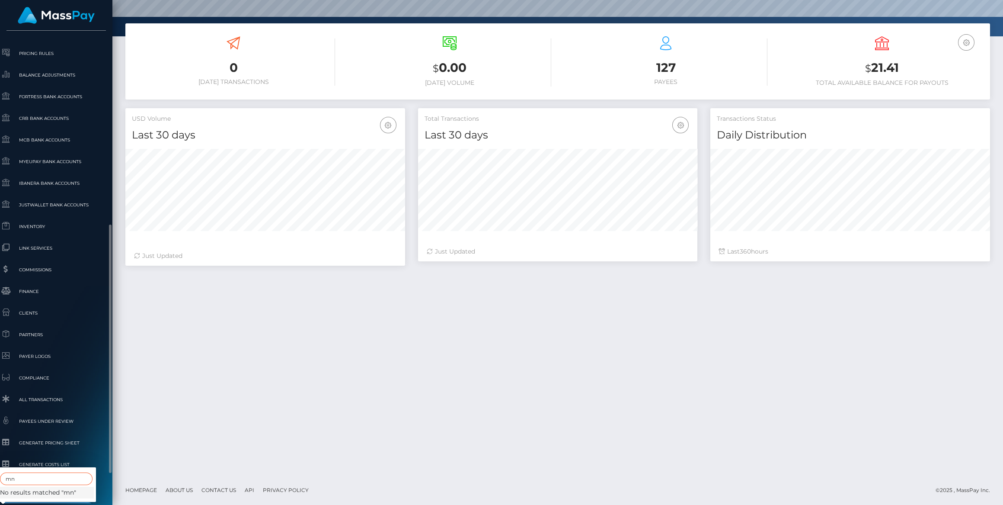
type input "m"
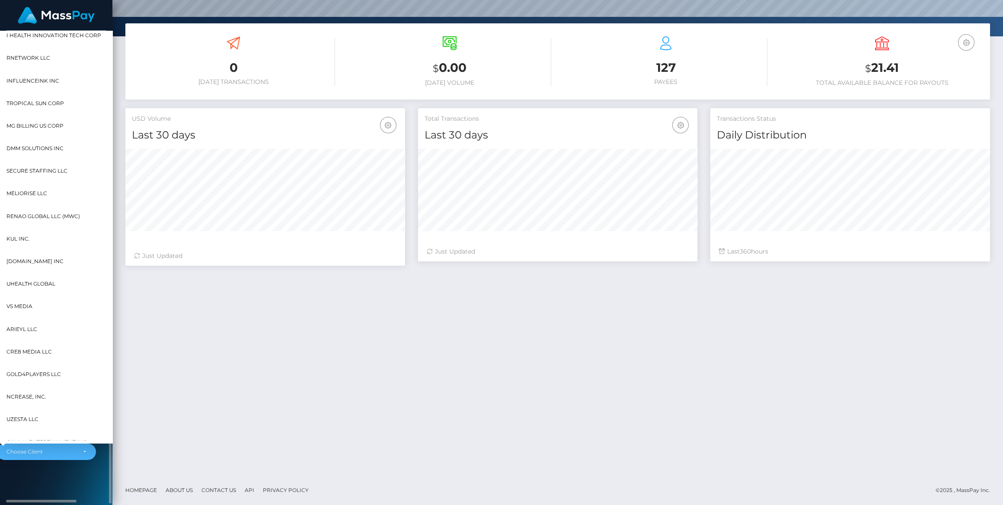
scroll to position [428, 10]
click at [67, 444] on div "Choose Client" at bounding box center [46, 451] width 99 height 16
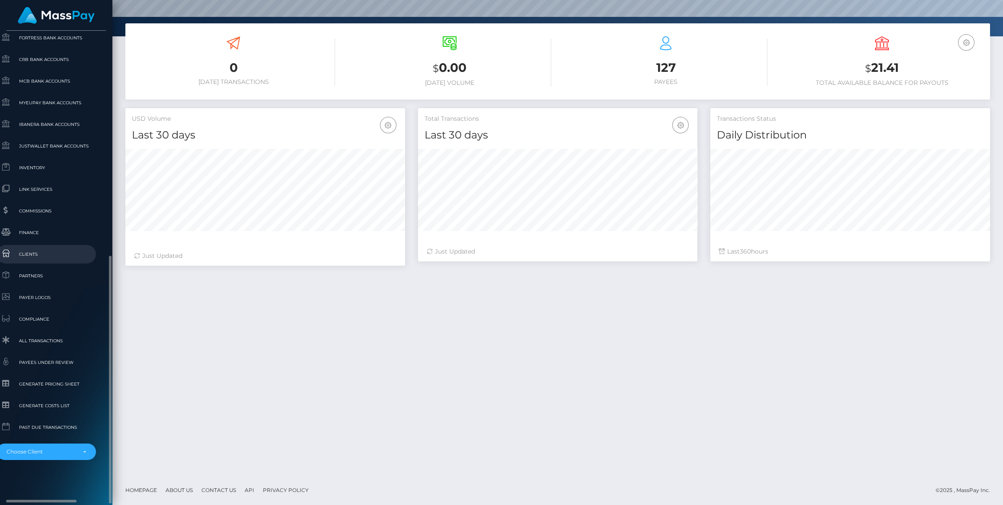
click at [18, 247] on link "Clients" at bounding box center [46, 254] width 99 height 19
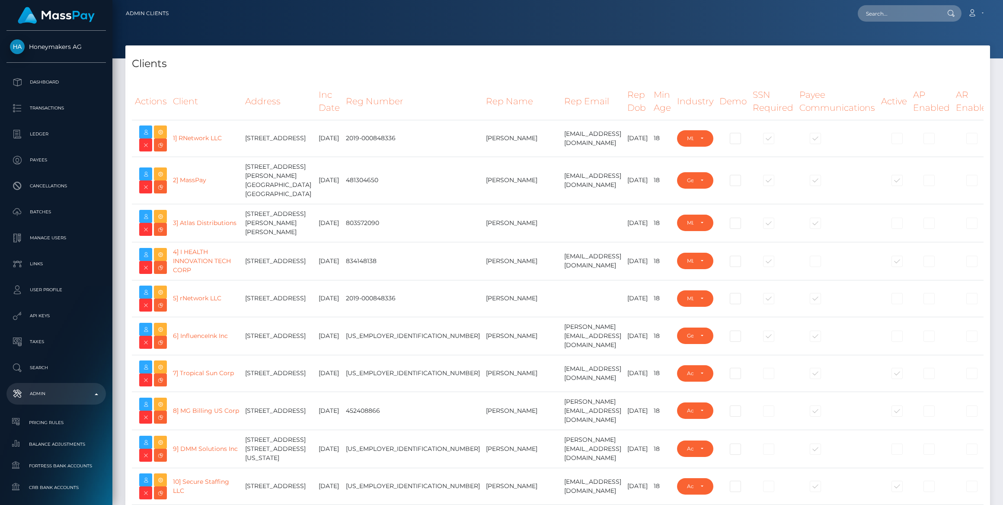
select select "223"
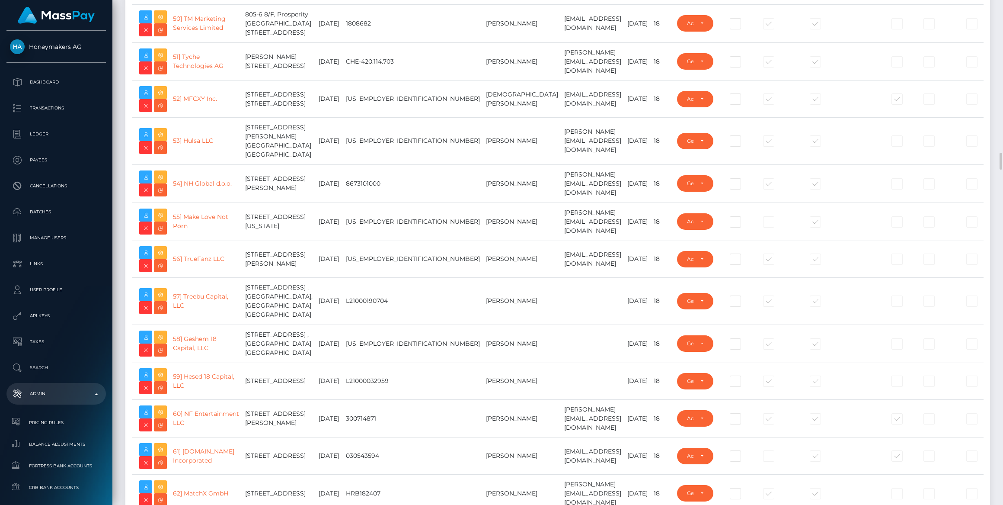
scroll to position [2201, 0]
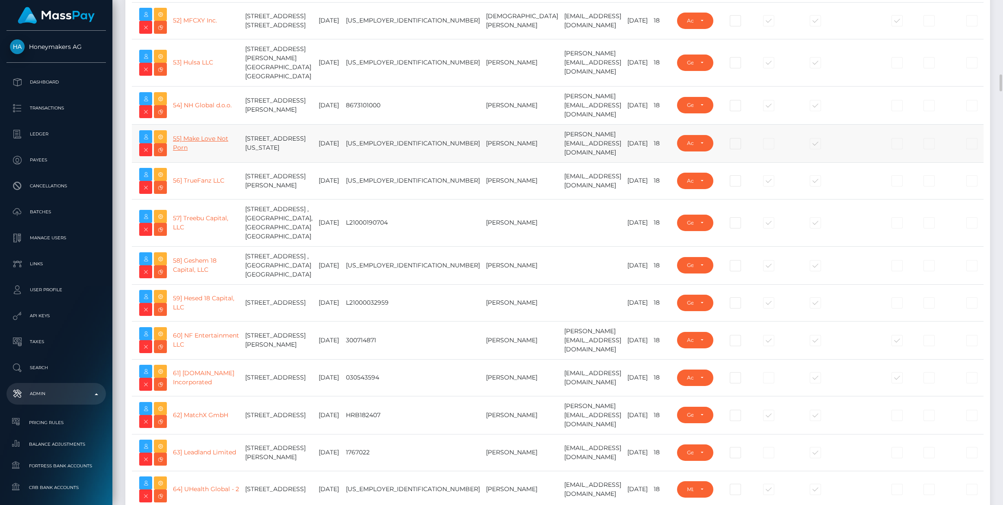
click at [214, 151] on link "55] Make Love Not Porn" at bounding box center [200, 143] width 55 height 17
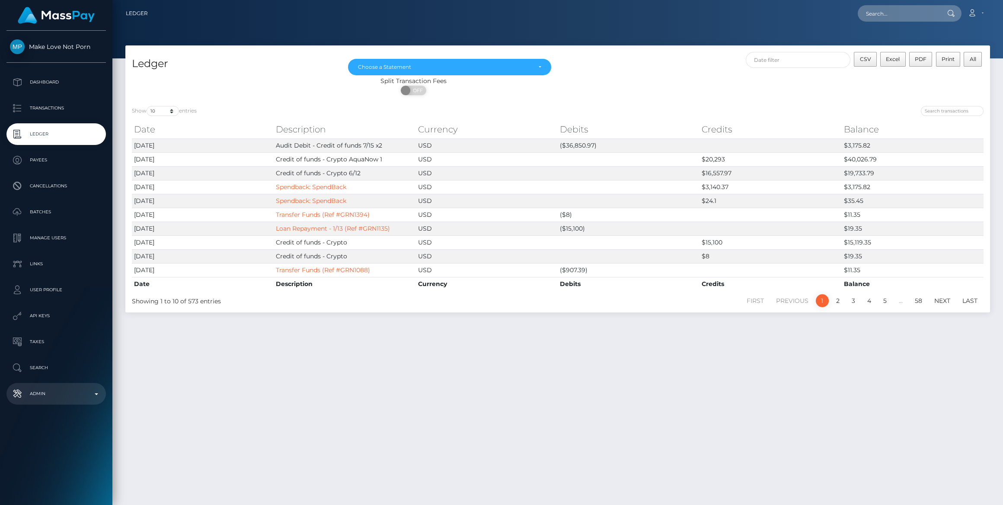
click at [55, 396] on p "Admin" at bounding box center [56, 393] width 93 height 13
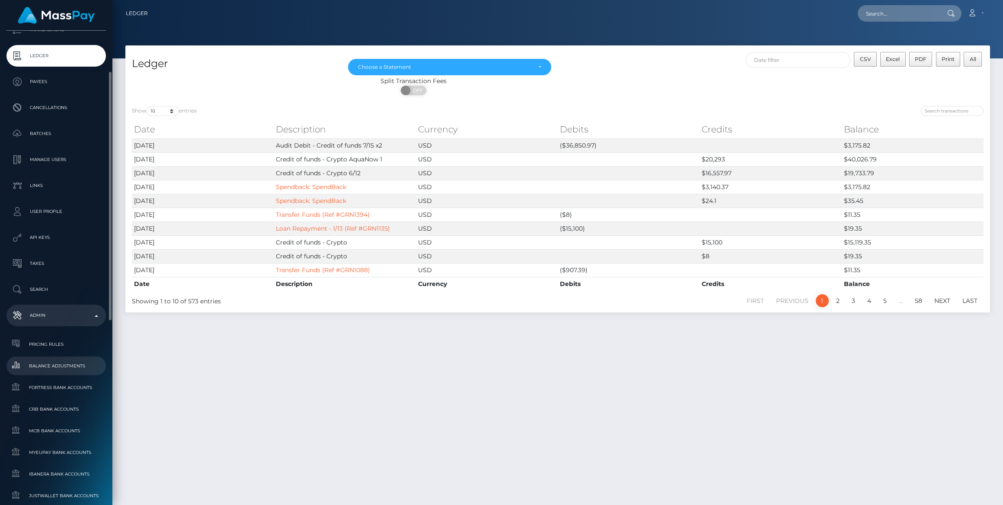
click at [74, 374] on link "Balance Adjustments" at bounding box center [55, 365] width 99 height 19
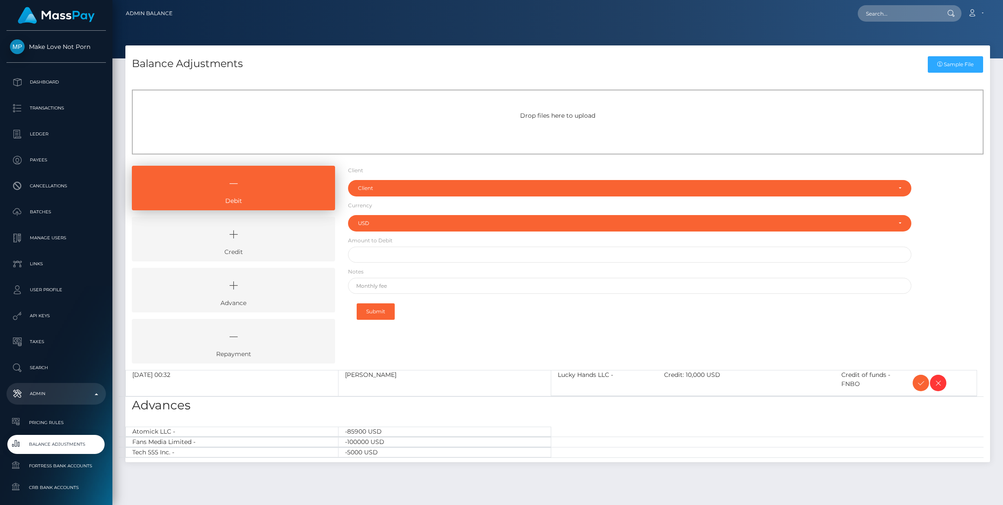
select select "USD"
click at [311, 215] on li "Debit" at bounding box center [233, 191] width 203 height 51
click at [305, 221] on icon at bounding box center [233, 234] width 183 height 26
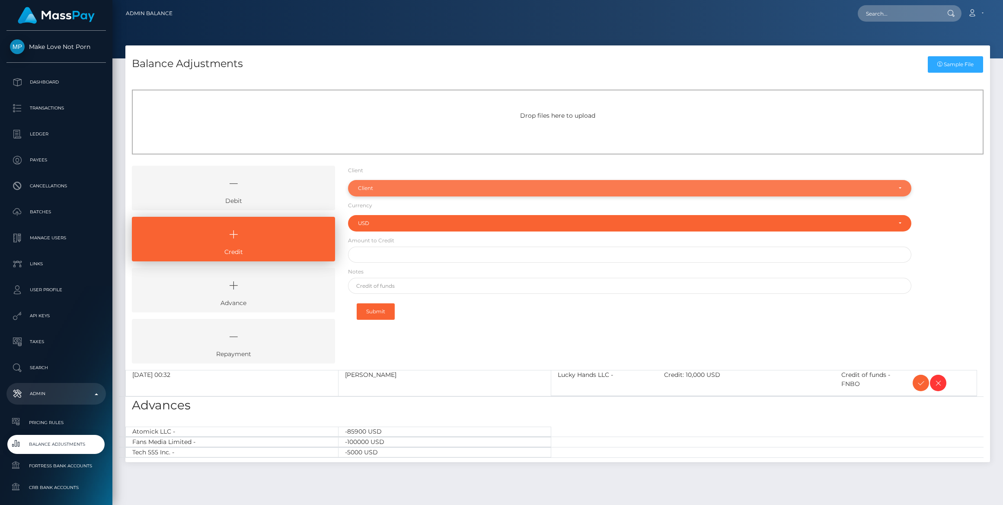
click at [382, 183] on div "Client" at bounding box center [630, 188] width 564 height 16
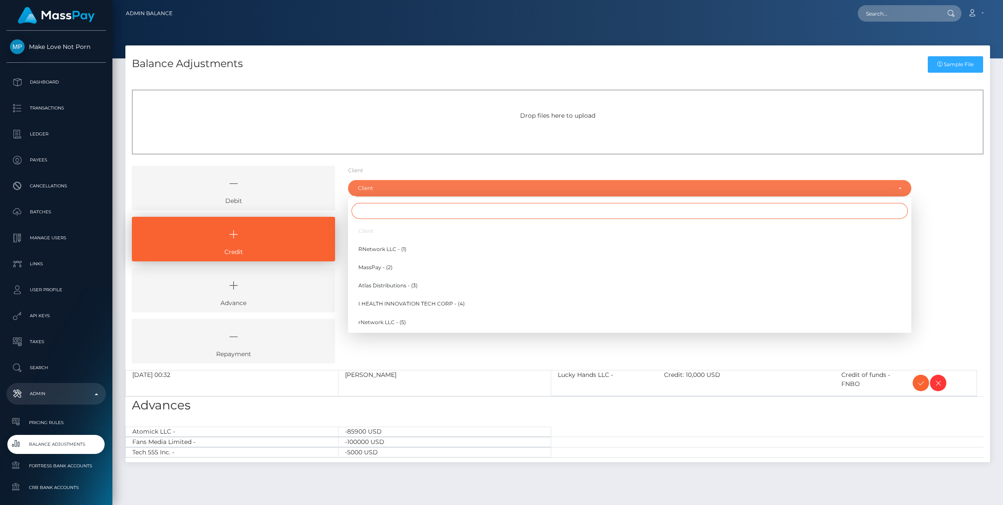
click at [385, 207] on input "Search" at bounding box center [630, 211] width 557 height 16
type input "Mak"
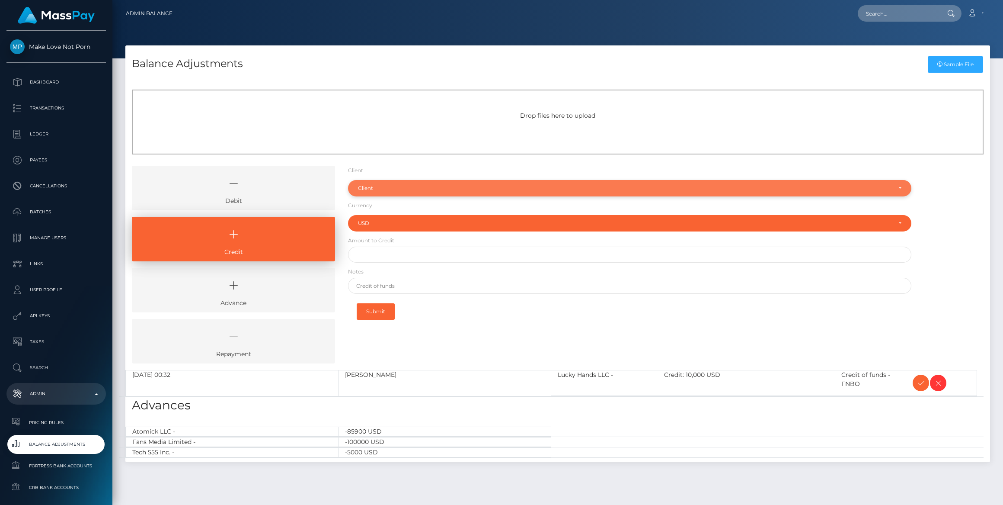
click at [376, 183] on div "Client" at bounding box center [630, 188] width 564 height 16
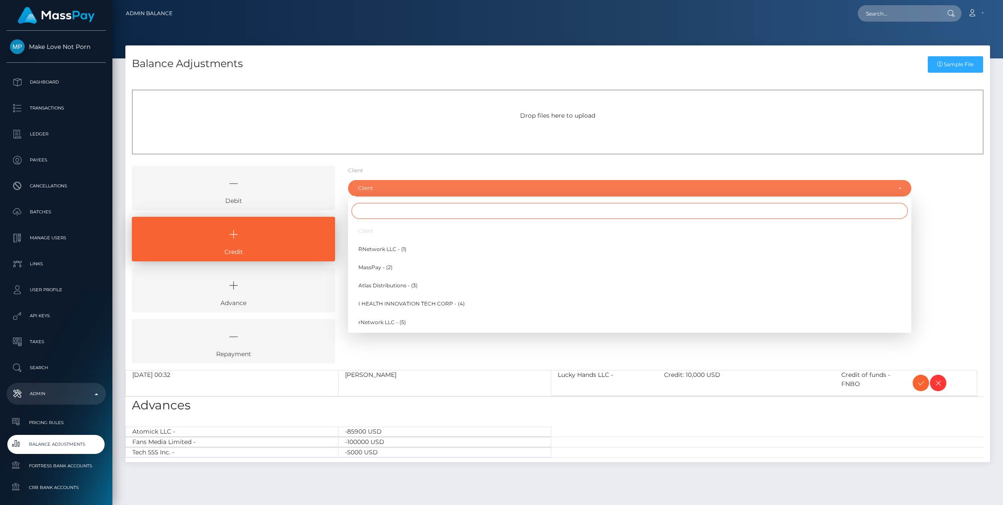
click at [386, 209] on input "Search" at bounding box center [630, 211] width 557 height 16
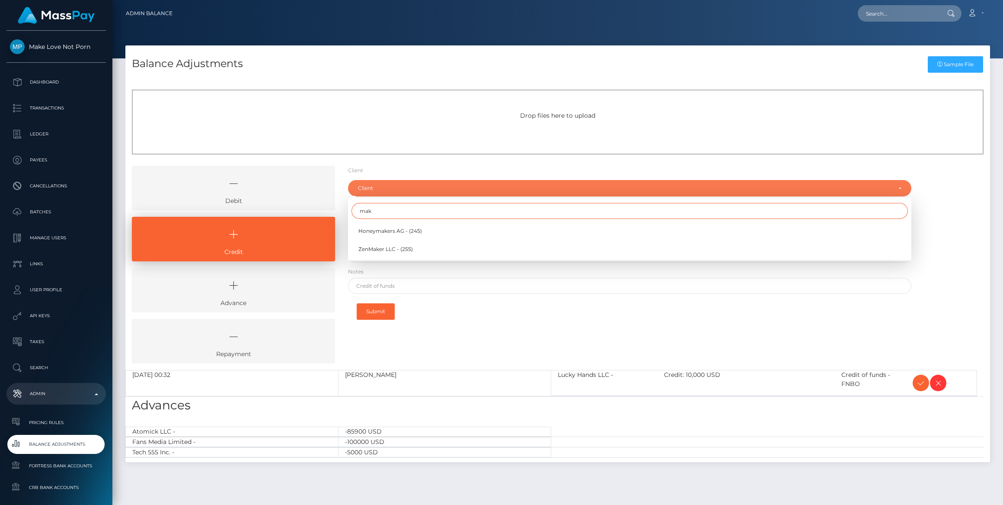
type input "mak"
click at [64, 134] on p "Ledger" at bounding box center [56, 134] width 93 height 13
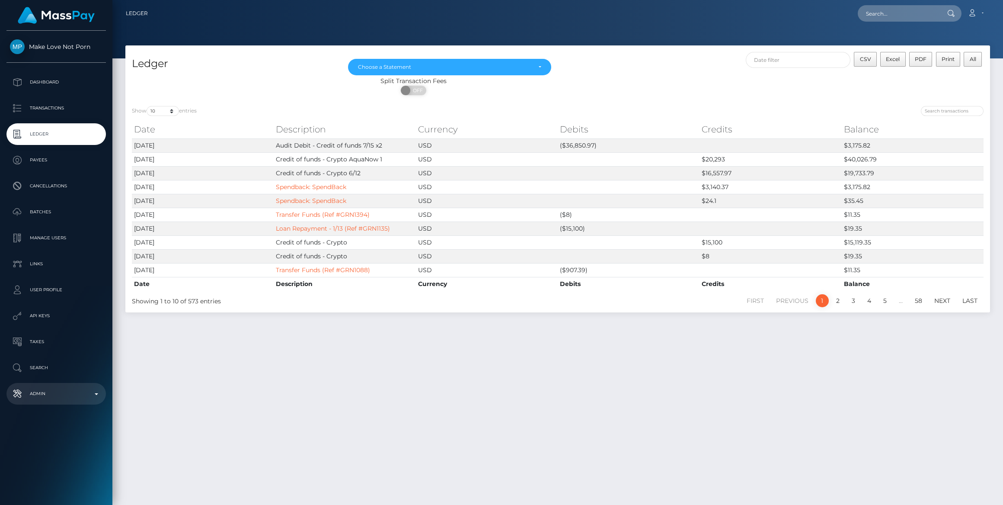
click at [60, 400] on p "Admin" at bounding box center [56, 393] width 93 height 13
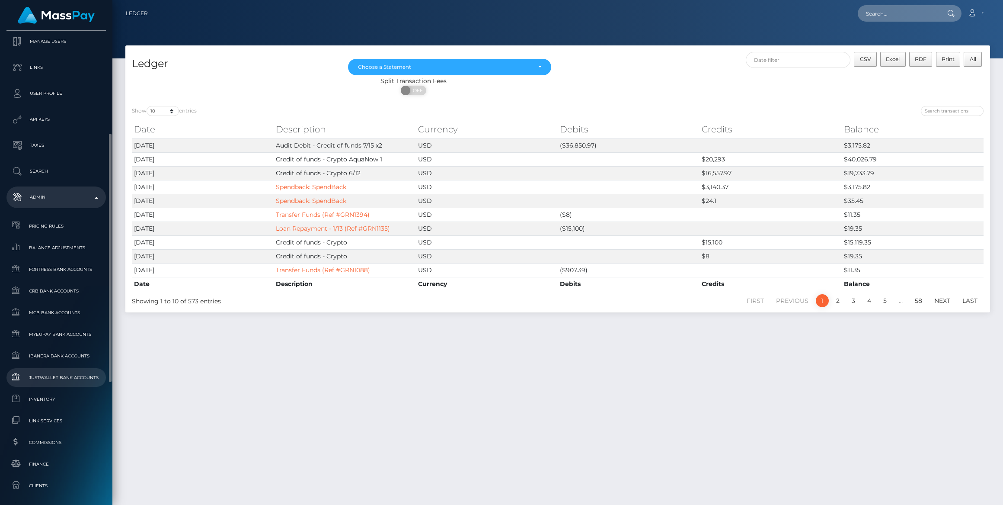
scroll to position [236, 0]
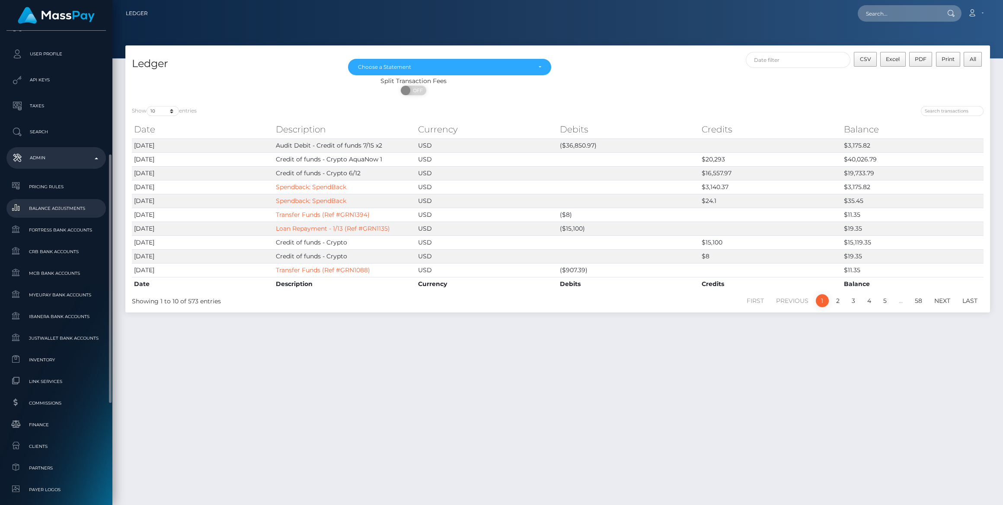
click at [65, 209] on span "Balance Adjustments" at bounding box center [56, 208] width 93 height 10
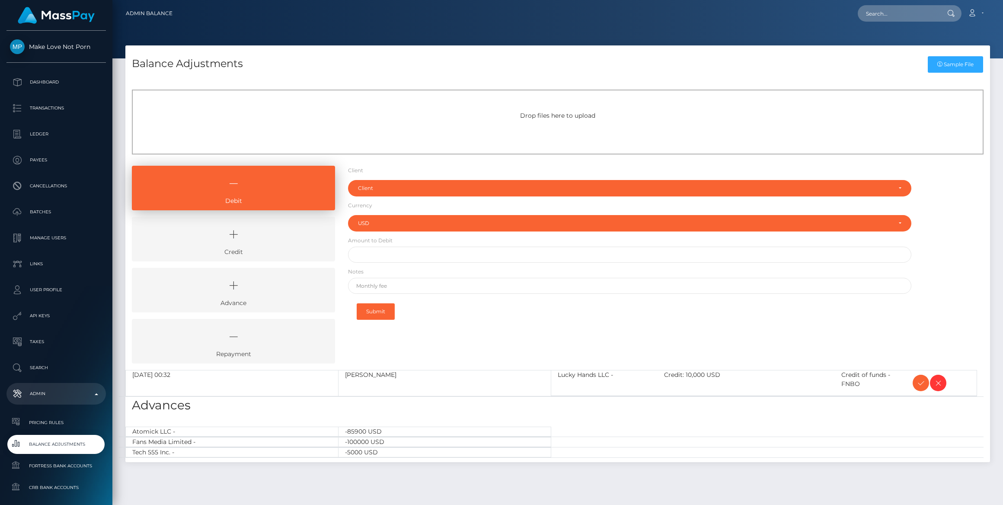
select select "USD"
click at [221, 242] on icon at bounding box center [233, 234] width 183 height 26
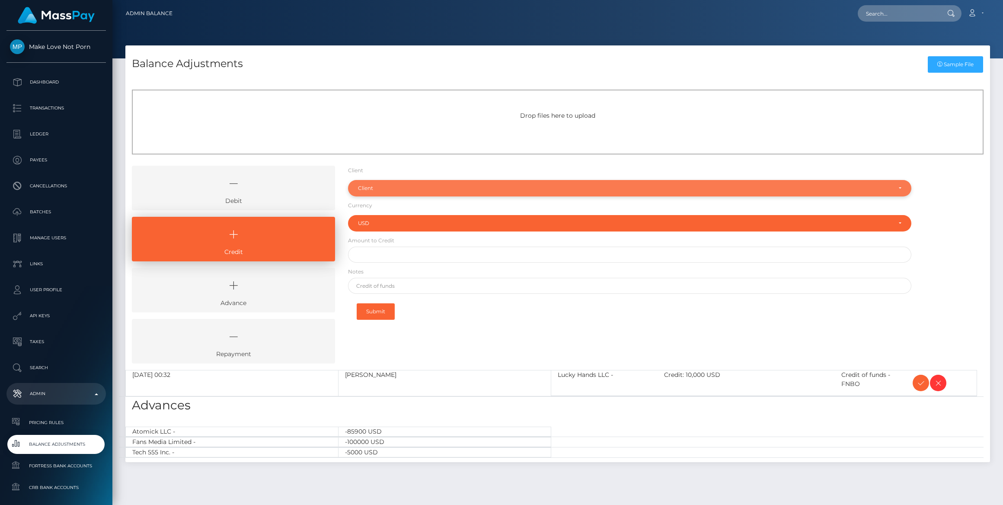
click at [414, 188] on div "Client" at bounding box center [625, 188] width 534 height 7
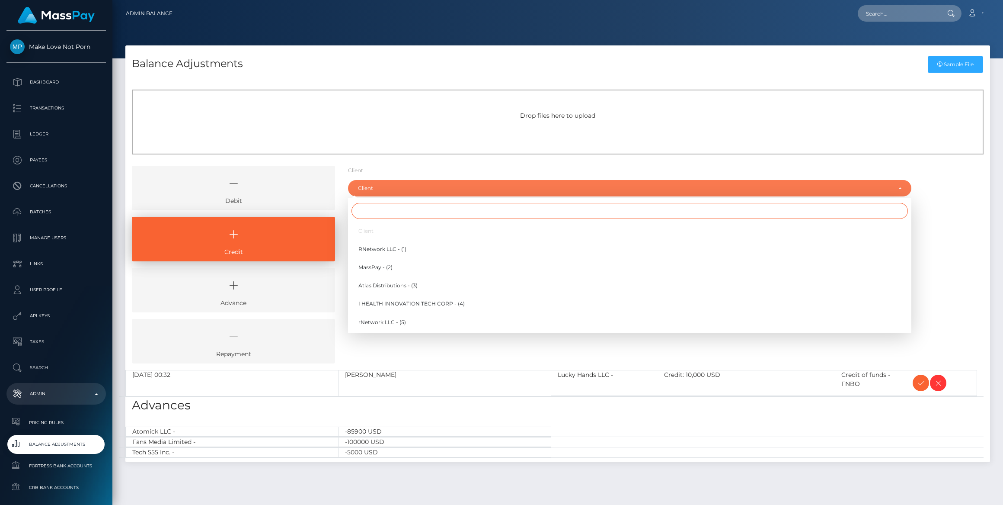
click at [406, 206] on input "Search" at bounding box center [630, 211] width 557 height 16
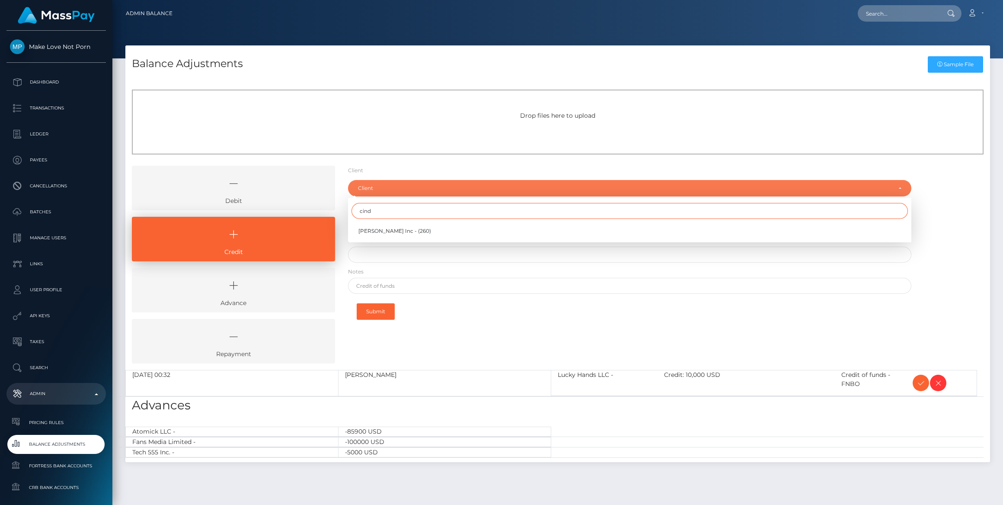
type input "cind"
click at [413, 223] on link "[PERSON_NAME] Inc - (260)" at bounding box center [630, 231] width 564 height 16
select select "260"
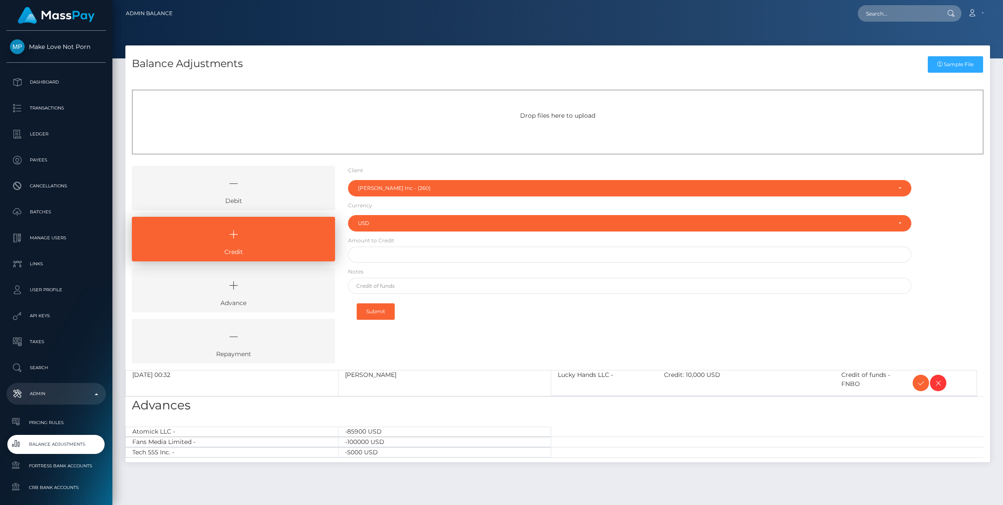
click at [412, 236] on form "Client Client RNetwork LLC - (1) MassPay - (2) Atlas Distributions - (3) I HEAL…" at bounding box center [630, 246] width 564 height 160
click at [414, 247] on input "text" at bounding box center [630, 255] width 564 height 16
paste input "23,750.00"
type input "$23,750.00"
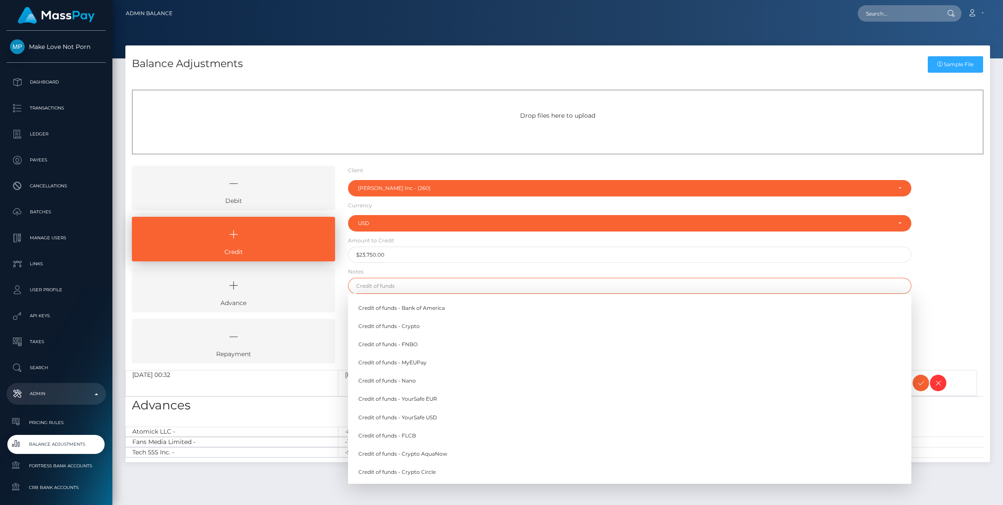
click at [403, 287] on input "text" at bounding box center [630, 286] width 564 height 16
click at [423, 452] on link "Credit of funds - Crypto AquaNow" at bounding box center [630, 453] width 564 height 16
type input "Credit of funds - Crypto AquaNow"
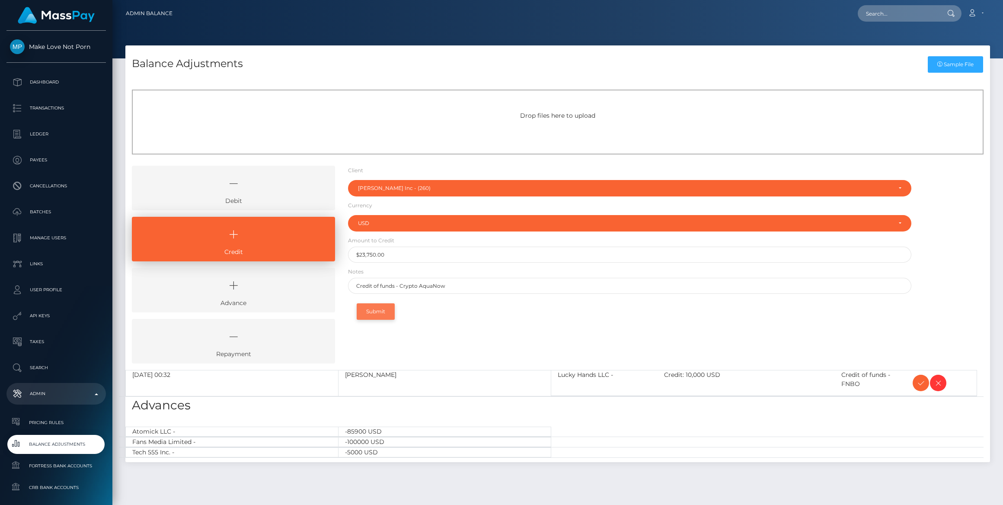
click at [385, 312] on button "Submit" at bounding box center [376, 311] width 38 height 16
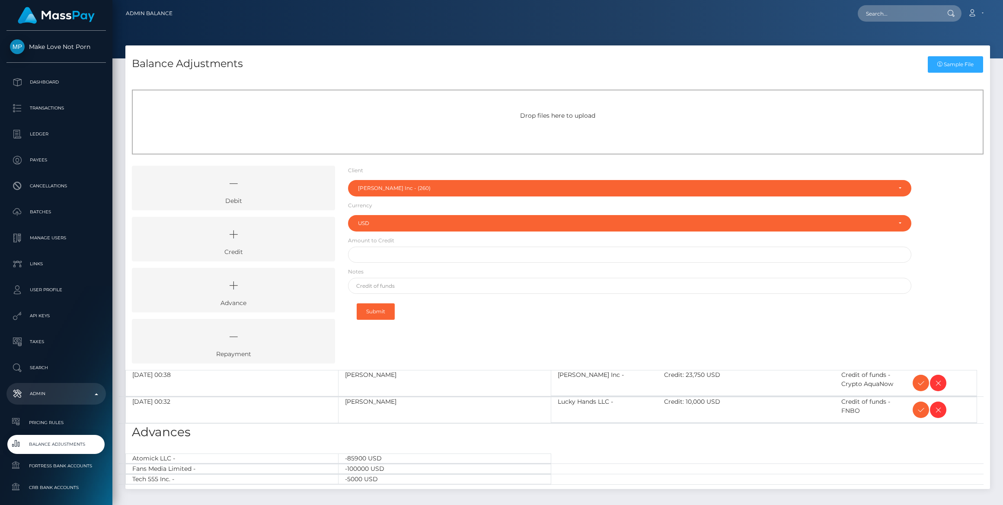
select select "260"
select select "USD"
click at [279, 247] on icon at bounding box center [233, 234] width 183 height 26
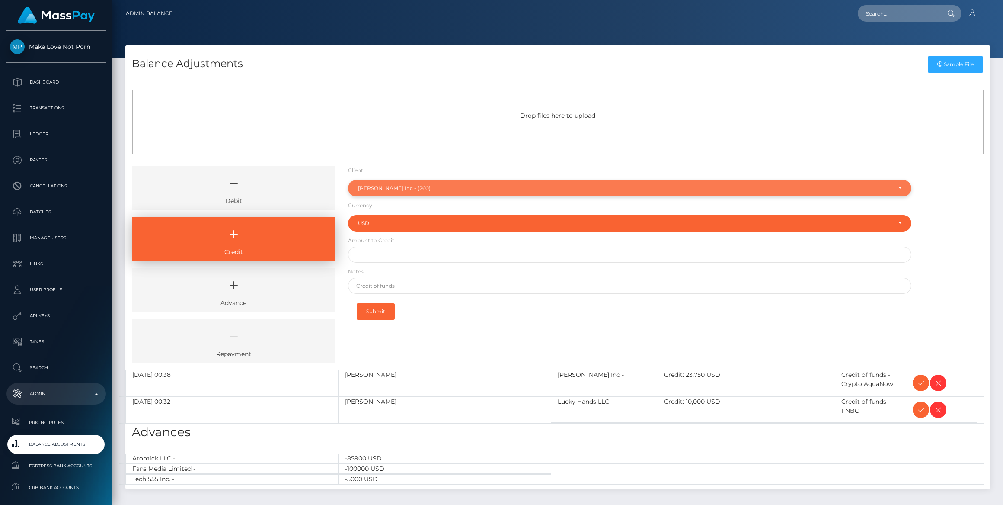
click at [443, 192] on div "[PERSON_NAME] Inc - (260)" at bounding box center [630, 188] width 564 height 16
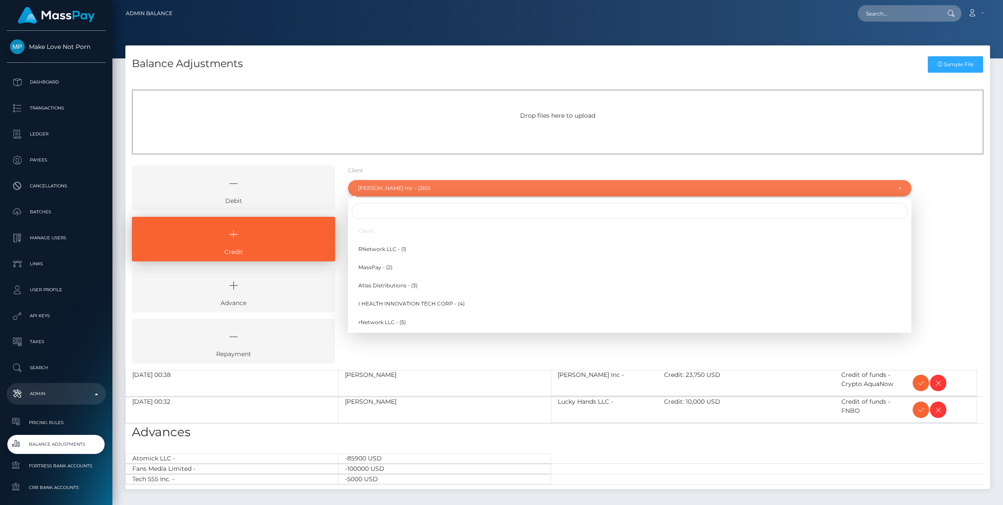
scroll to position [3792, 0]
click at [416, 201] on div at bounding box center [630, 210] width 564 height 19
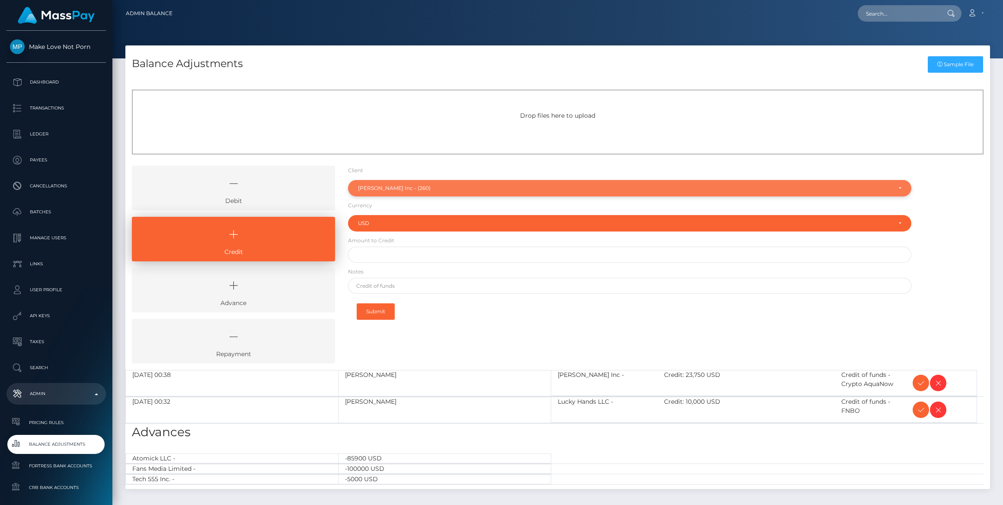
click at [420, 190] on div "[PERSON_NAME] Inc - (260)" at bounding box center [625, 188] width 534 height 7
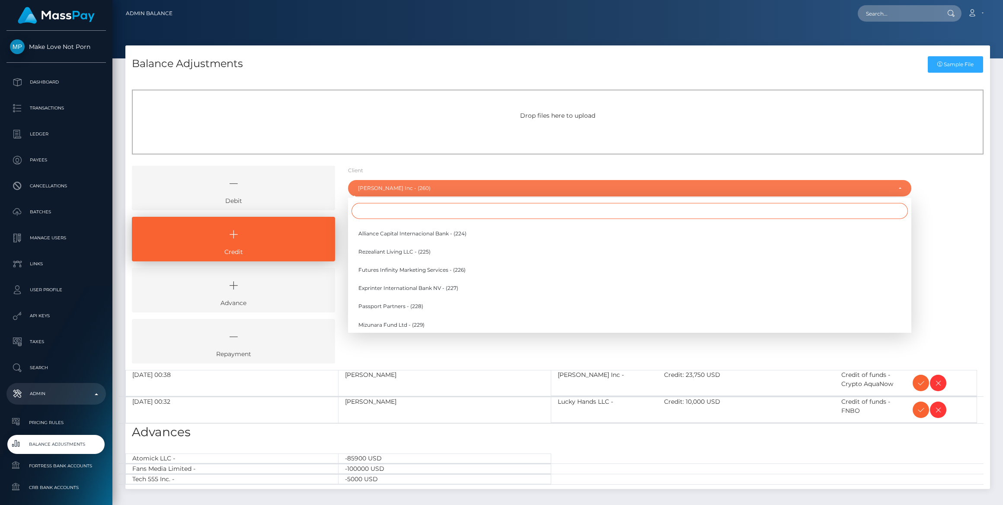
click at [423, 207] on input "Search" at bounding box center [630, 211] width 557 height 16
click at [419, 192] on div "[PERSON_NAME] Inc - (260)" at bounding box center [630, 188] width 564 height 16
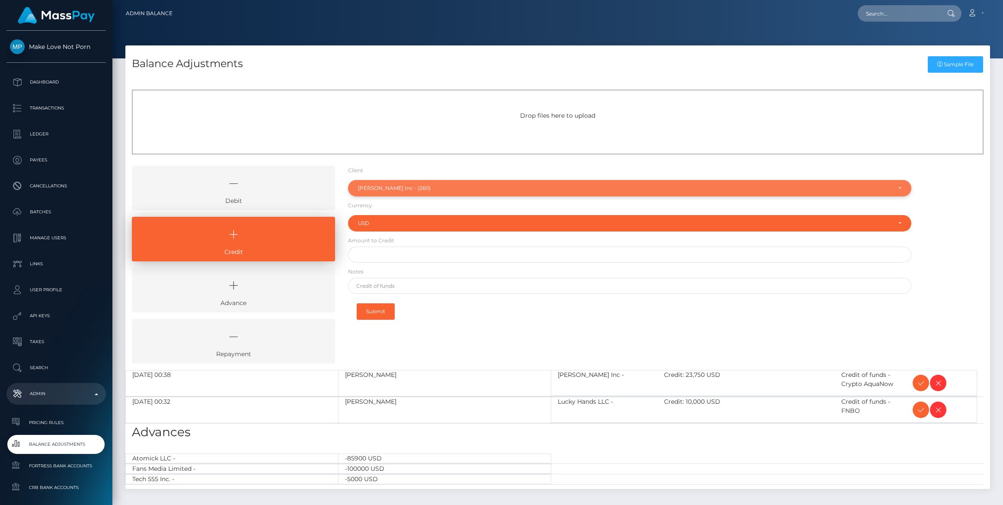
click at [426, 190] on div "[PERSON_NAME] Inc - (260)" at bounding box center [625, 188] width 534 height 7
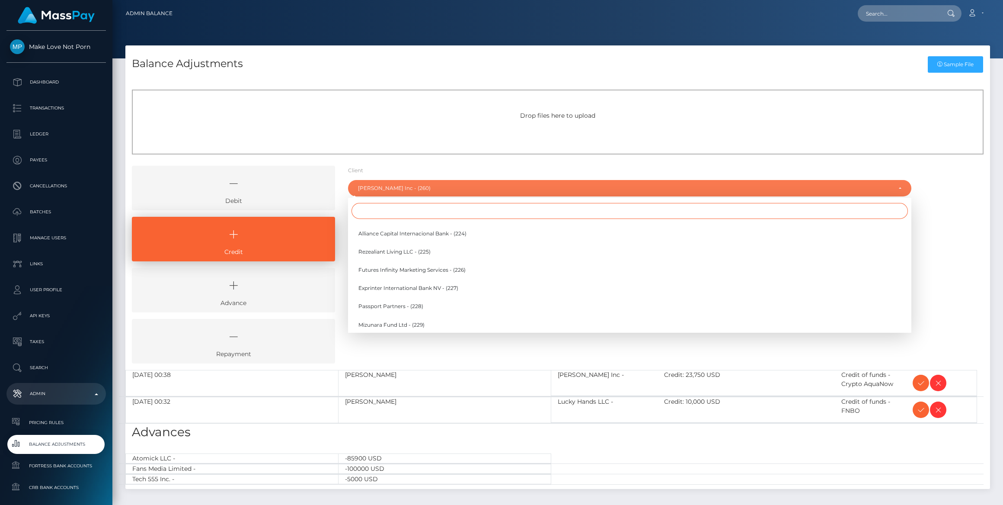
click at [422, 205] on input "Search" at bounding box center [630, 211] width 557 height 16
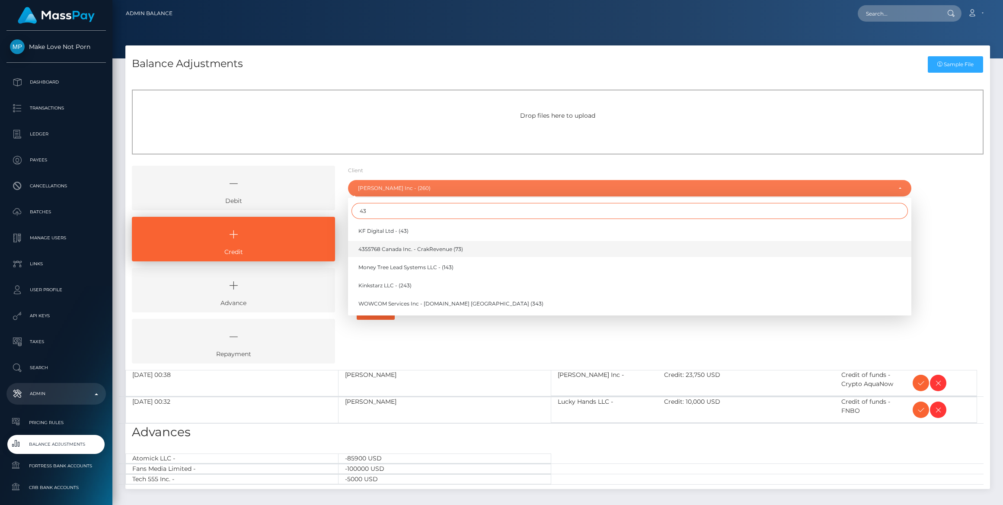
type input "43"
click at [405, 243] on link "4355768 Canada Inc. - CrakRevenue (73)" at bounding box center [630, 249] width 564 height 16
select select "73"
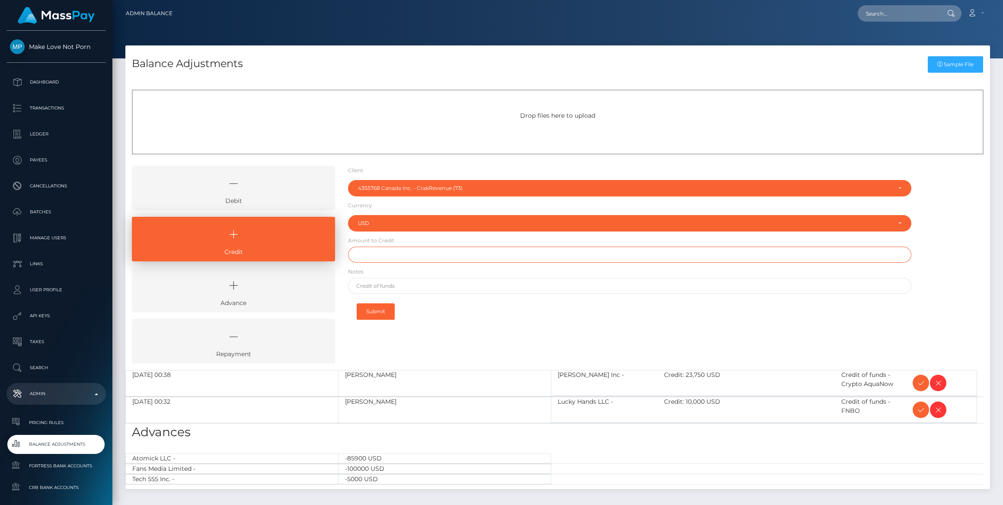
click at [391, 253] on input "text" at bounding box center [630, 255] width 564 height 16
type input "$10,000.00"
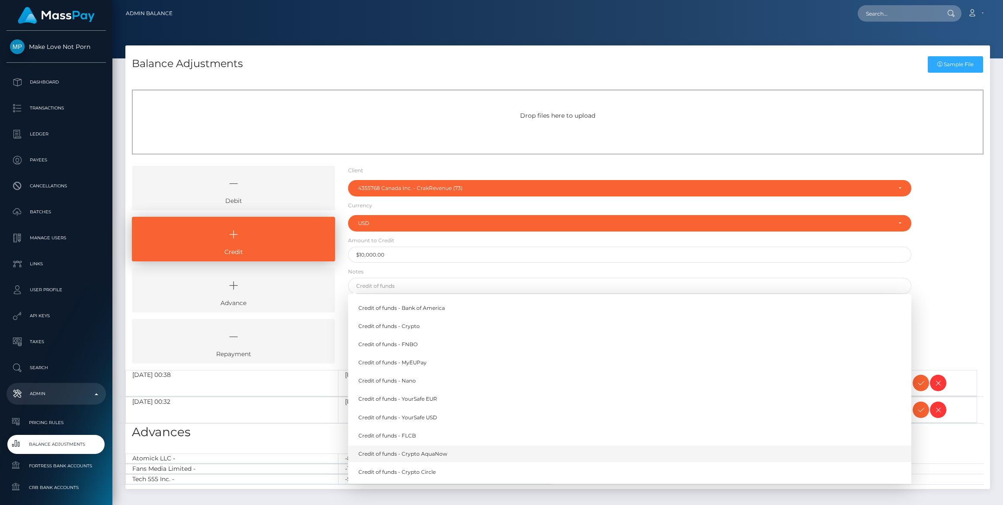
click at [423, 458] on link "Credit of funds - Crypto AquaNow" at bounding box center [630, 453] width 564 height 16
type input "Credit of funds - Crypto AquaNow"
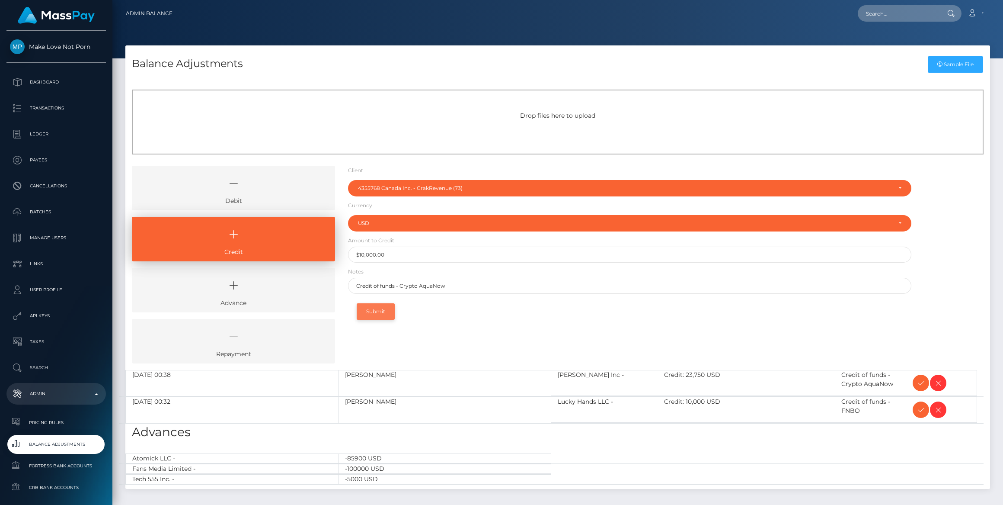
click at [382, 310] on button "Submit" at bounding box center [376, 311] width 38 height 16
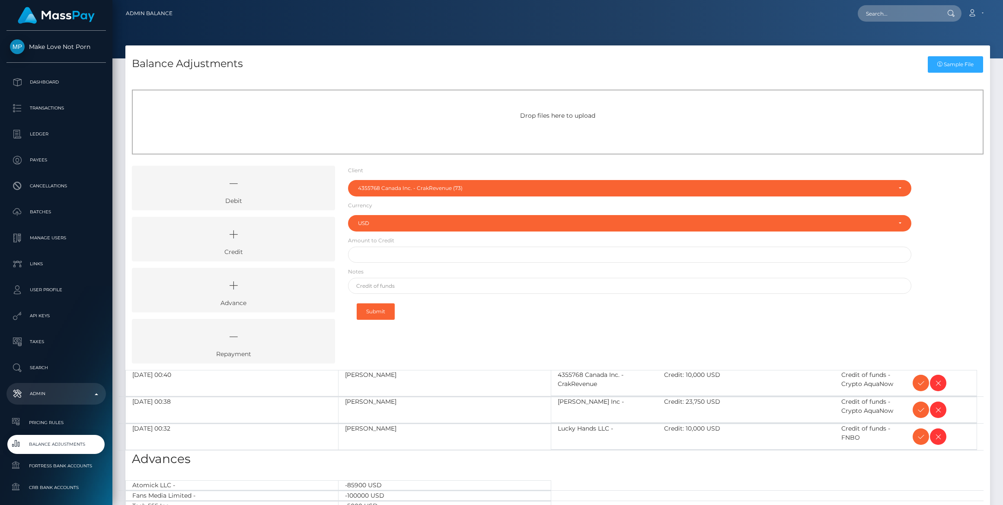
select select "73"
select select "USD"
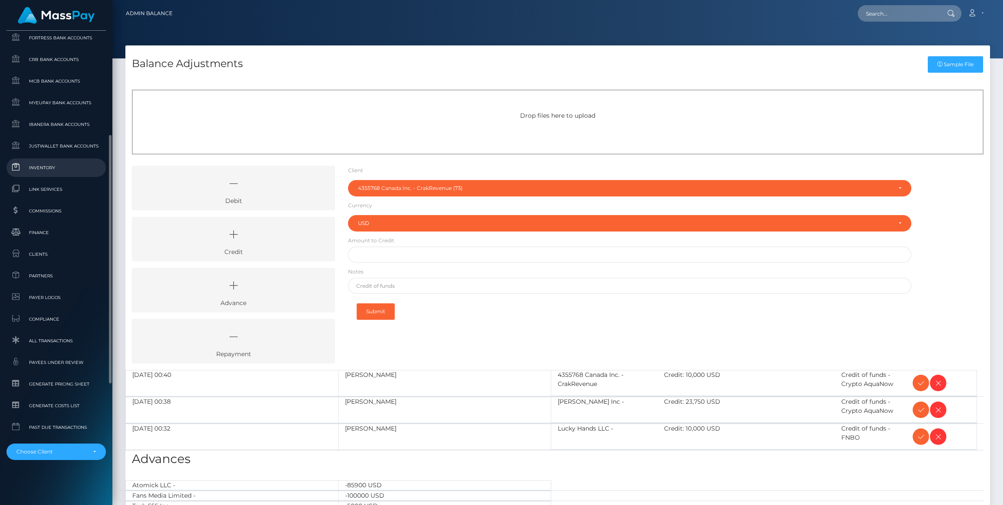
scroll to position [310, 0]
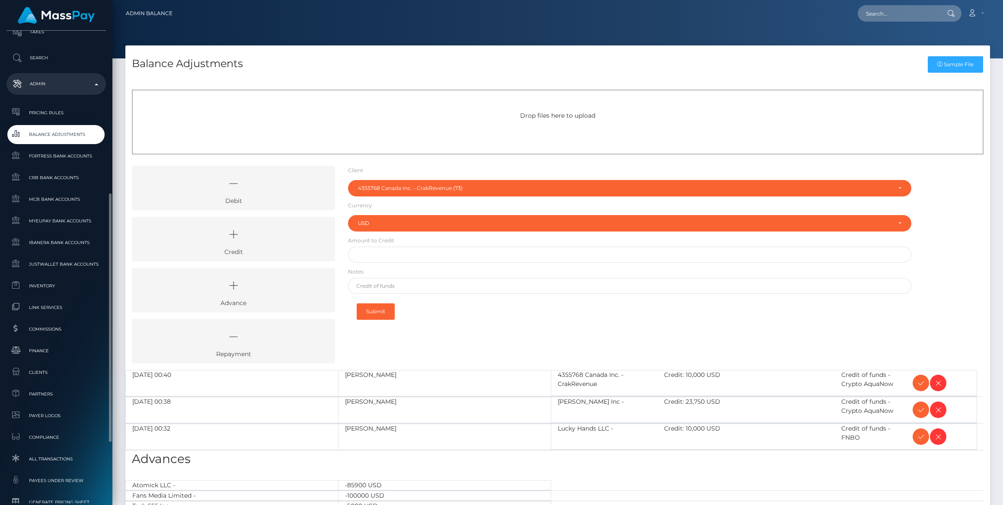
click at [61, 138] on span "Balance Adjustments" at bounding box center [56, 134] width 93 height 10
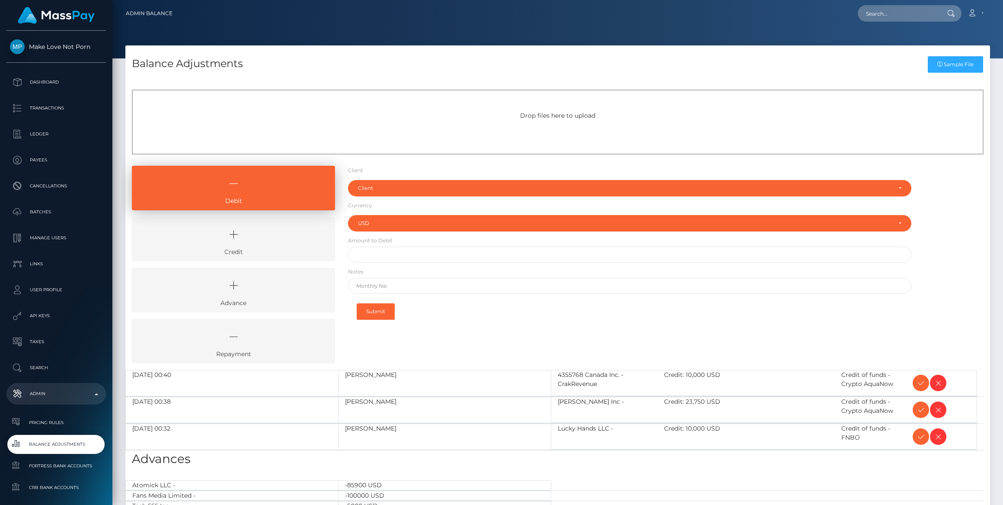
select select "USD"
click at [280, 245] on icon at bounding box center [233, 234] width 183 height 26
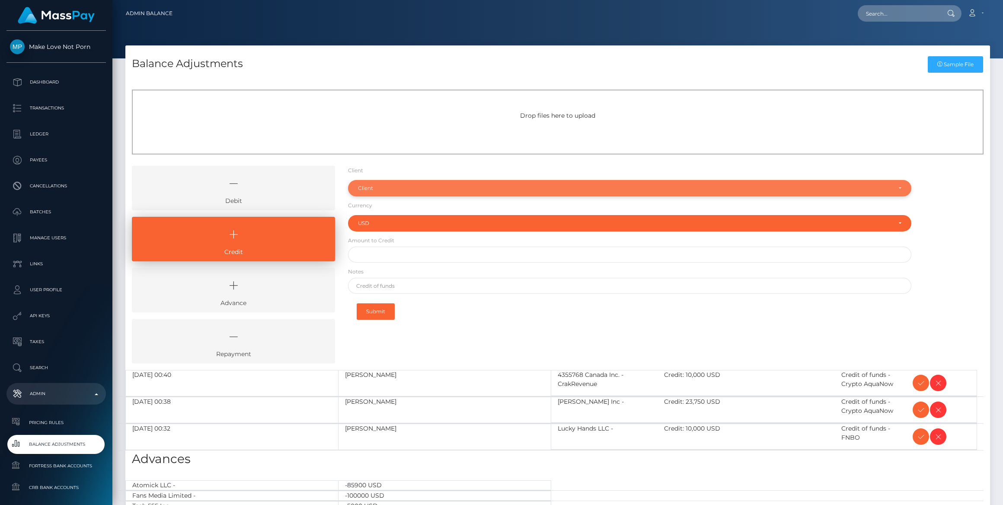
click at [368, 186] on div "Client" at bounding box center [625, 188] width 534 height 7
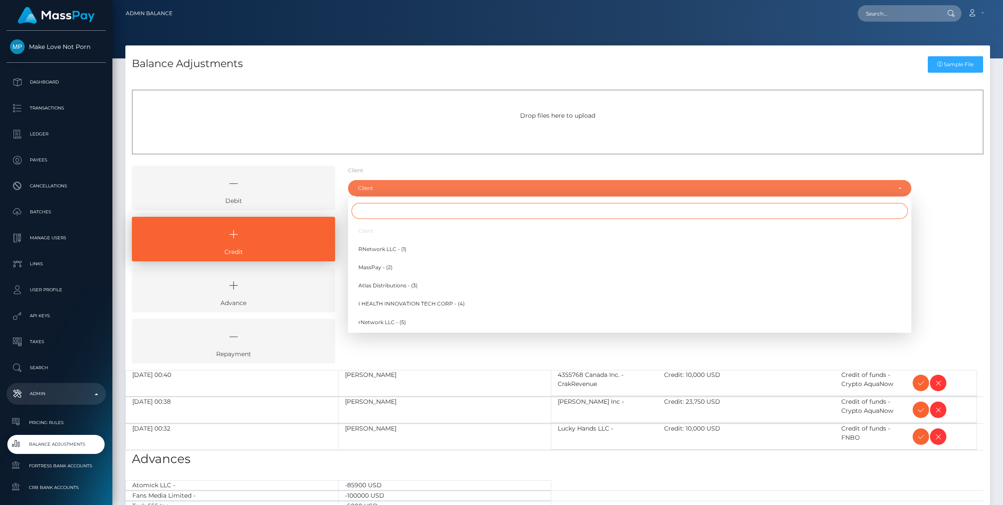
click at [368, 207] on input "Search" at bounding box center [630, 211] width 557 height 16
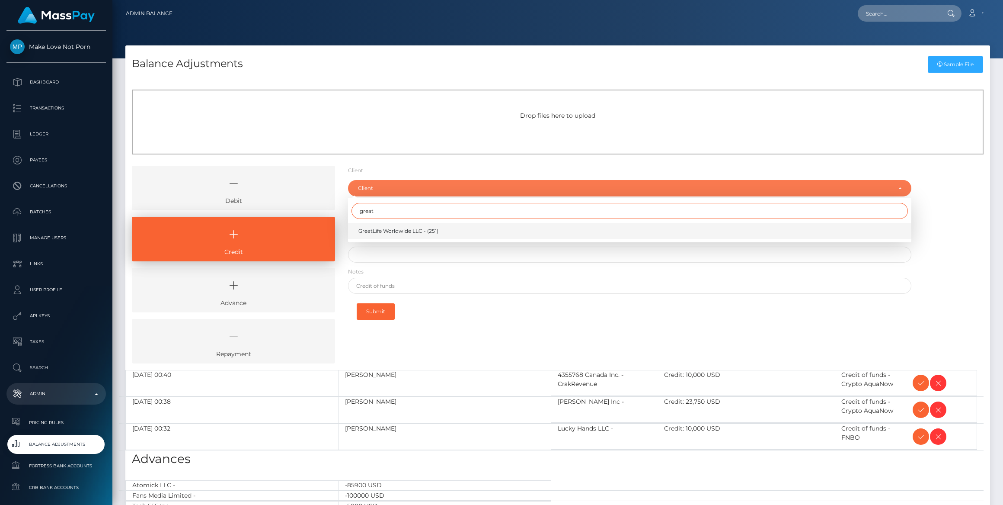
type input "great"
click at [388, 227] on span "GreatLife Worldwide LLC - (251)" at bounding box center [399, 231] width 80 height 8
select select "251"
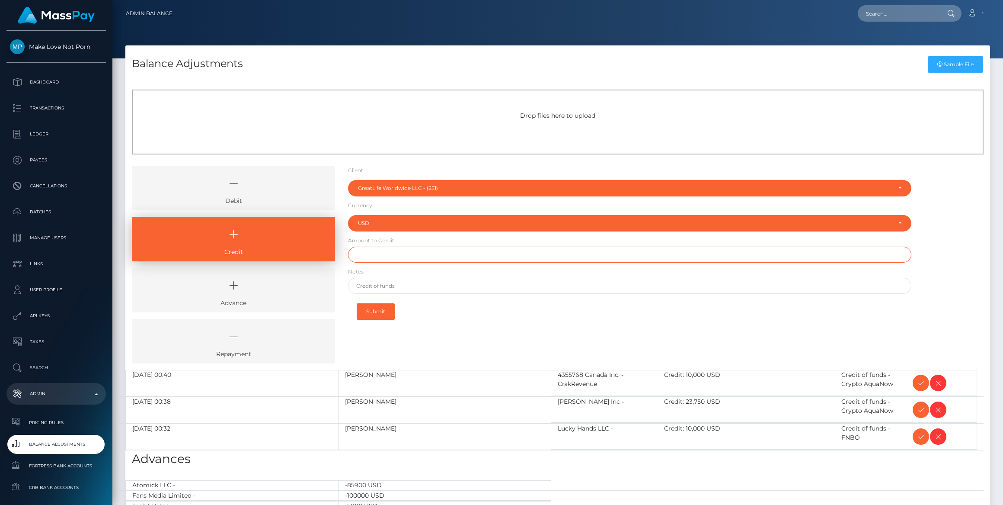
click at [389, 251] on input "text" at bounding box center [630, 255] width 564 height 16
type input "$17,000.00"
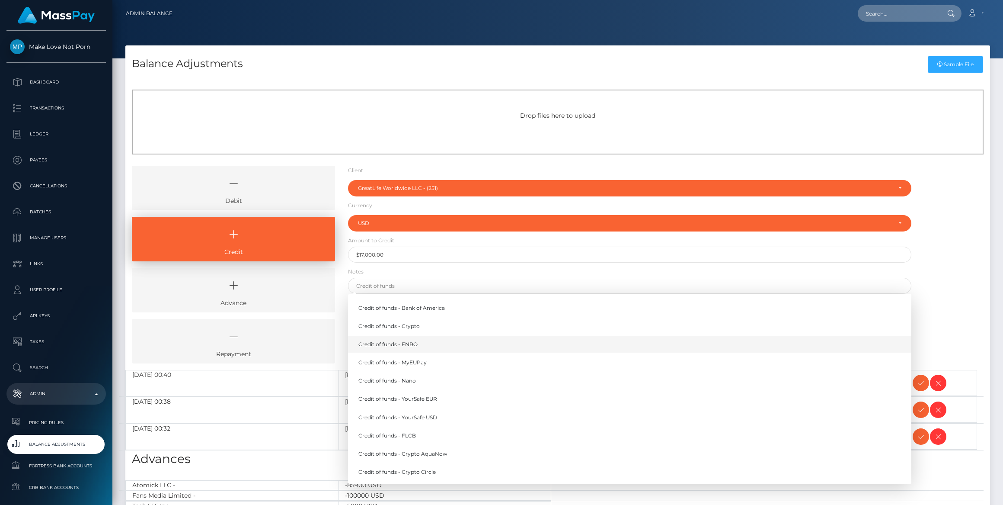
click at [416, 346] on link "Credit of funds - FNBO" at bounding box center [630, 344] width 564 height 16
type input "Credit of funds - FNBO"
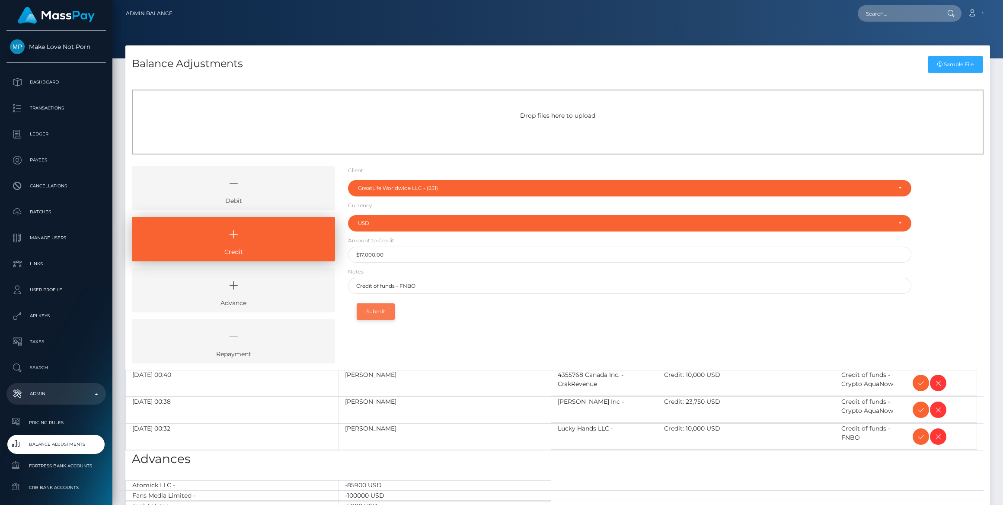
click at [385, 315] on button "Submit" at bounding box center [376, 311] width 38 height 16
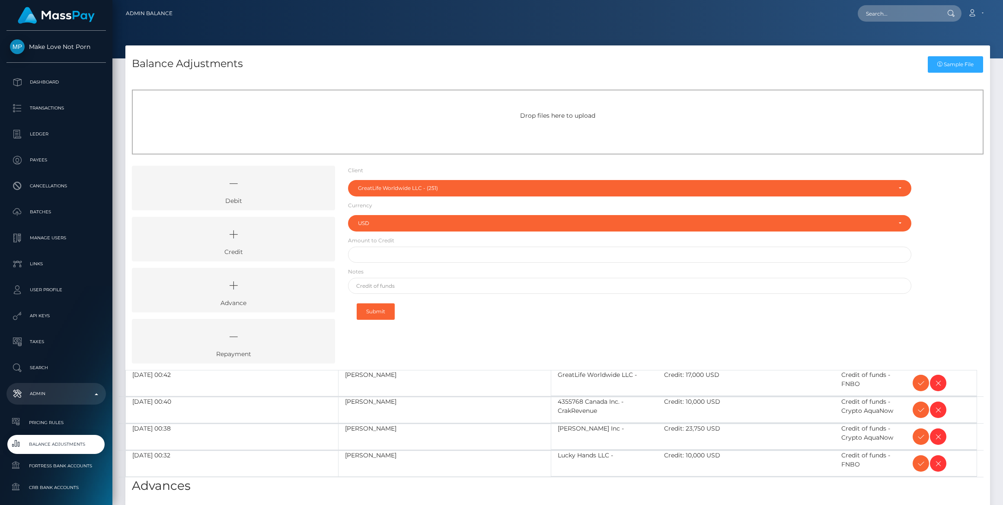
select select "251"
select select "USD"
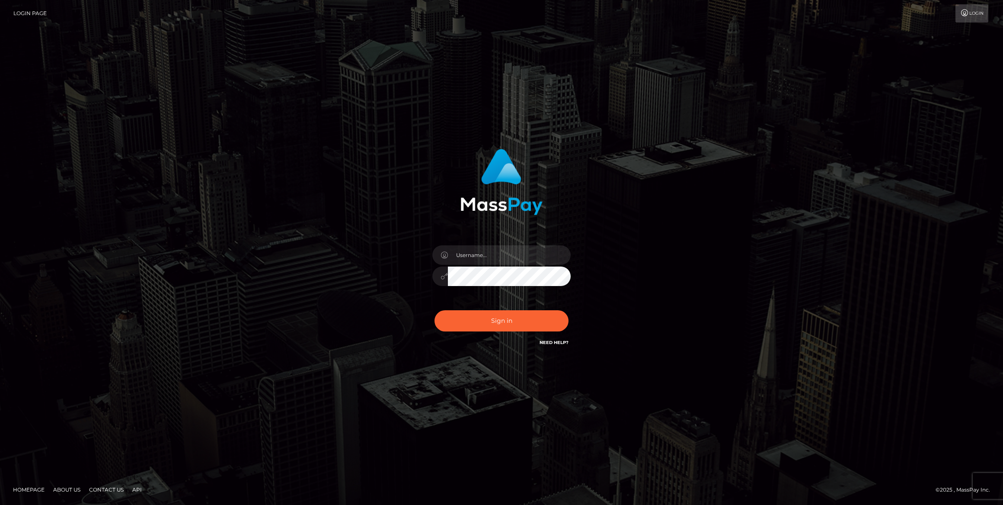
type input "bengreen"
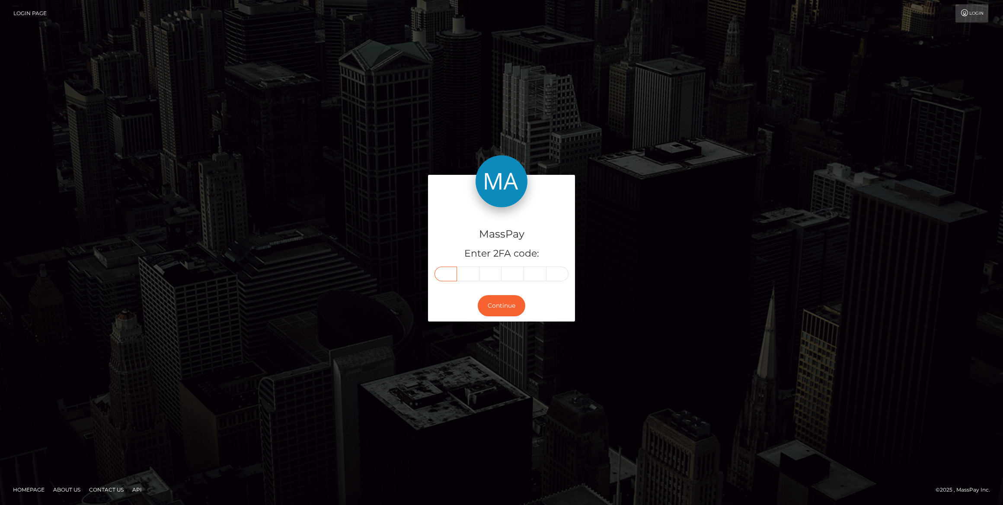
click at [455, 276] on input "text" at bounding box center [446, 273] width 22 height 15
paste input "5"
type input "5"
type input "1"
type input "3"
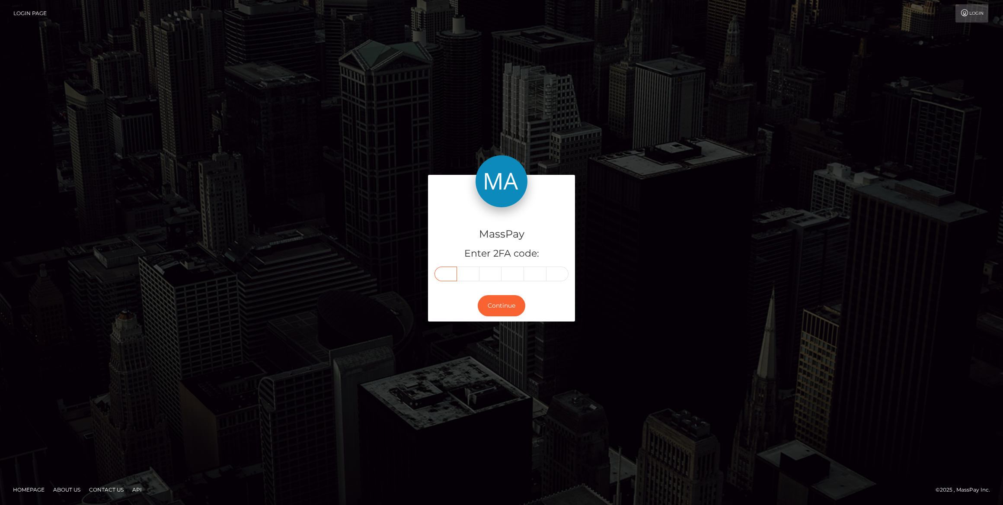
type input "0"
type input "3"
type input "1"
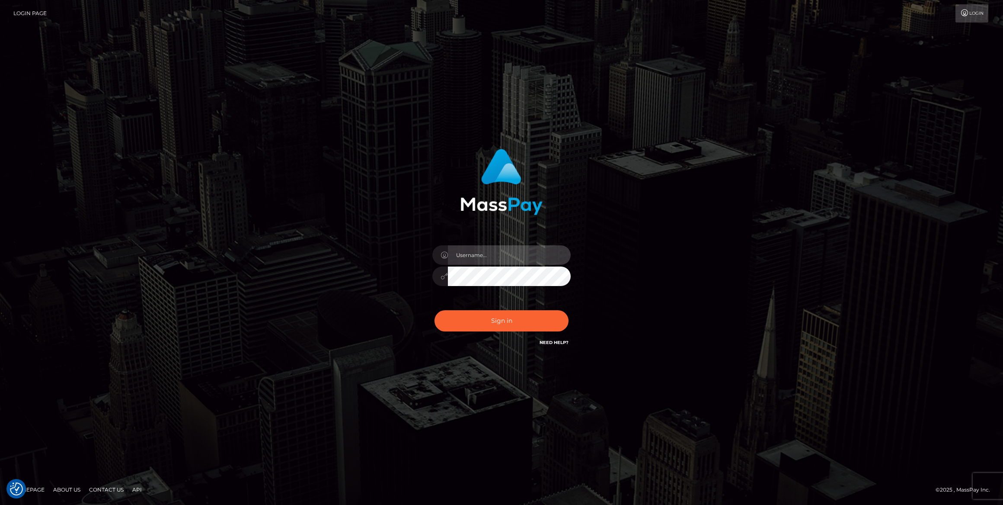
type input "bengreen"
click at [491, 313] on button "Sign in" at bounding box center [502, 320] width 134 height 21
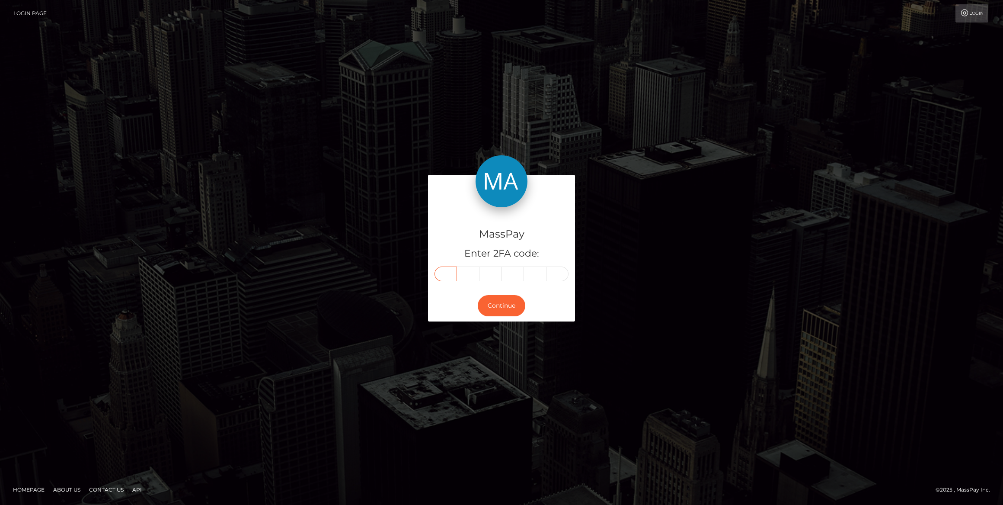
click at [451, 274] on input "text" at bounding box center [446, 273] width 22 height 15
paste input "5"
type input "5"
type input "1"
type input "3"
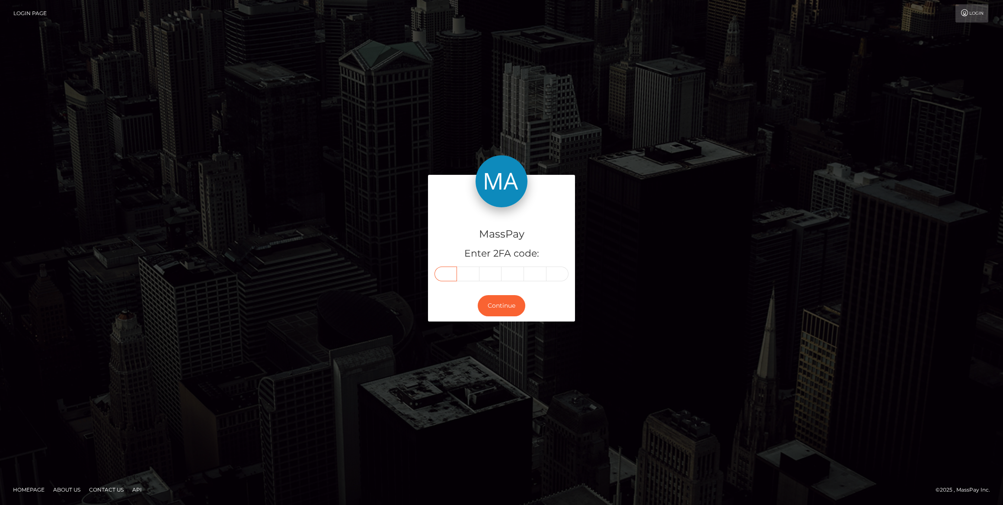
type input "0"
type input "3"
type input "1"
click at [493, 303] on button "Continue" at bounding box center [502, 305] width 48 height 21
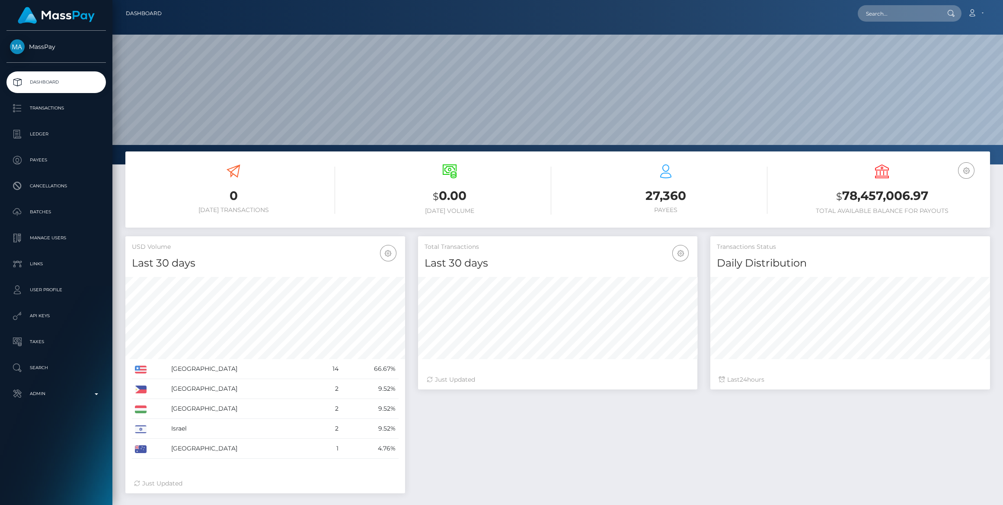
scroll to position [153, 279]
click at [76, 386] on link "Admin" at bounding box center [55, 394] width 99 height 22
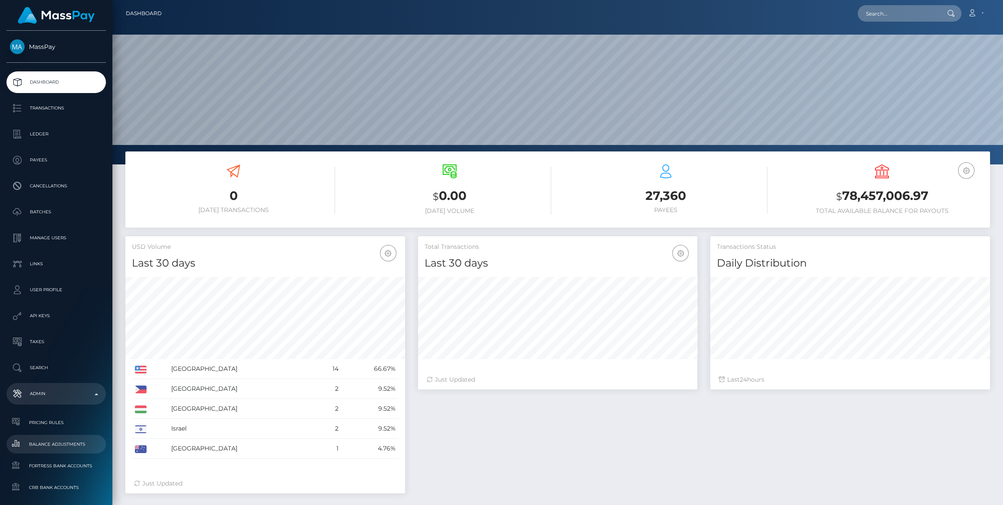
click at [72, 447] on span "Balance Adjustments" at bounding box center [56, 444] width 93 height 10
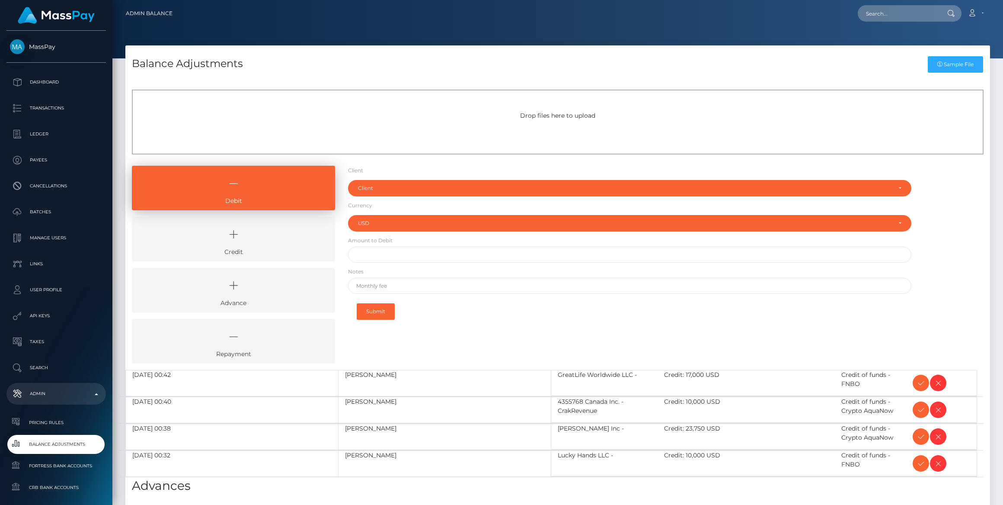
select select "USD"
click at [224, 252] on link "Credit" at bounding box center [233, 239] width 203 height 45
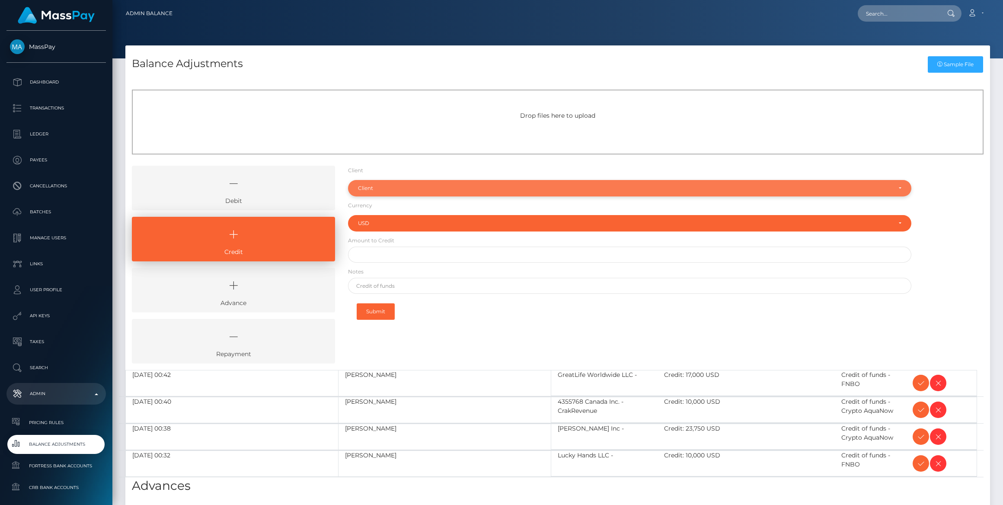
click at [408, 186] on div "Client" at bounding box center [625, 188] width 534 height 7
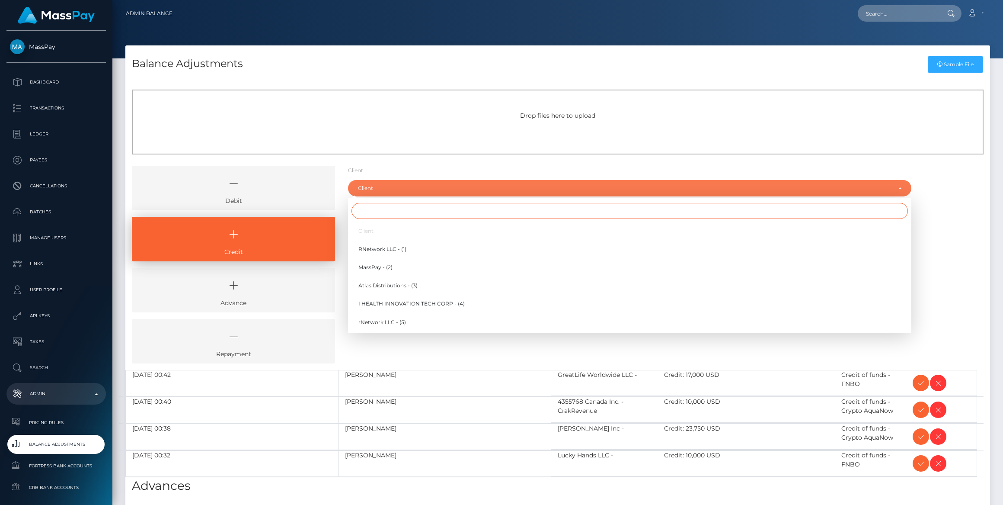
click at [406, 212] on input "Search" at bounding box center [630, 211] width 557 height 16
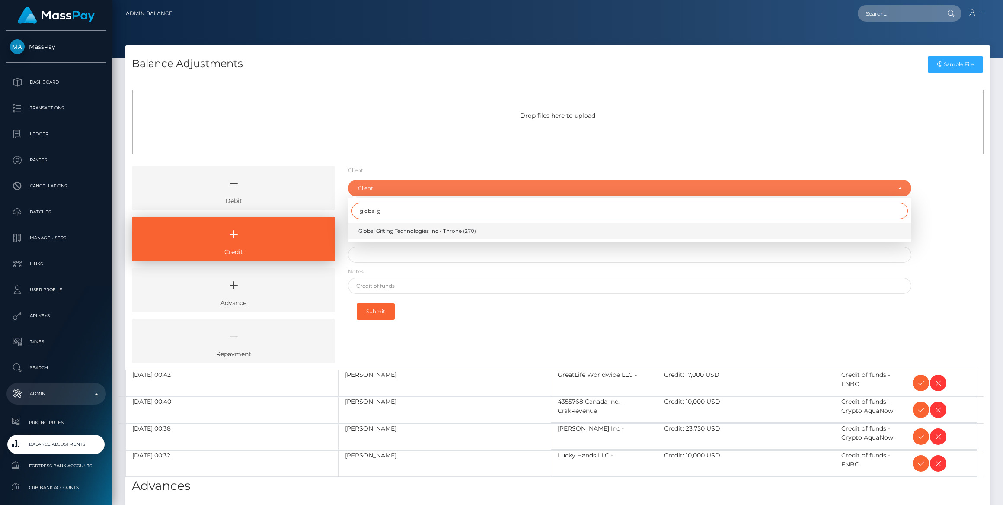
type input "global g"
click at [406, 232] on span "Global Gifting Technologies Inc - Throne (270)" at bounding box center [418, 231] width 118 height 8
select select "270"
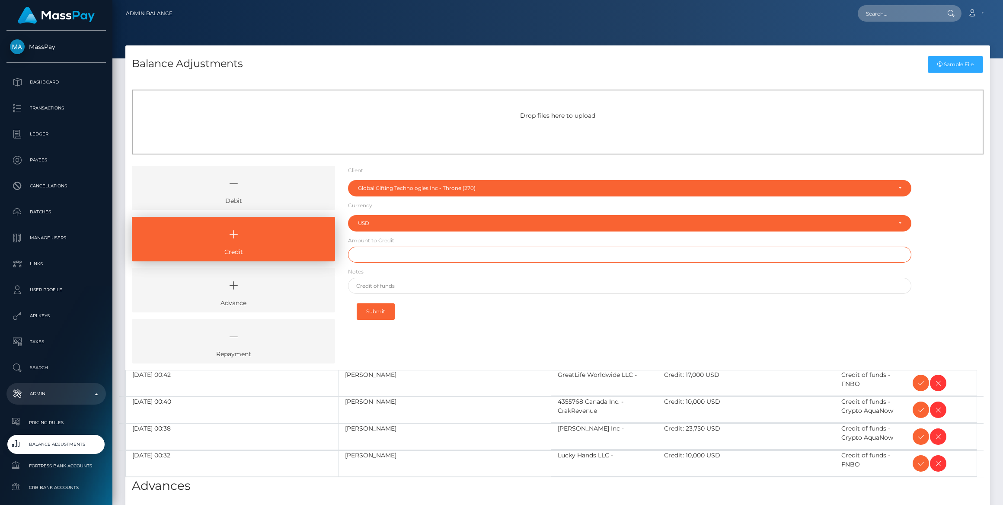
click at [400, 255] on input "text" at bounding box center [630, 255] width 564 height 16
paste input "1,000,000.00"
type input "$1,000,000.00"
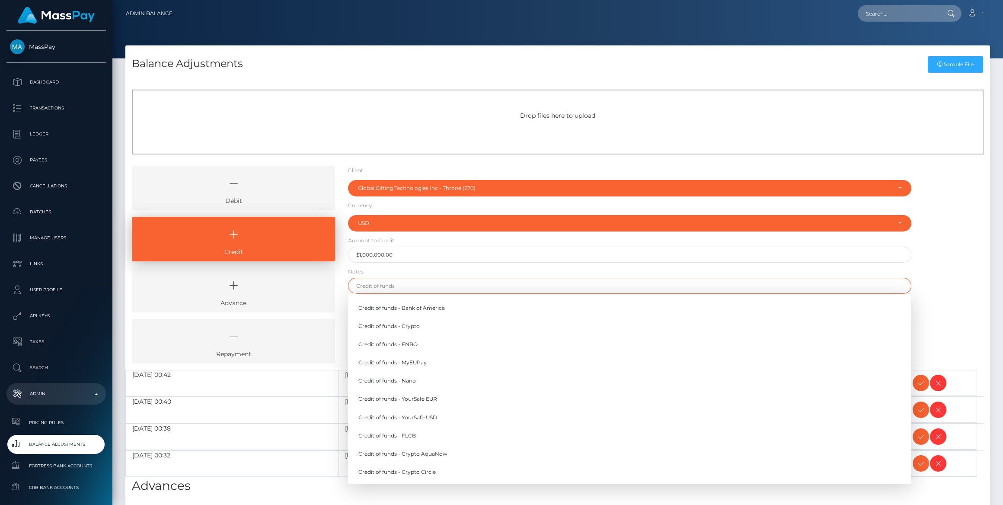
click at [397, 285] on input "text" at bounding box center [630, 286] width 564 height 16
type input "Credit of funds - FNBO"
click at [393, 347] on link "Credit of funds - FNBO" at bounding box center [630, 344] width 564 height 16
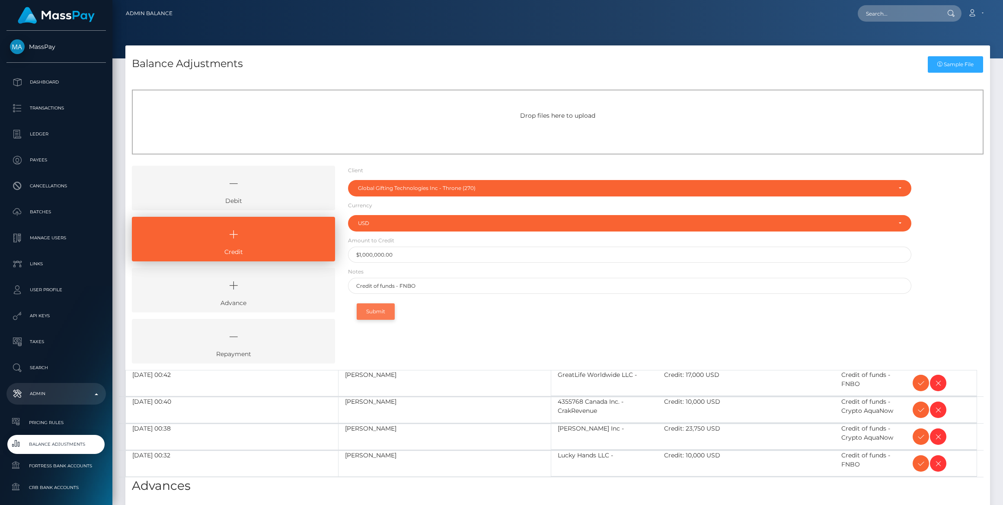
click at [386, 314] on button "Submit" at bounding box center [376, 311] width 38 height 16
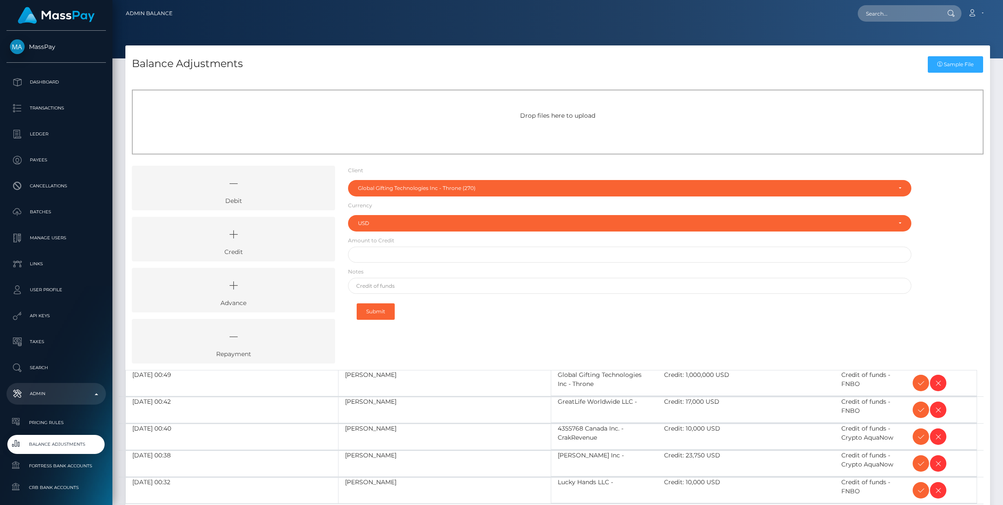
select select "270"
select select "USD"
click at [277, 234] on icon at bounding box center [233, 234] width 183 height 26
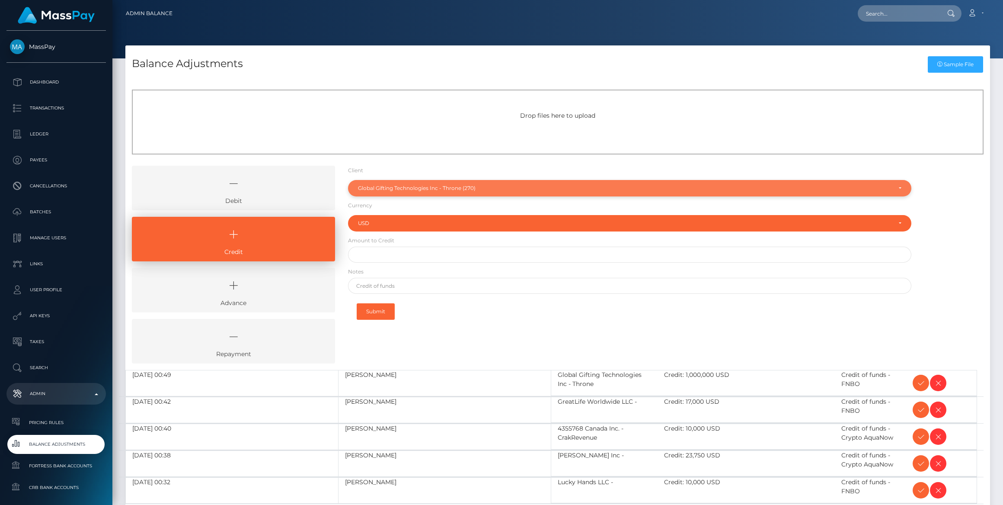
click at [393, 186] on div "Global Gifting Technologies Inc - Throne (270)" at bounding box center [625, 188] width 534 height 7
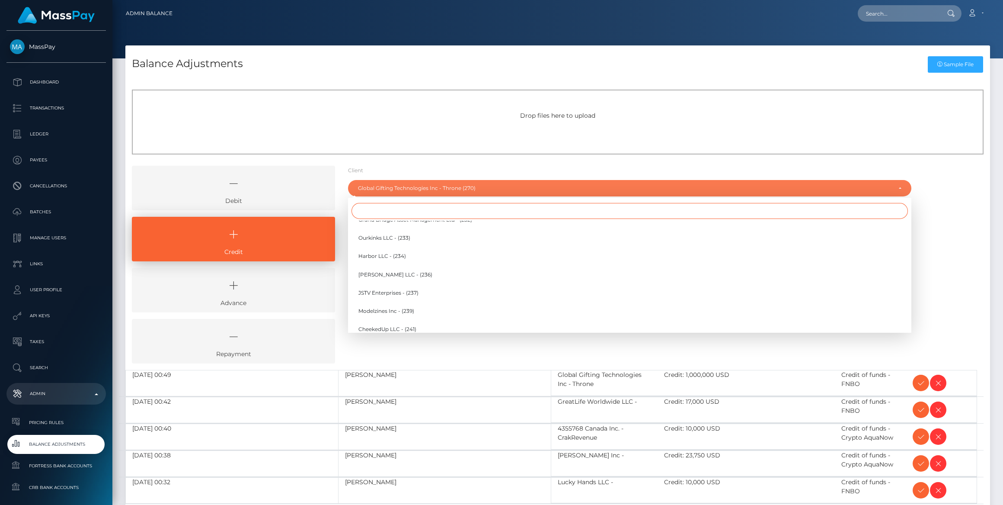
click at [390, 203] on input "Search" at bounding box center [630, 211] width 557 height 16
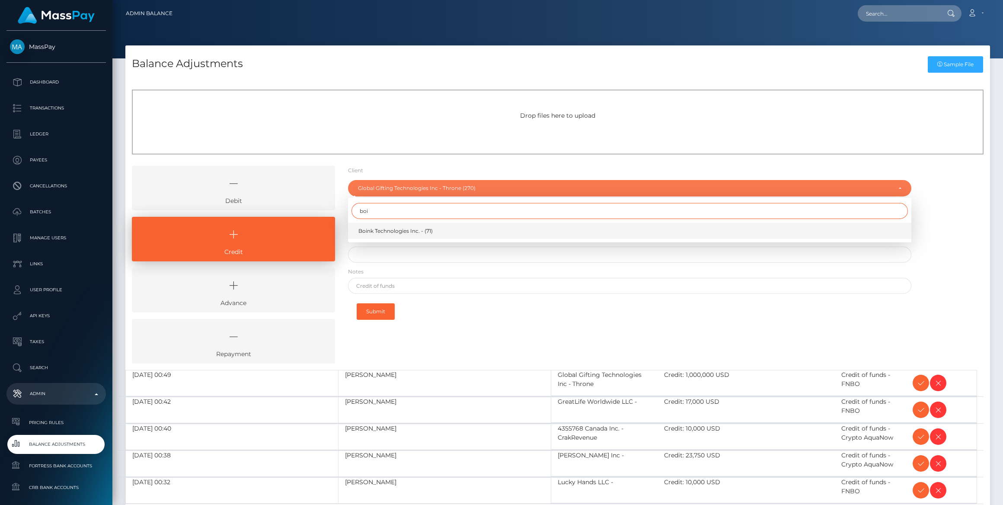
type input "boi"
click at [413, 230] on span "Boink Technologies Inc. - (71)" at bounding box center [396, 231] width 74 height 8
select select "71"
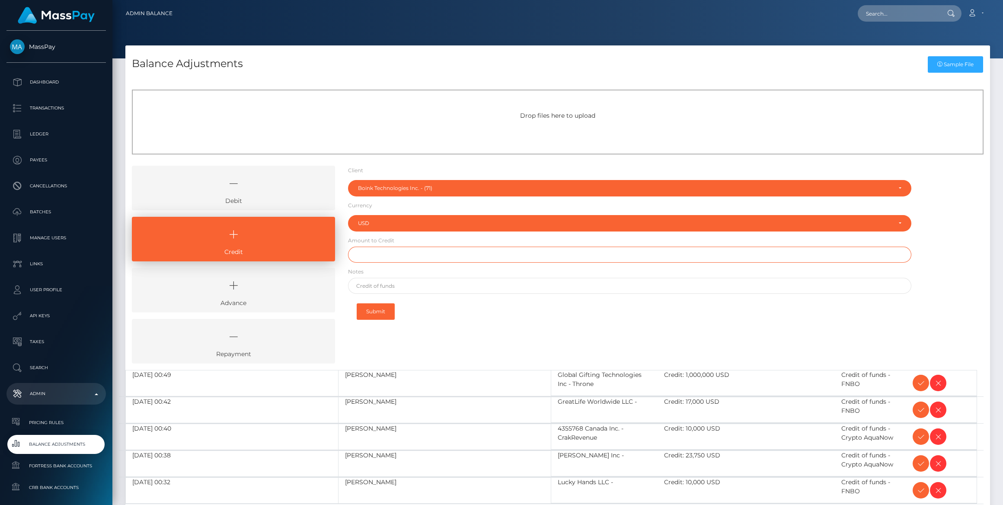
click at [396, 252] on input "text" at bounding box center [630, 255] width 564 height 16
paste input "21,556.25"
type input "$21,556.25"
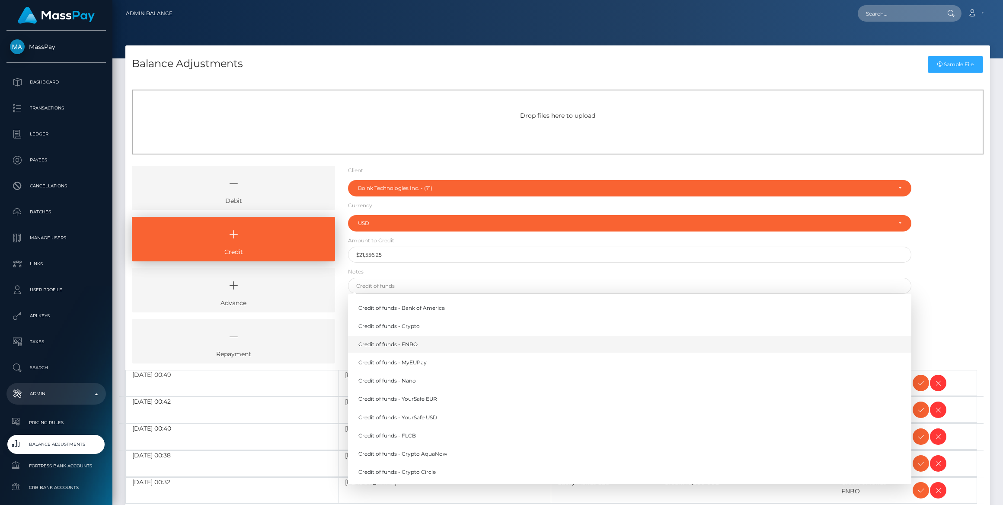
click at [386, 343] on link "Credit of funds - FNBO" at bounding box center [630, 344] width 564 height 16
type input "Credit of funds - FNBO"
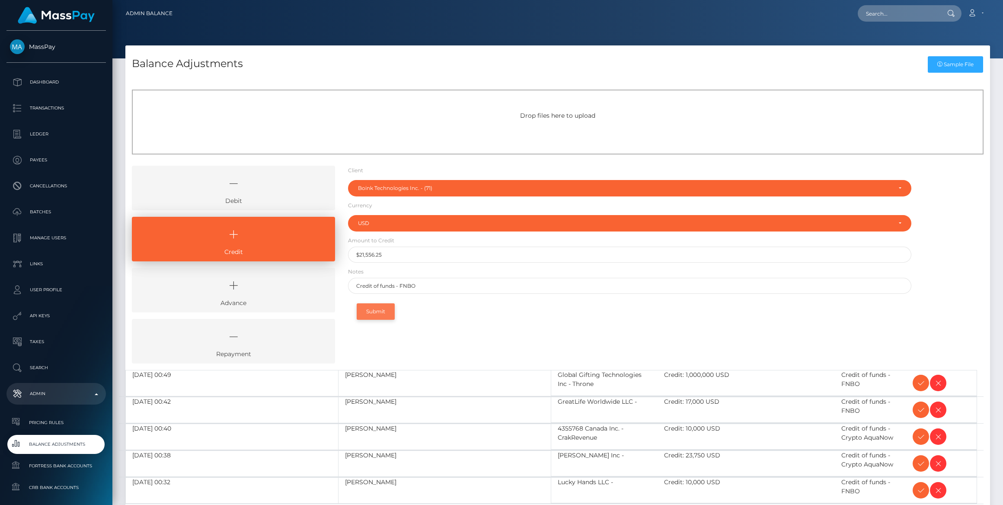
click at [381, 313] on button "Submit" at bounding box center [376, 311] width 38 height 16
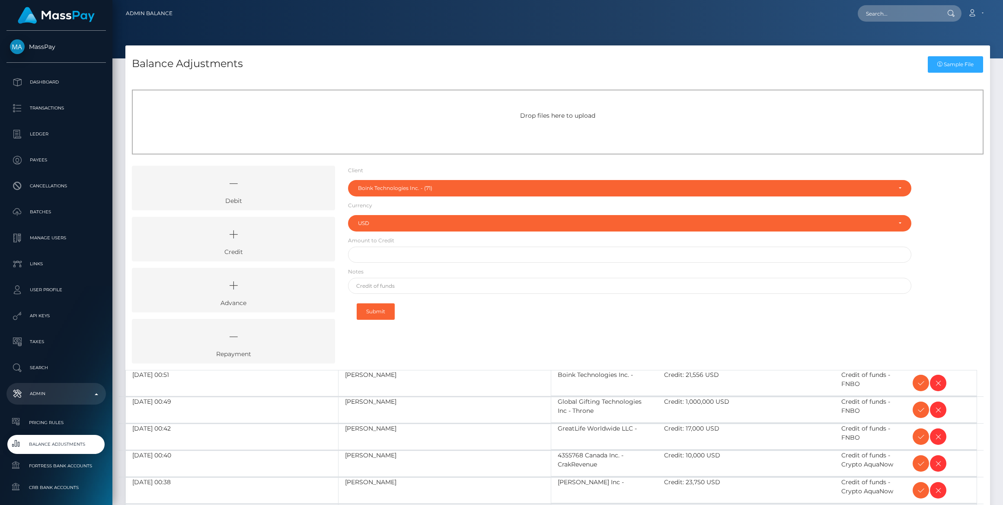
select select "71"
select select "USD"
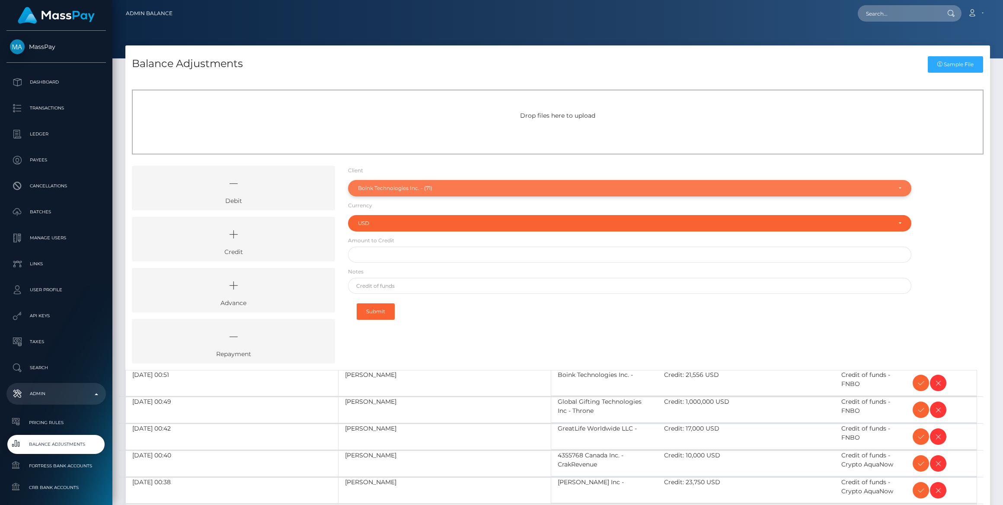
click at [375, 183] on div "Boink Technologies Inc. - (71)" at bounding box center [630, 188] width 564 height 16
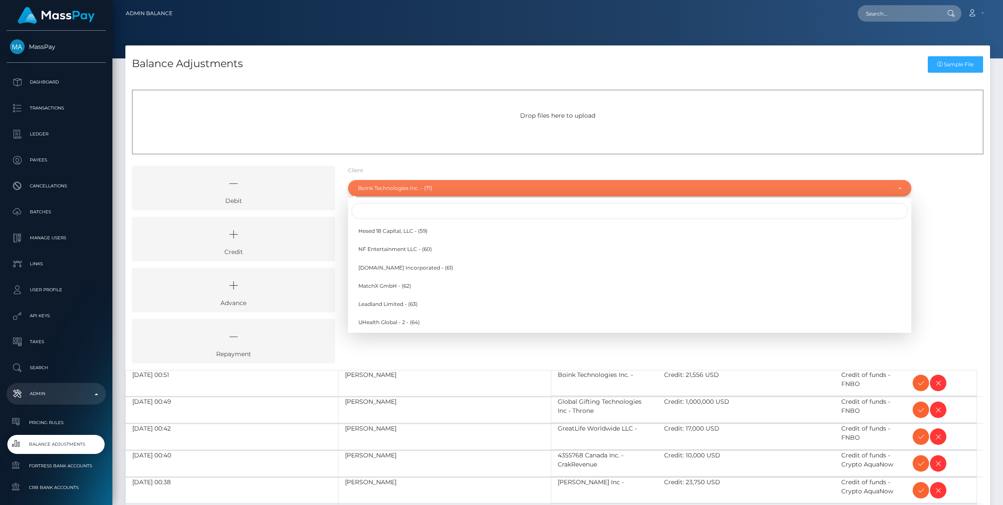
click at [380, 189] on div "Boink Technologies Inc. - (71)" at bounding box center [625, 188] width 534 height 7
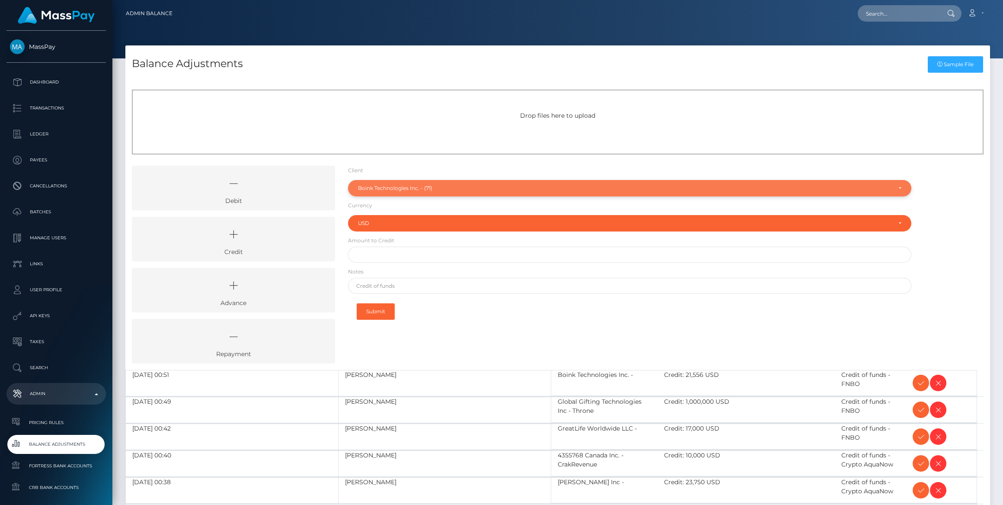
click at [380, 190] on div "Boink Technologies Inc. - (71)" at bounding box center [625, 188] width 534 height 7
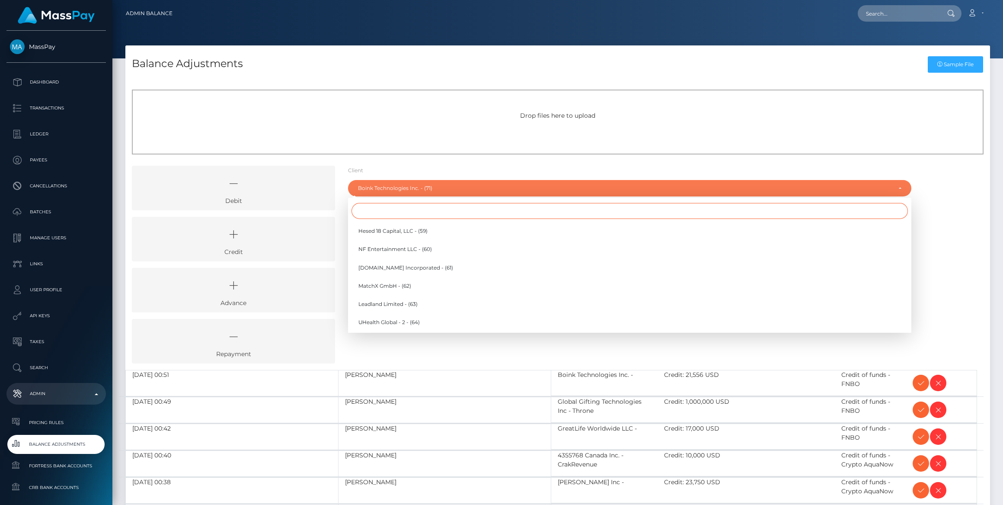
click at [380, 206] on input "Search" at bounding box center [630, 211] width 557 height 16
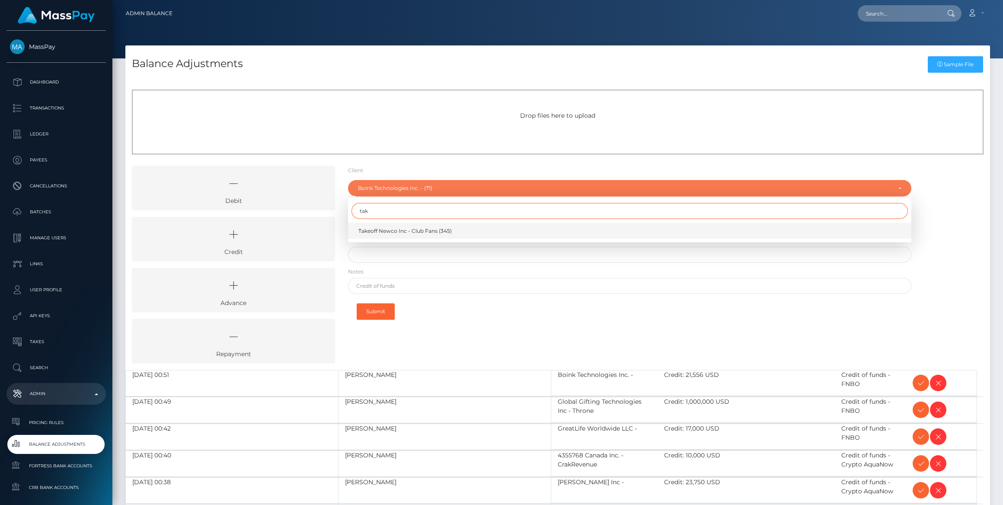
type input "tak"
click at [393, 225] on link "Takeoff Newco Inc - Club Fans (345)" at bounding box center [630, 231] width 564 height 16
select select "345"
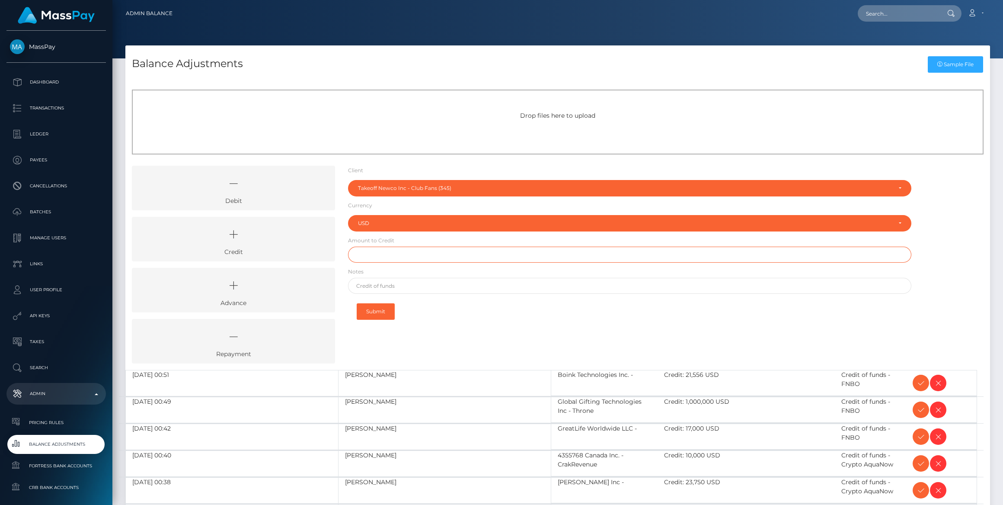
click at [394, 250] on input "text" at bounding box center [630, 255] width 564 height 16
paste input "217.01"
type input "$217.01"
click at [419, 282] on input "text" at bounding box center [630, 286] width 564 height 16
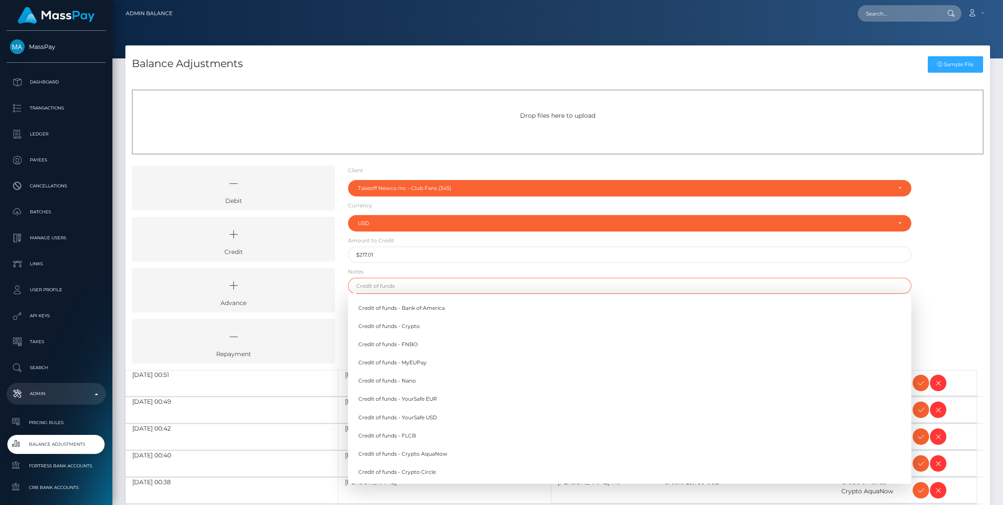
type input "Credit of funds - FNBO"
click at [408, 341] on b "Credit of funds - FNBO" at bounding box center [389, 344] width 61 height 6
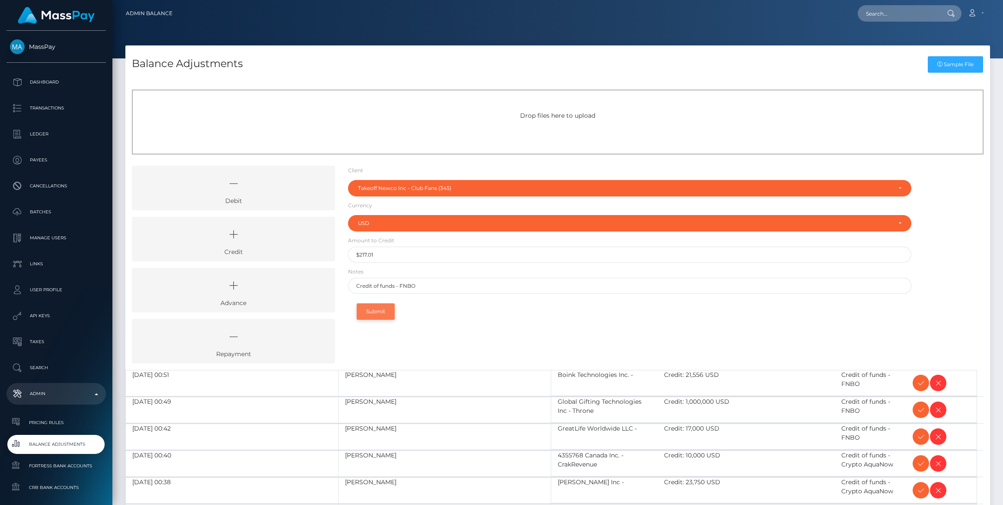
click at [386, 310] on button "Submit" at bounding box center [376, 311] width 38 height 16
select select "345"
select select "USD"
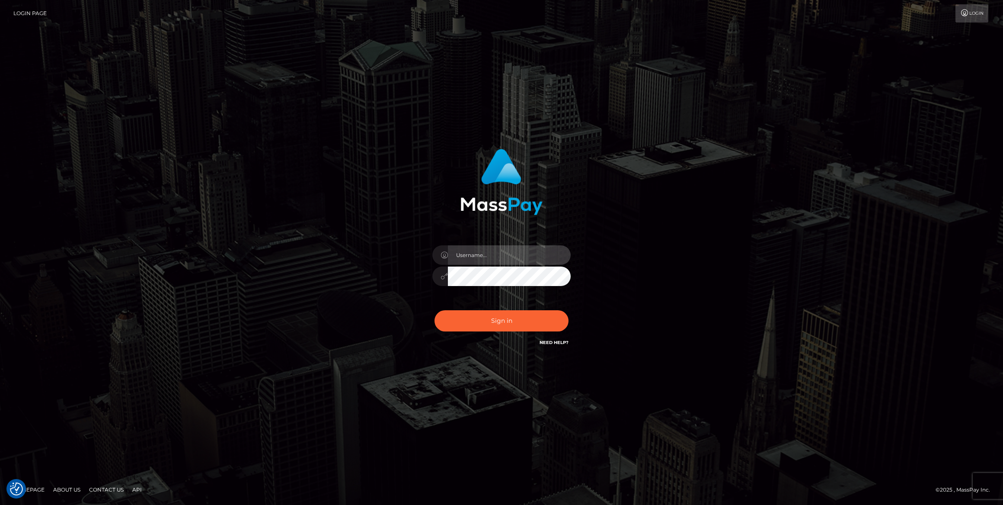
type input "bengreen"
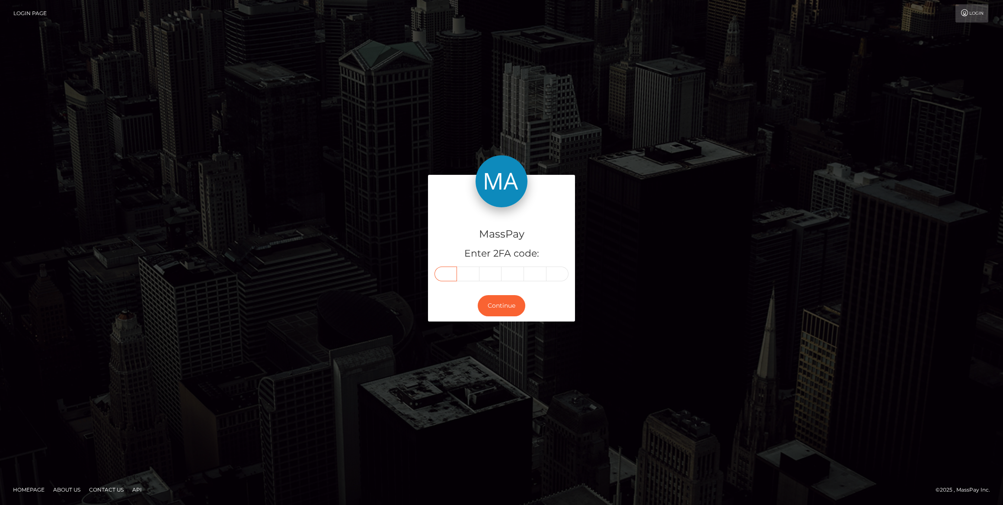
paste input "0"
type input "0"
type input "8"
type input "0"
type input "7"
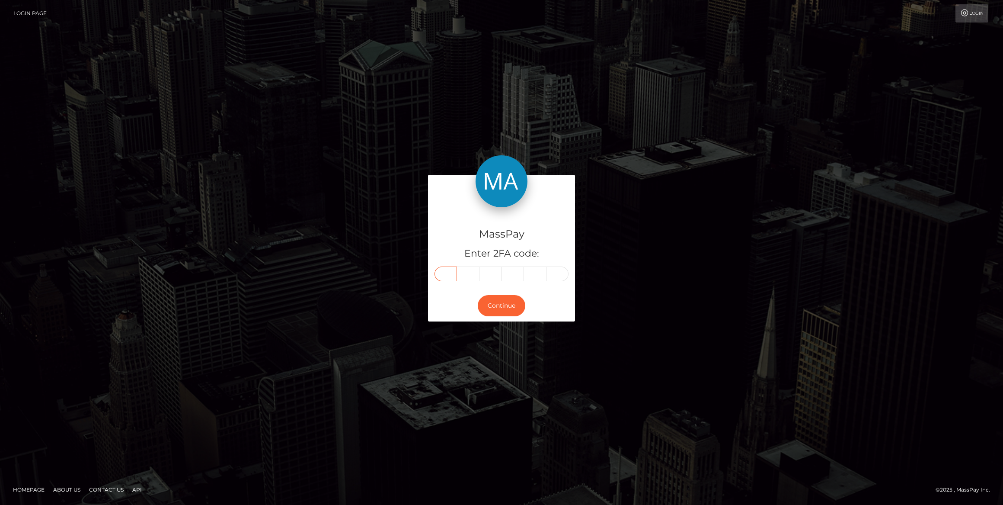
type input "3"
type input "8"
click at [491, 307] on button "Continue" at bounding box center [502, 305] width 48 height 21
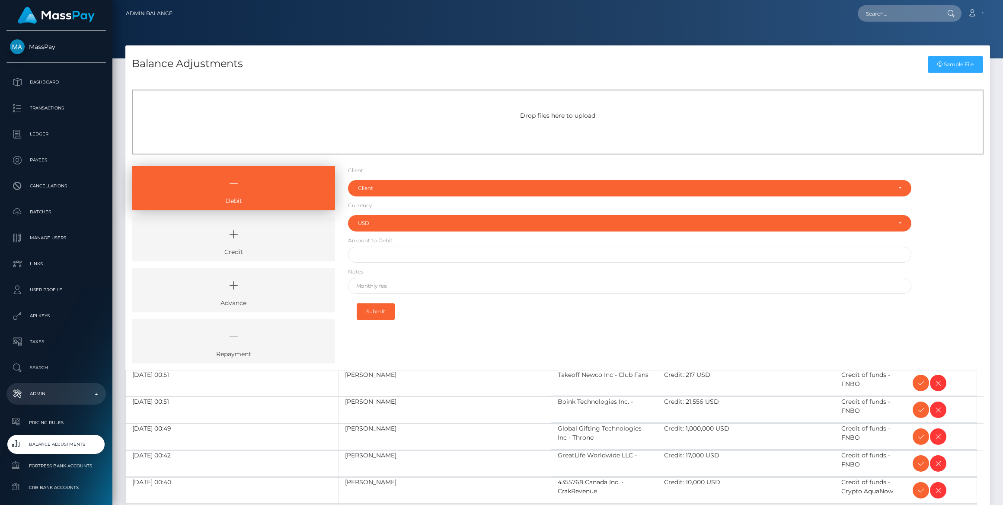
select select "USD"
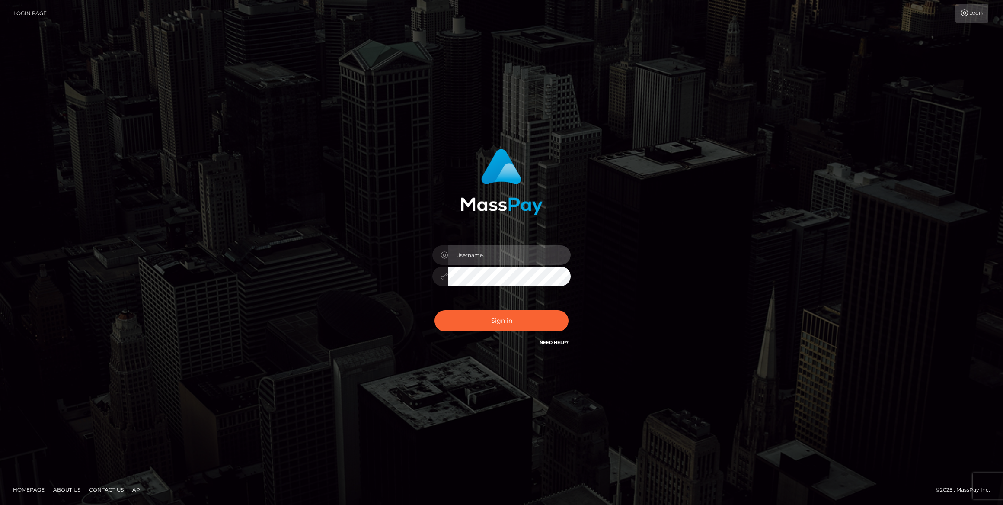
type input "bengreen"
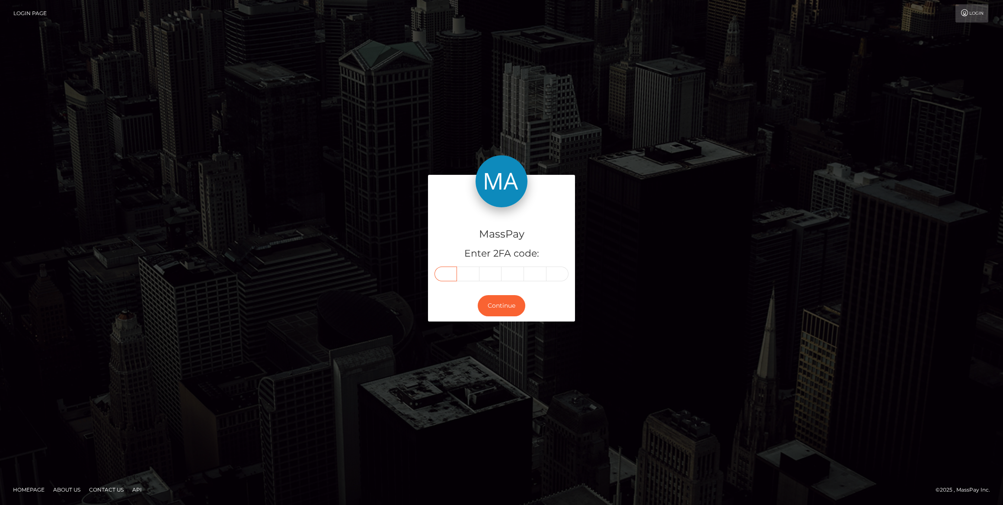
click at [452, 275] on input "text" at bounding box center [446, 273] width 22 height 15
paste input "3"
type input "3"
type input "1"
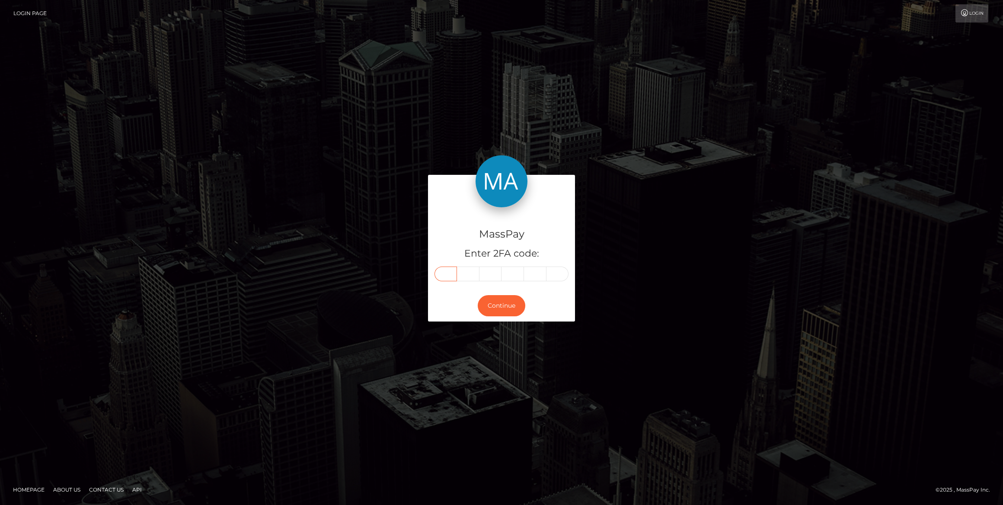
type input "6"
type input "2"
type input "3"
click at [505, 308] on button "Continue" at bounding box center [502, 305] width 48 height 21
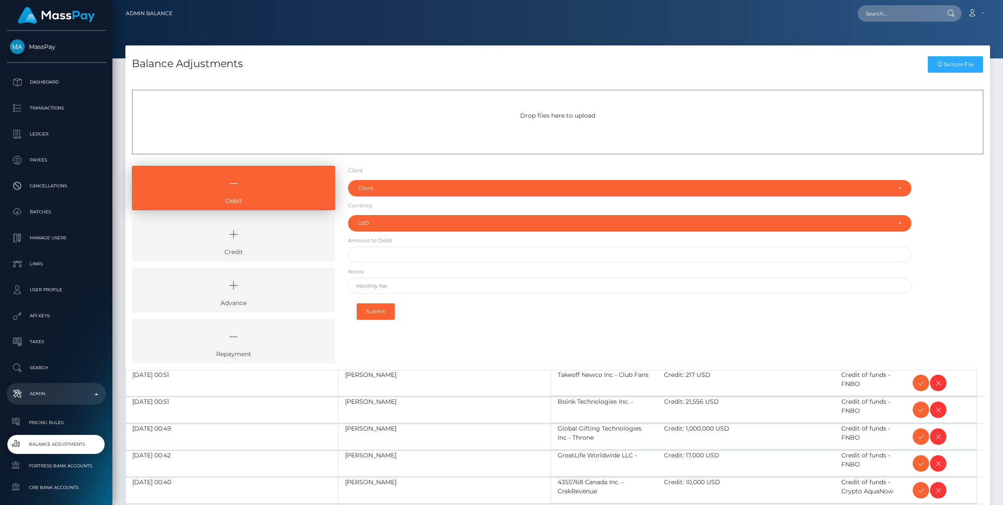
select select "USD"
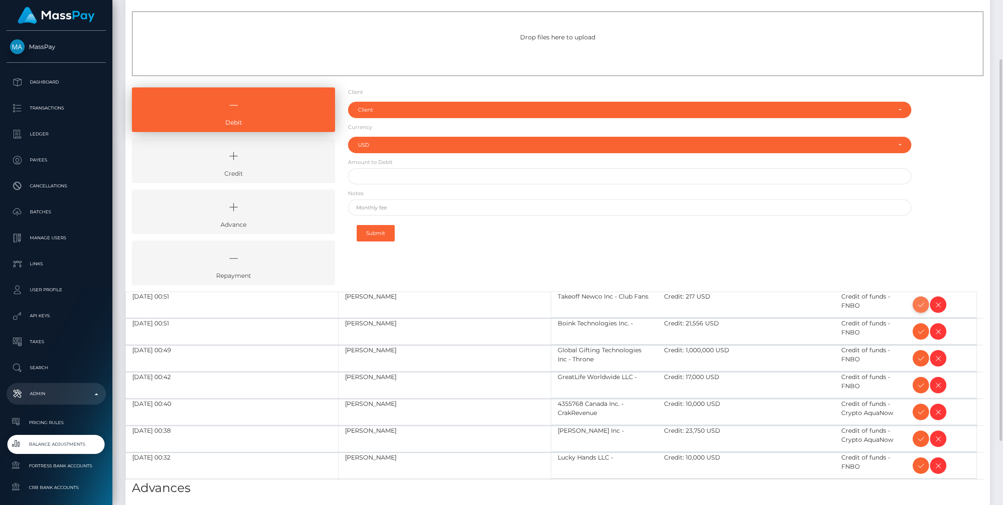
click at [919, 302] on icon at bounding box center [921, 304] width 10 height 11
click at [921, 327] on icon at bounding box center [921, 331] width 10 height 11
click at [925, 359] on icon at bounding box center [921, 358] width 10 height 11
click at [922, 382] on icon at bounding box center [921, 385] width 10 height 11
click at [922, 410] on icon at bounding box center [921, 412] width 10 height 11
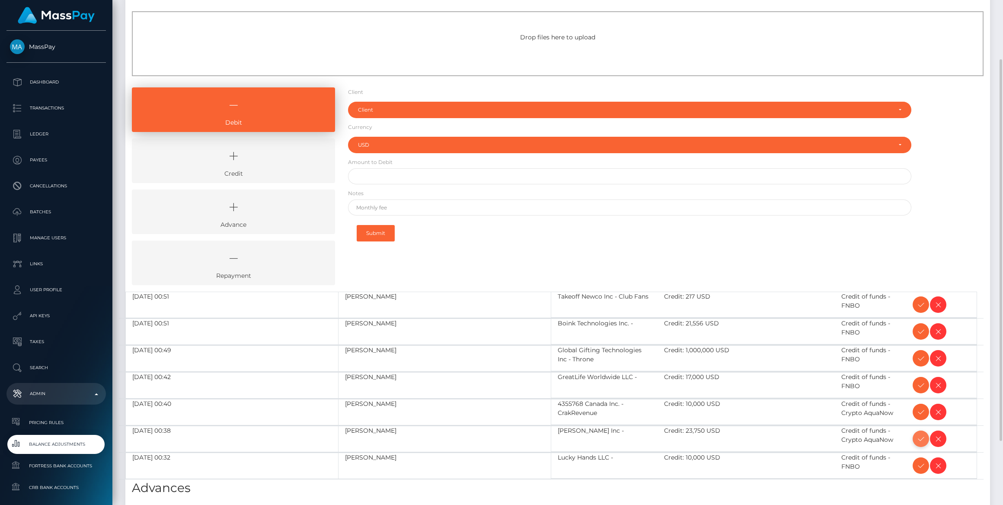
click at [924, 433] on icon at bounding box center [921, 438] width 10 height 11
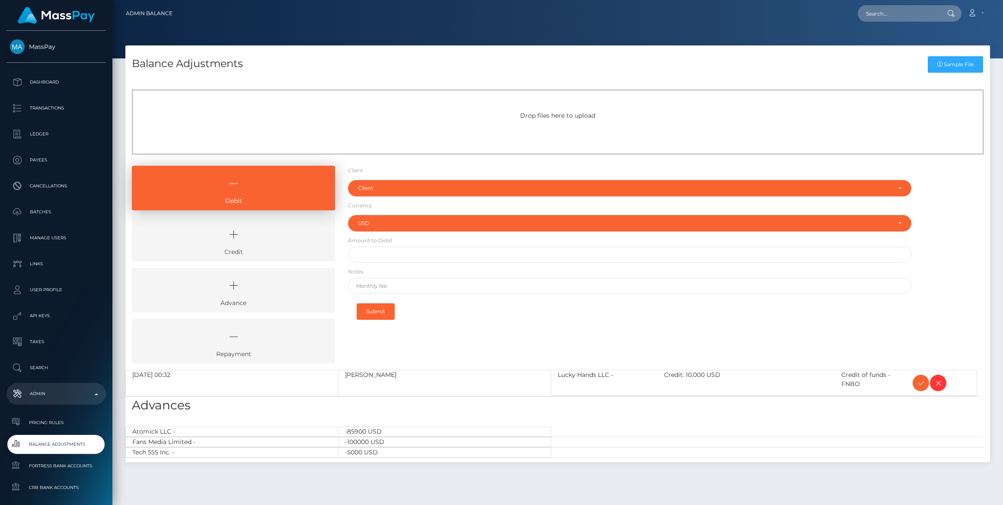
select select "USD"
click at [918, 385] on icon at bounding box center [921, 383] width 10 height 11
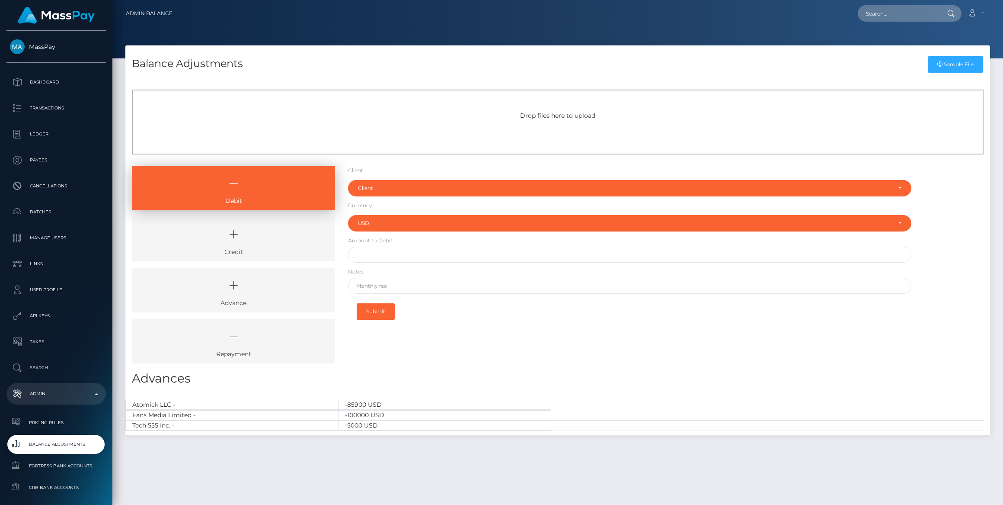
select select "USD"
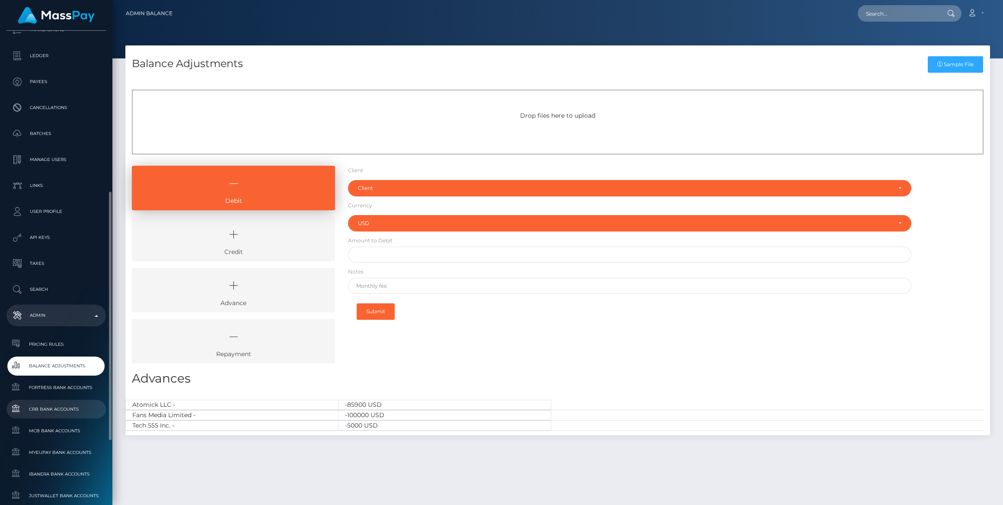
scroll to position [196, 0]
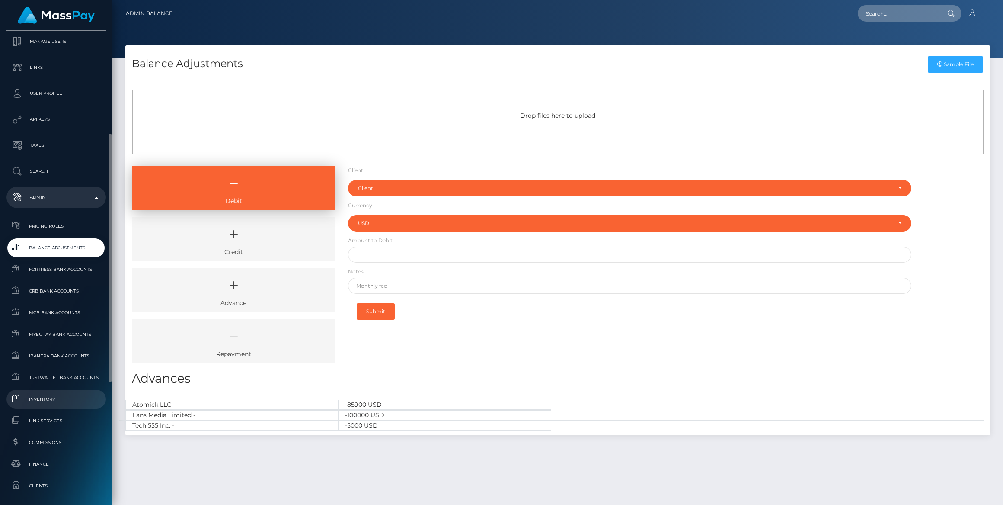
click at [63, 401] on span "Inventory" at bounding box center [56, 399] width 93 height 10
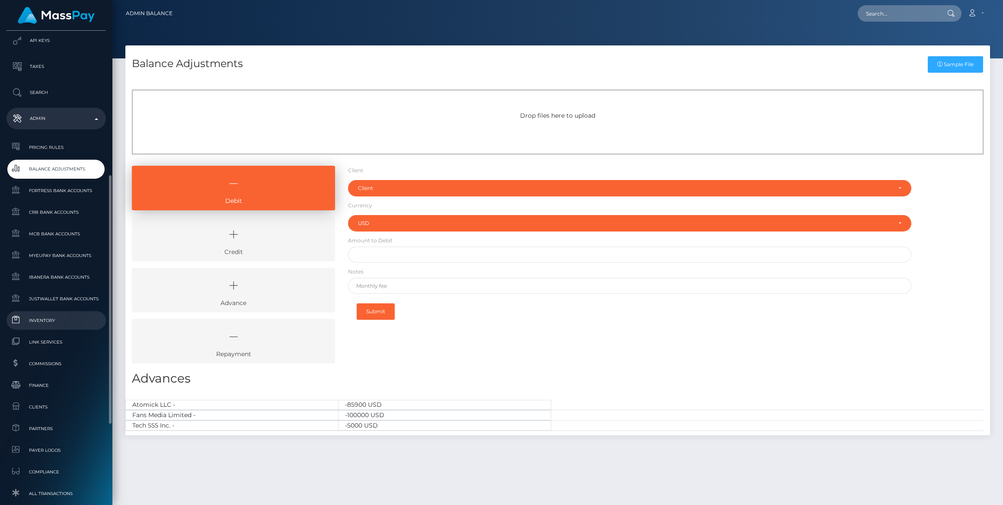
click at [59, 327] on link "Inventory" at bounding box center [55, 320] width 99 height 19
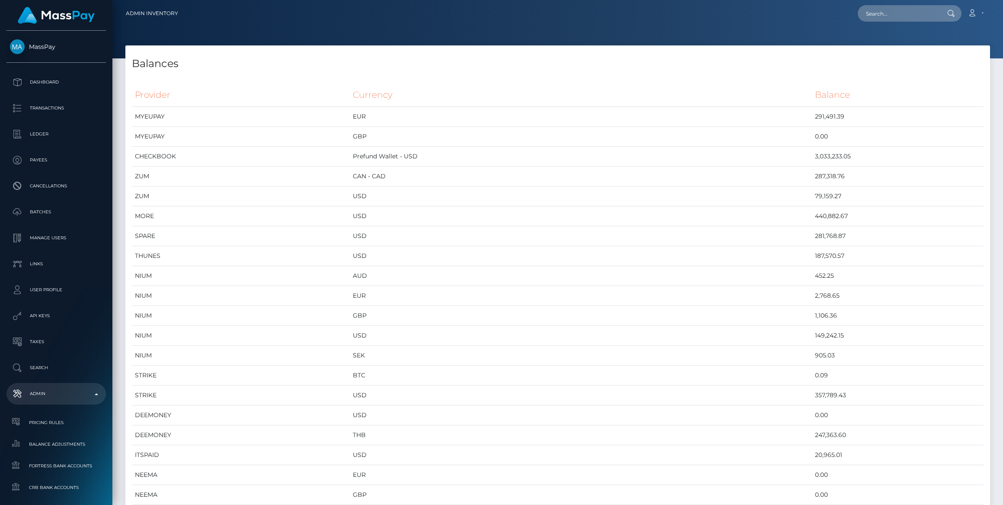
scroll to position [3673, 865]
